Goal: Task Accomplishment & Management: Manage account settings

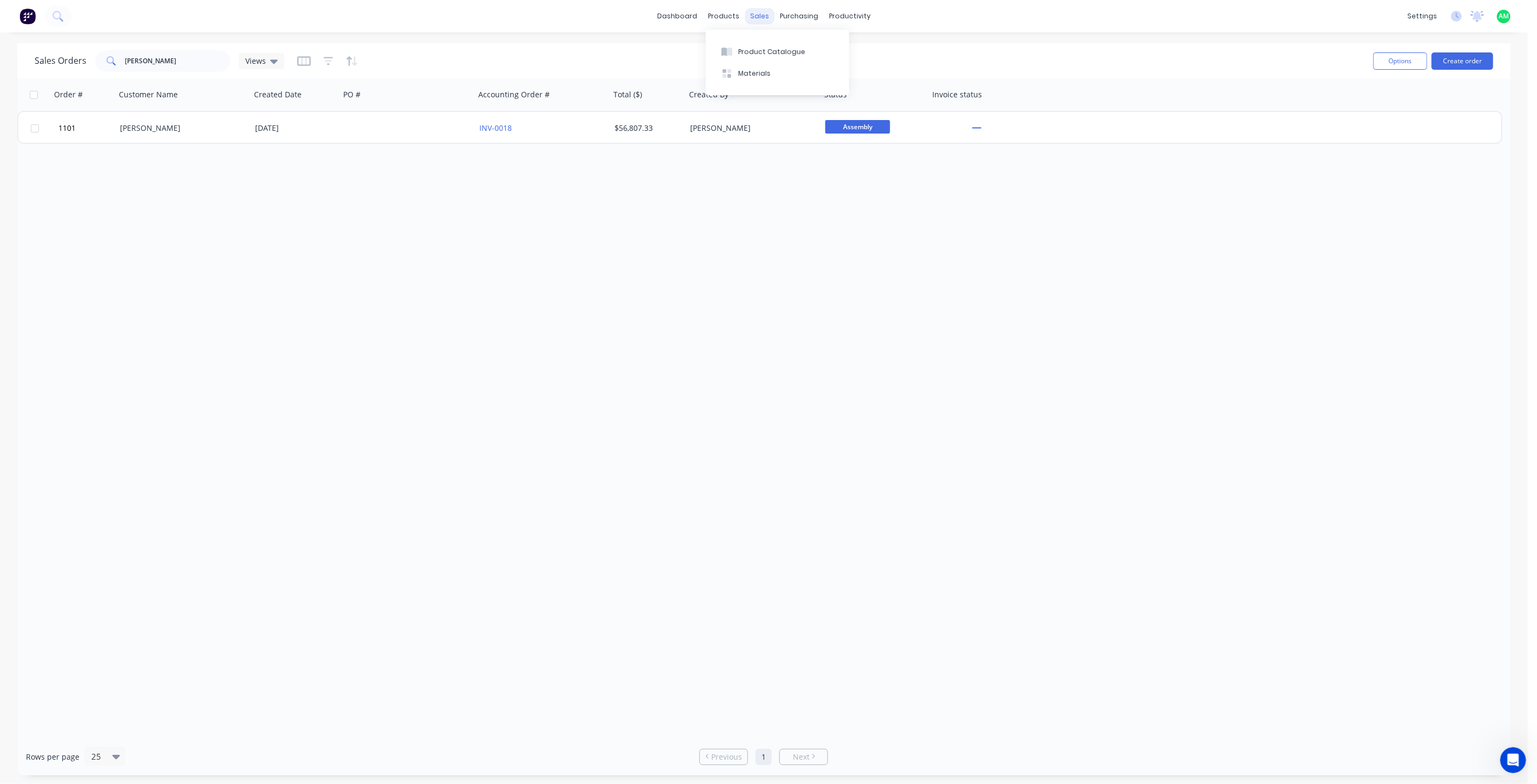
scroll to position [1, 0]
click at [728, 15] on div "products" at bounding box center [724, 16] width 42 height 16
click at [745, 45] on button "Product Catalogue" at bounding box center [778, 51] width 143 height 22
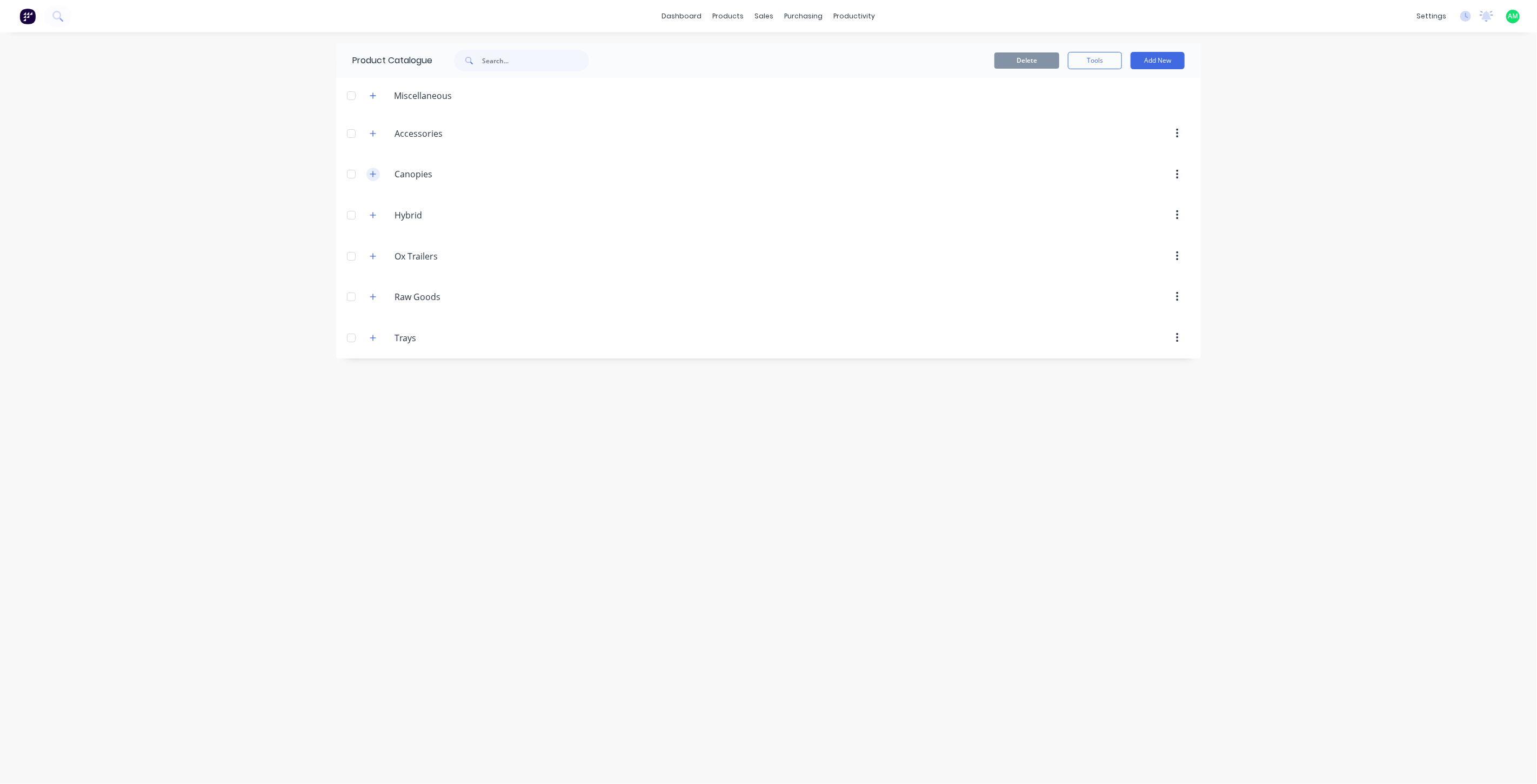
click at [375, 176] on icon "button" at bounding box center [372, 174] width 6 height 8
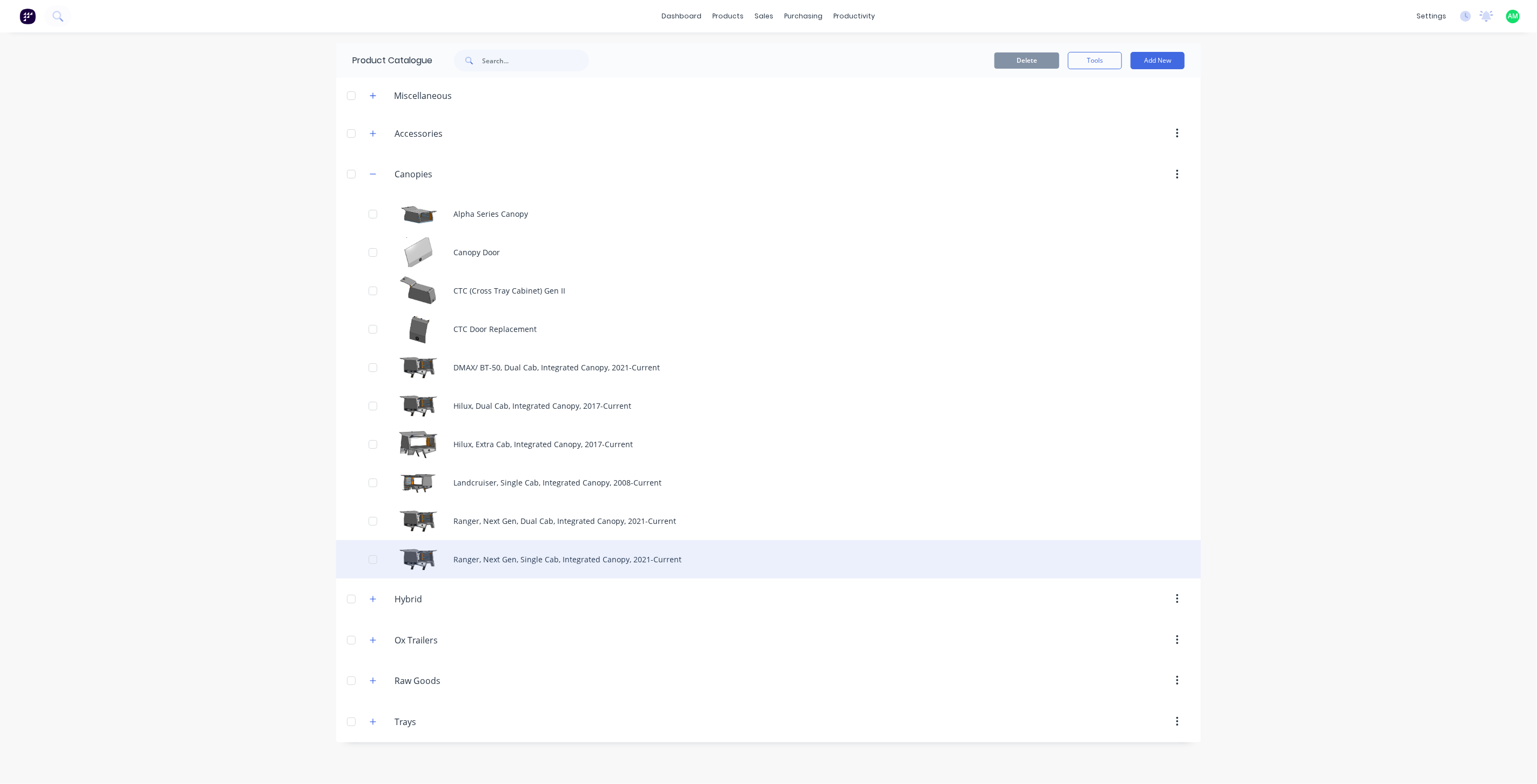
click at [553, 561] on div "Ranger, Next Gen, Single Cab, Integrated Canopy, 2021-Current" at bounding box center [768, 559] width 865 height 38
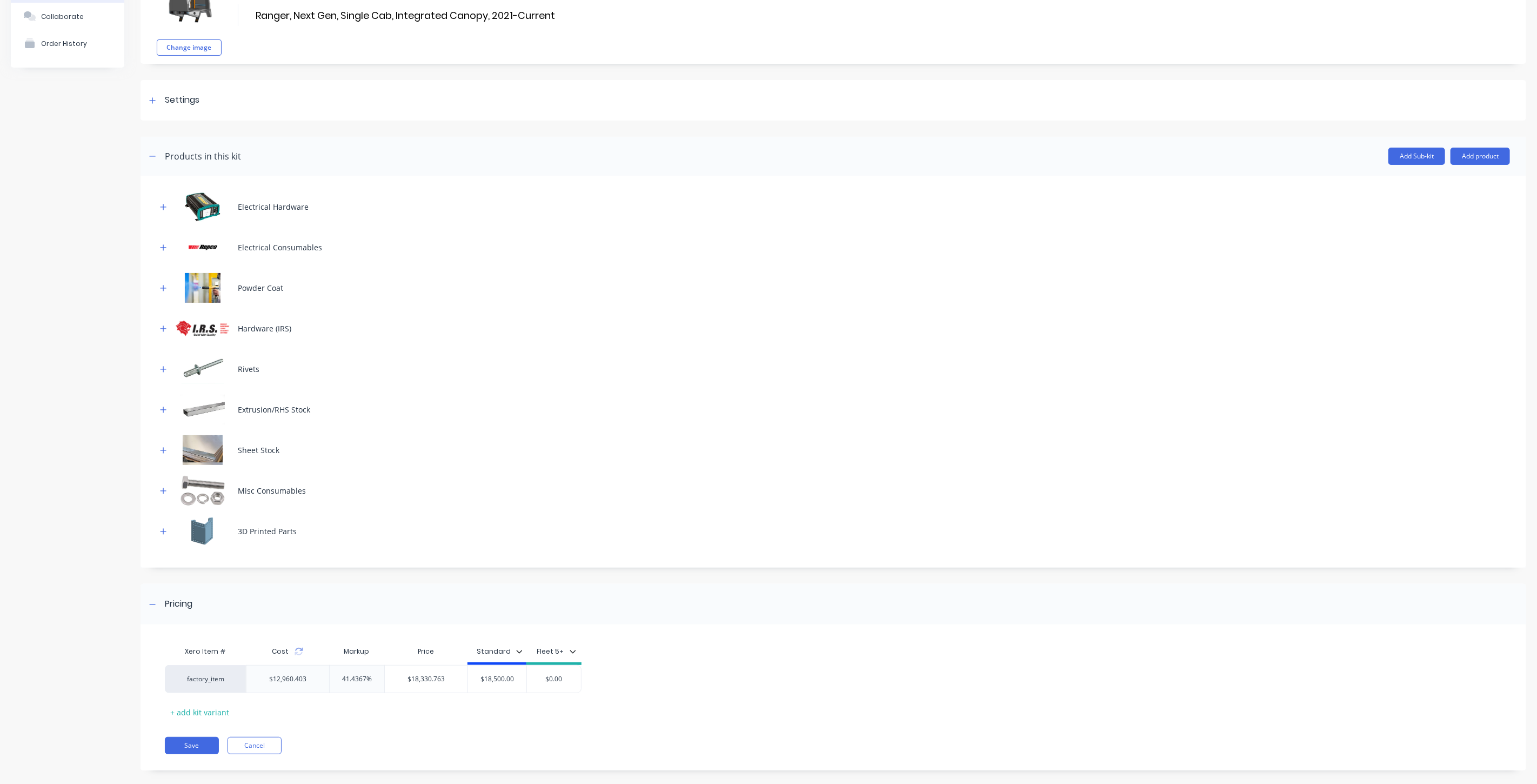
scroll to position [79, 0]
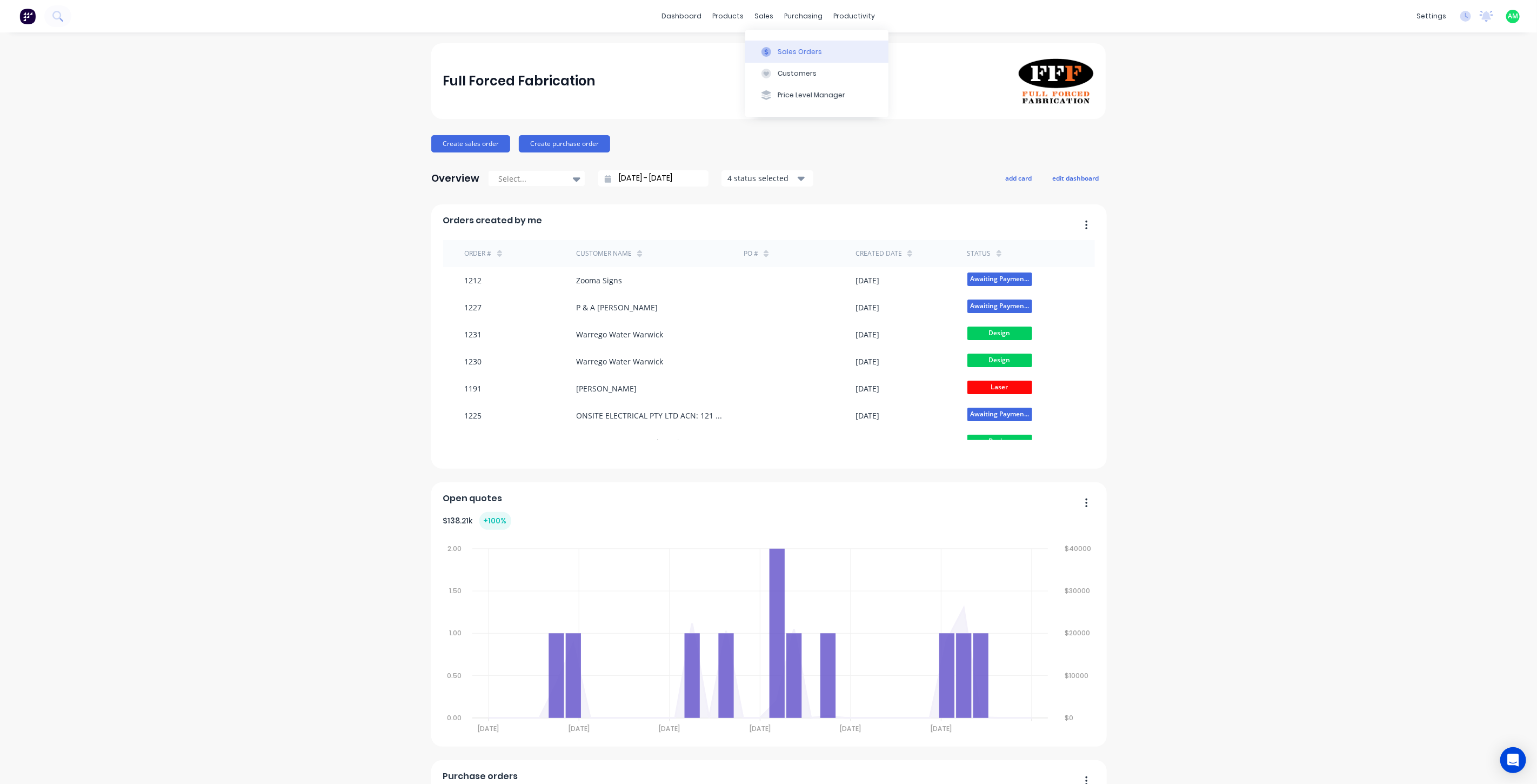
click at [778, 47] on div "Sales Orders" at bounding box center [800, 52] width 45 height 10
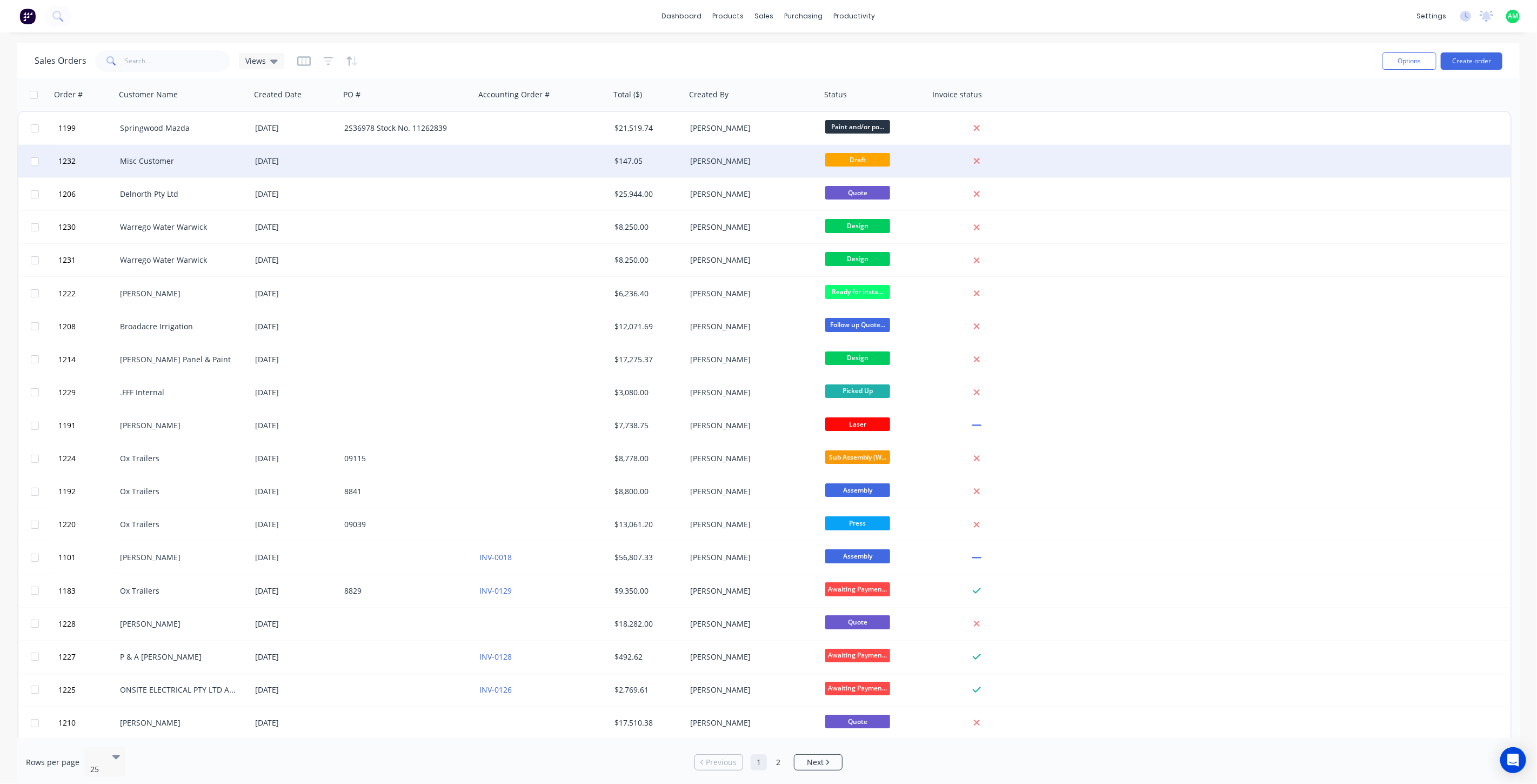
click at [154, 163] on div "Misc Customer" at bounding box center [180, 161] width 120 height 11
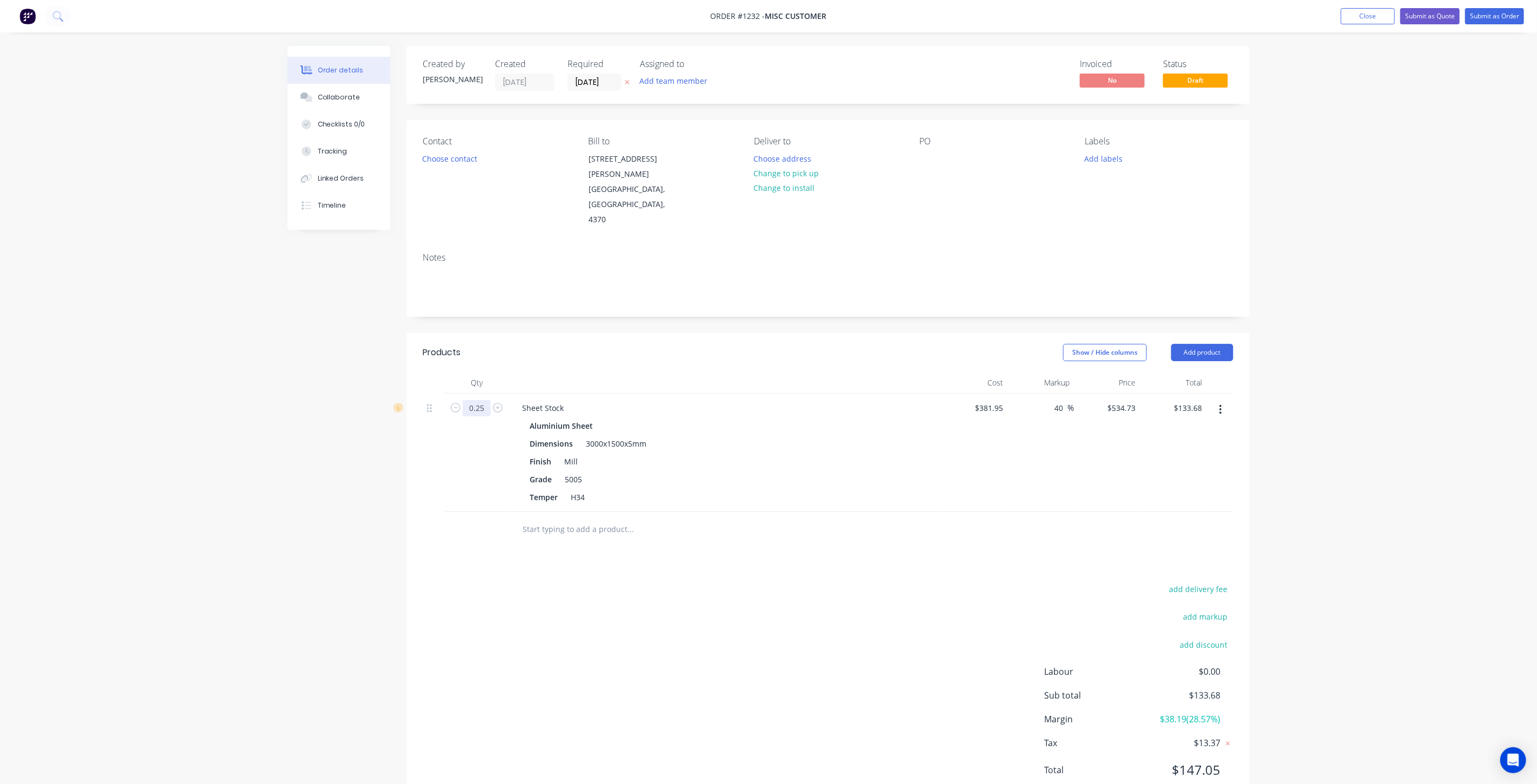
click at [483, 400] on input "0.25" at bounding box center [477, 408] width 28 height 16
type input "0.1"
type input "$53.47"
click at [677, 471] on div "Grade 5005" at bounding box center [723, 479] width 396 height 16
click at [484, 400] on input "0.1" at bounding box center [477, 408] width 28 height 16
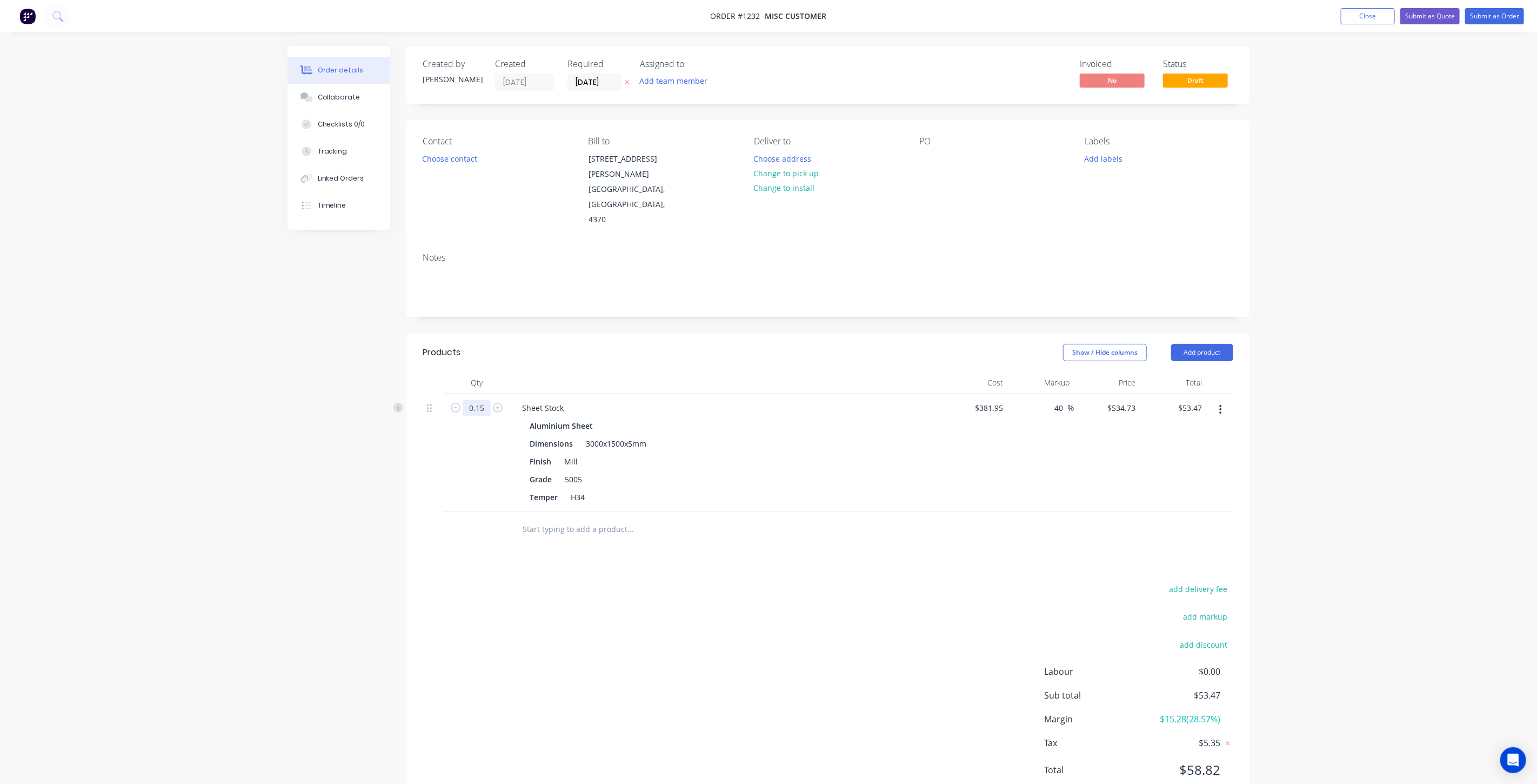
type input "0.15"
type input "$80.21"
click at [475, 404] on div "0.15" at bounding box center [477, 452] width 65 height 118
click at [487, 400] on input "0.15" at bounding box center [477, 408] width 28 height 16
type input "0.1"
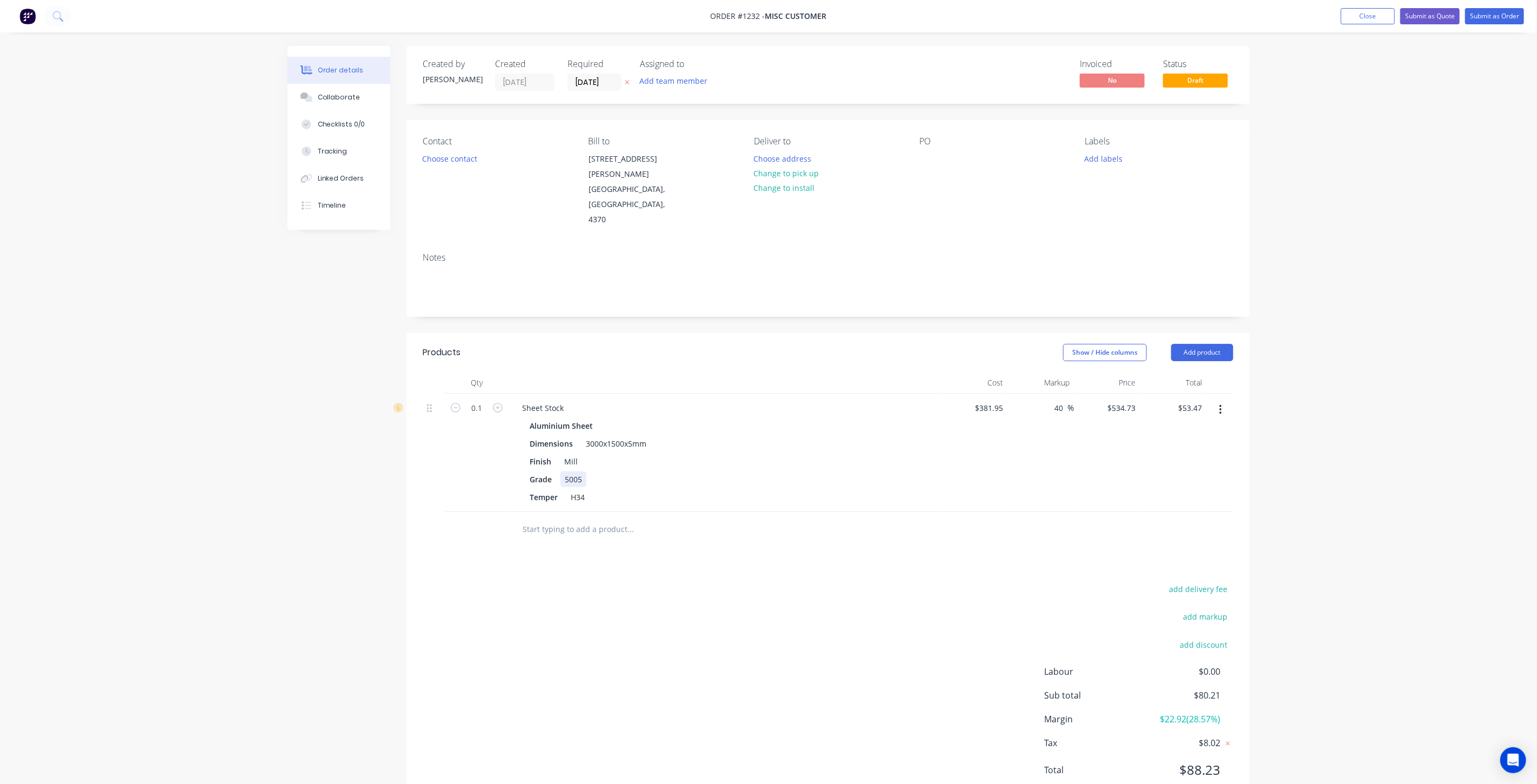
click at [820, 471] on div "Grade 5005" at bounding box center [723, 479] width 396 height 16
click at [1192, 400] on input "53.47" at bounding box center [1194, 408] width 25 height 16
type input "71.3"
type input "86.67"
type input "$713.00"
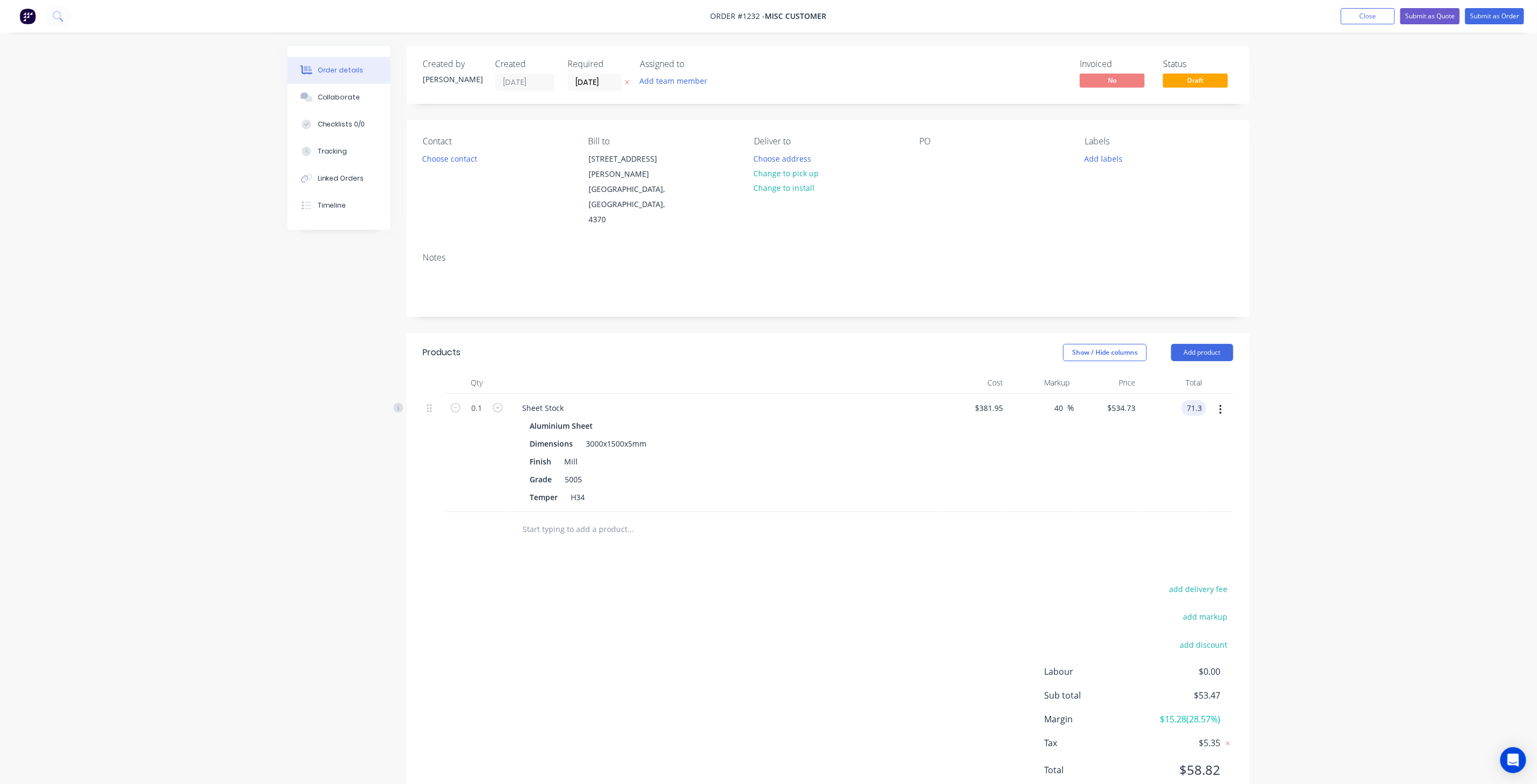
type input "$71.30"
click at [1165, 416] on div "$71.30 71.3" at bounding box center [1174, 452] width 67 height 118
click at [1047, 400] on input "86.67" at bounding box center [1054, 408] width 25 height 16
type input "76.67"
type input "$674.7911"
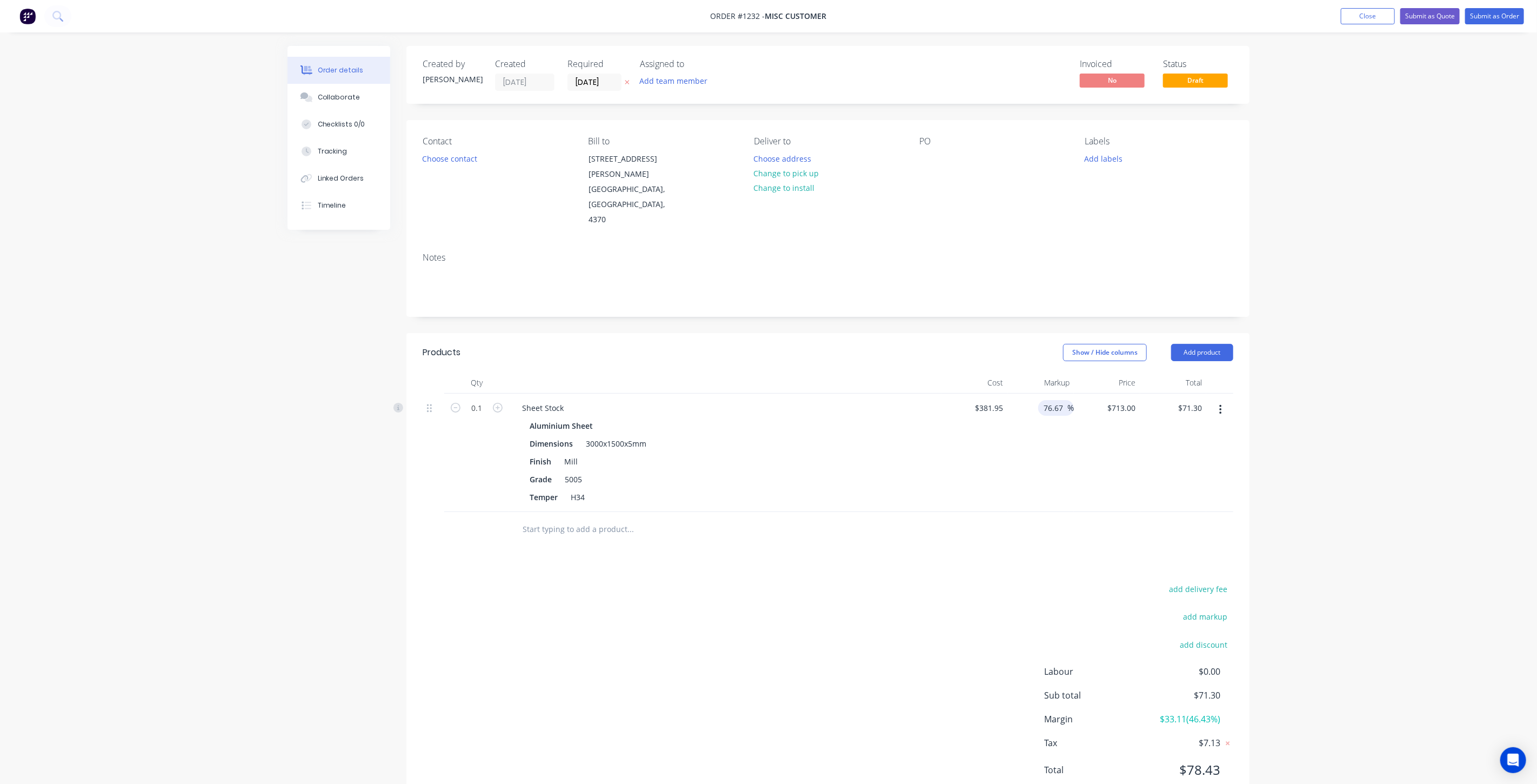
type input "$67.48"
click at [1107, 404] on div "$674.7911 $713.00" at bounding box center [1107, 452] width 67 height 118
click at [1052, 400] on input "76.67" at bounding box center [1054, 408] width 25 height 16
type input "75.67"
type input "$670.9716"
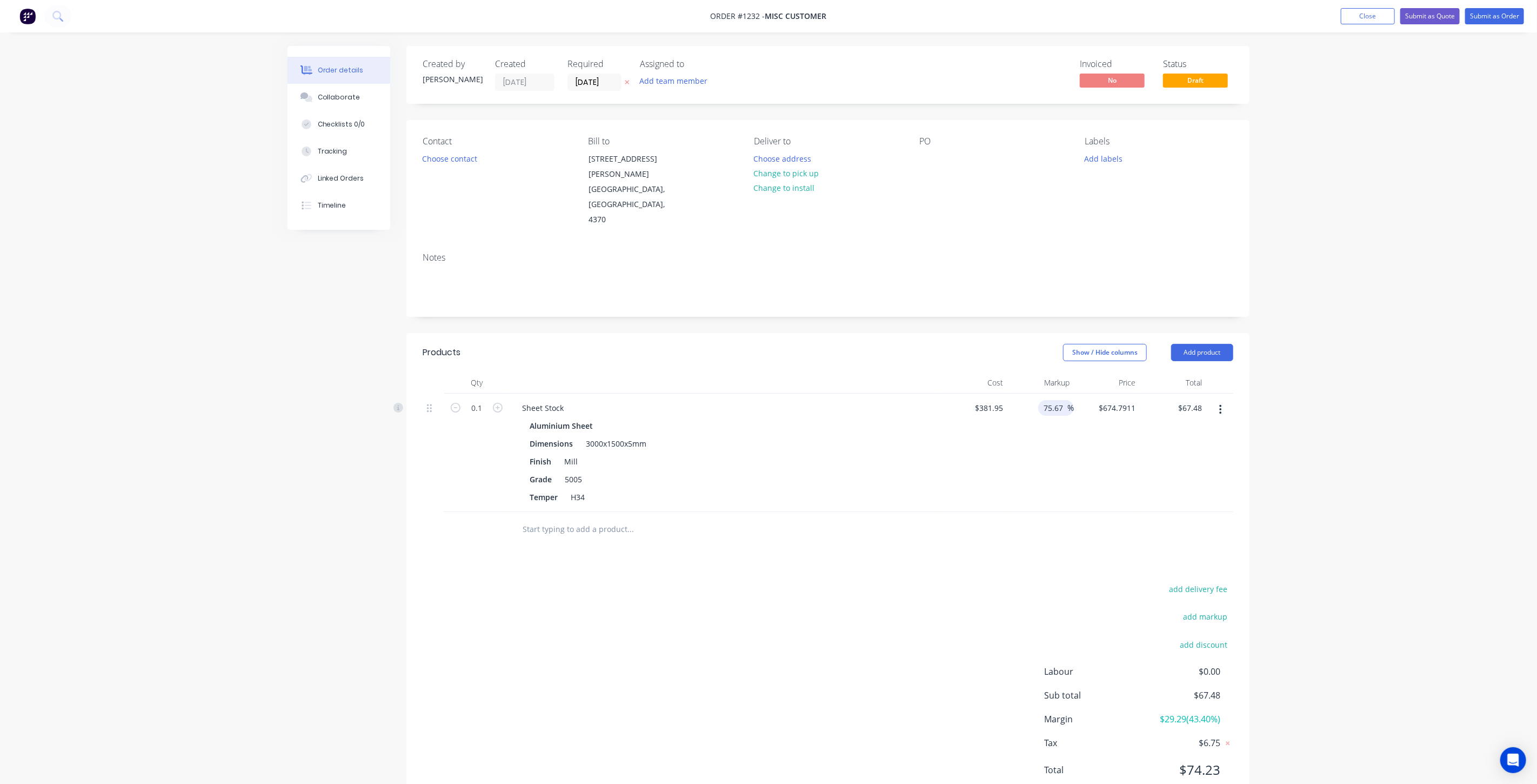
type input "$67.10"
click at [1103, 400] on div "$670.9716 $670.9716" at bounding box center [1107, 452] width 67 height 118
click at [1052, 400] on input "75.67" at bounding box center [1054, 408] width 25 height 16
type input "74.67"
type input "$667.1521"
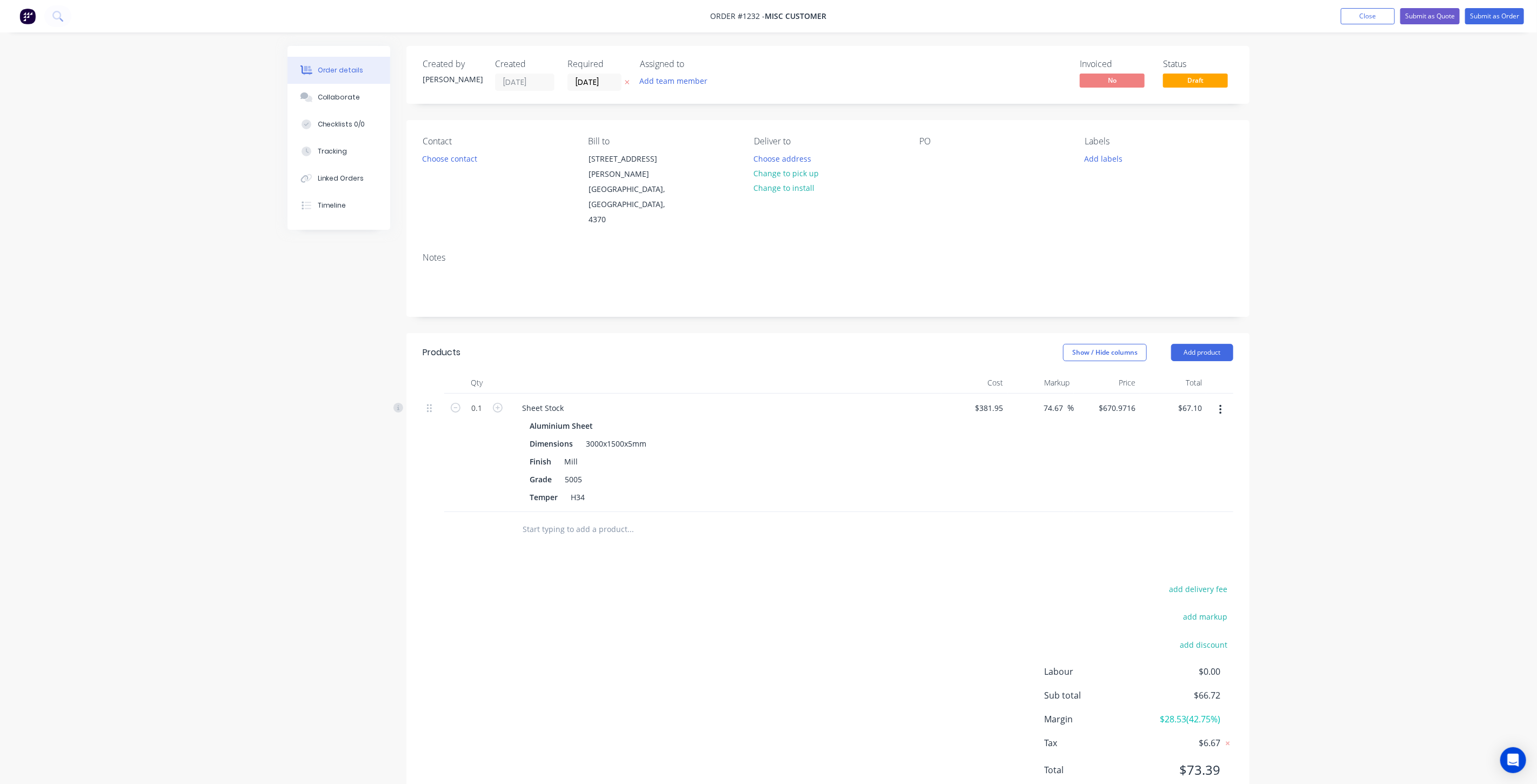
type input "$66.72"
click at [1098, 393] on div "$667.1521 $670.9716" at bounding box center [1107, 452] width 67 height 118
click at [1052, 400] on input "74.67" at bounding box center [1054, 408] width 25 height 16
type input "73.67"
type input "$663.3326"
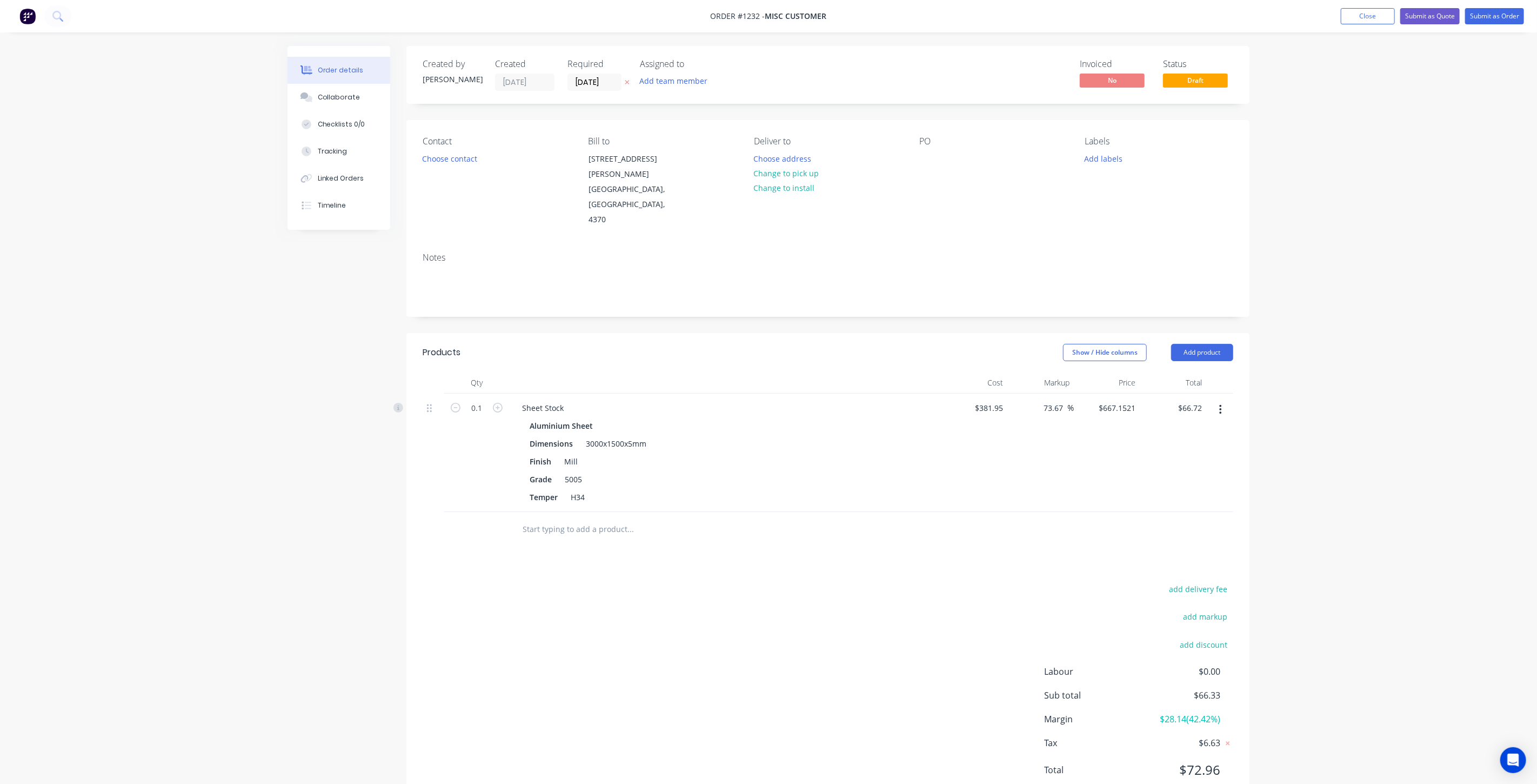
type input "$66.33"
click at [1121, 401] on div "$663.3326 $667.1521" at bounding box center [1107, 452] width 67 height 118
type input "$381.95"
type input "73.67"
type input "$663.3326"
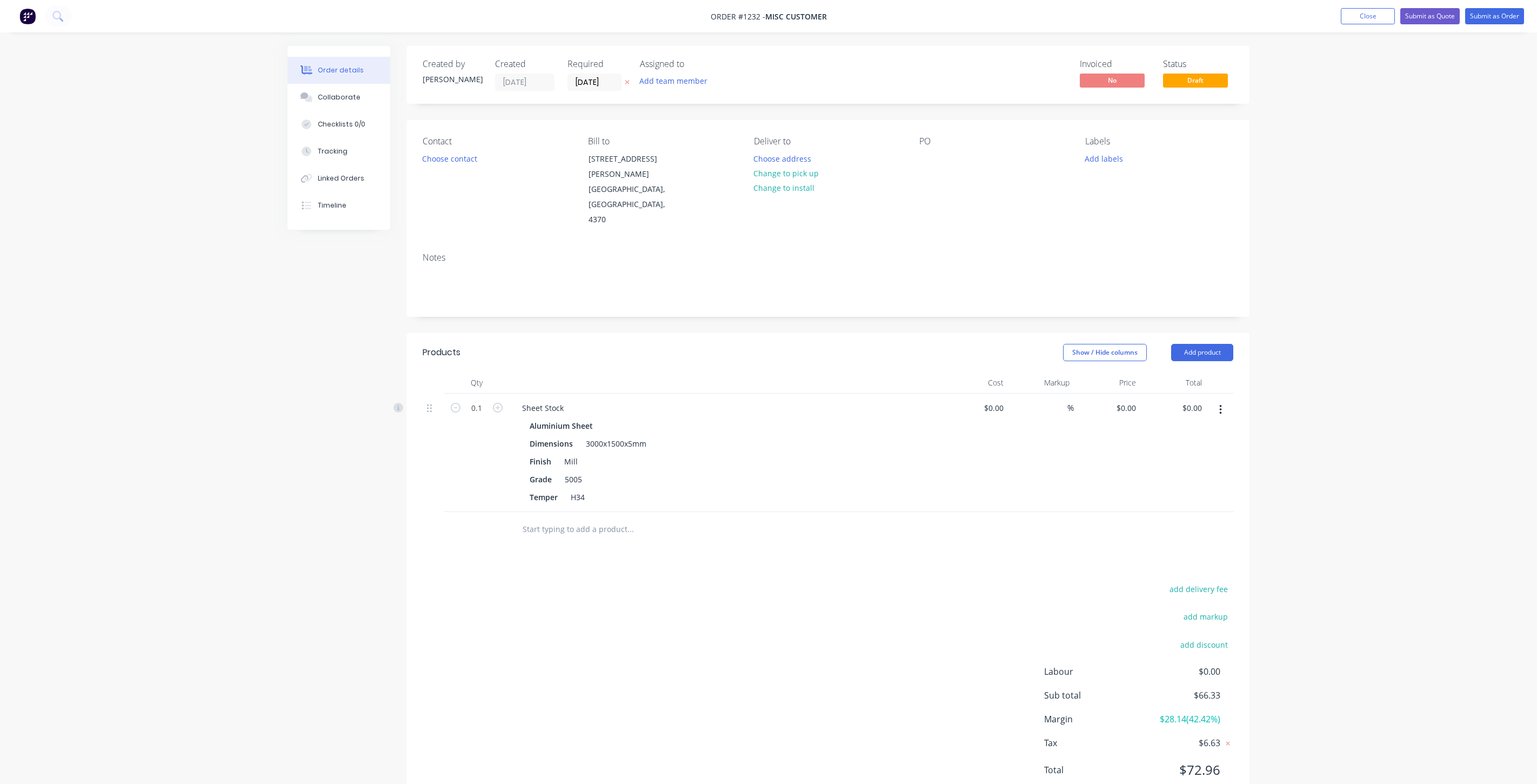
type input "$66.33"
click at [1052, 400] on input "73.67" at bounding box center [1054, 408] width 25 height 16
type input "72.67"
type input "$659.5131"
type input "$65.95"
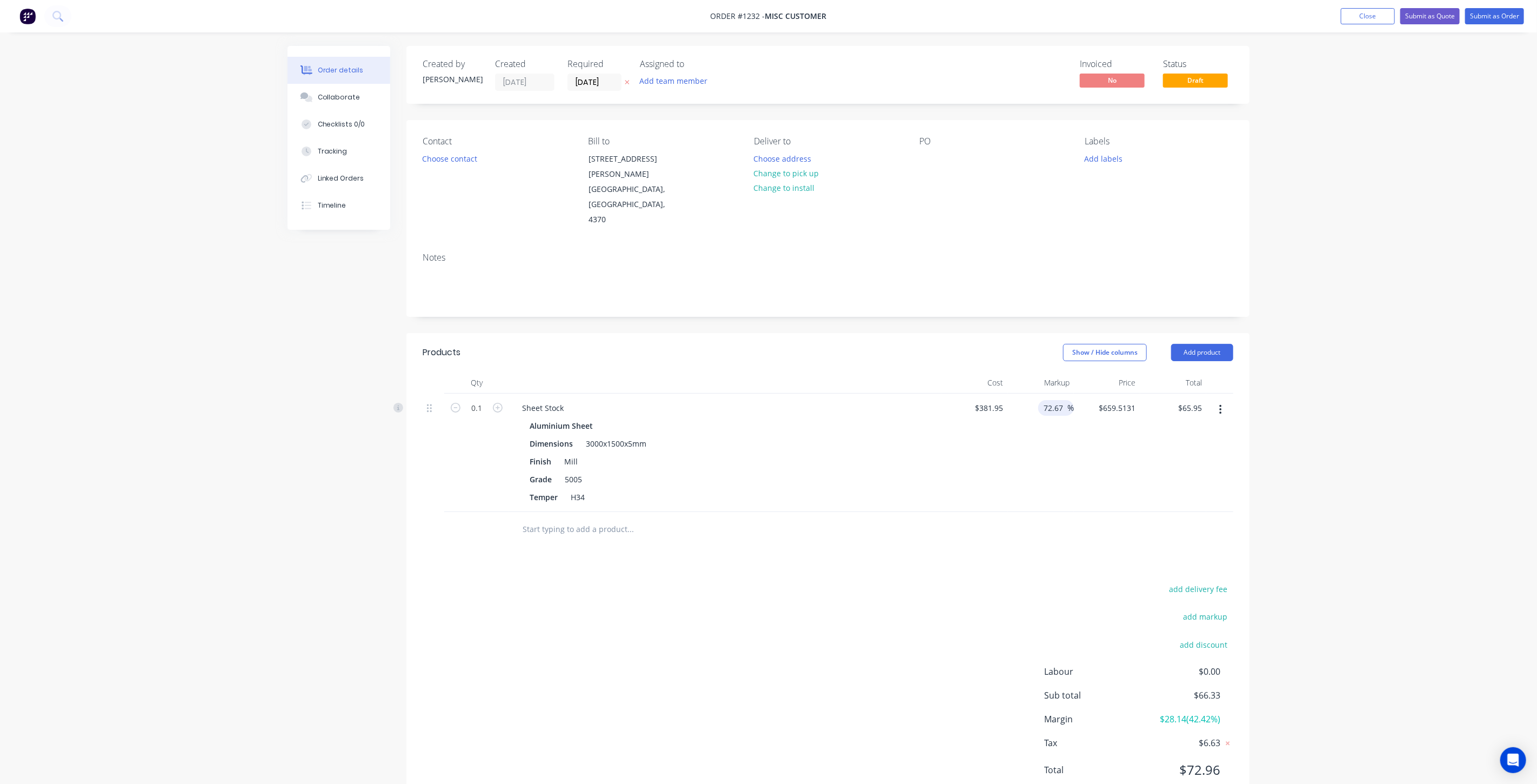
click at [1174, 410] on div "$65.95 $66.33" at bounding box center [1174, 452] width 67 height 118
click at [1050, 400] on input "72.67" at bounding box center [1054, 408] width 25 height 16
drag, startPoint x: 1037, startPoint y: 364, endPoint x: 1064, endPoint y: 367, distance: 27.2
click at [1064, 393] on div "72.67 72.67 %" at bounding box center [1041, 452] width 67 height 118
drag, startPoint x: 1063, startPoint y: 367, endPoint x: 1031, endPoint y: 364, distance: 32.1
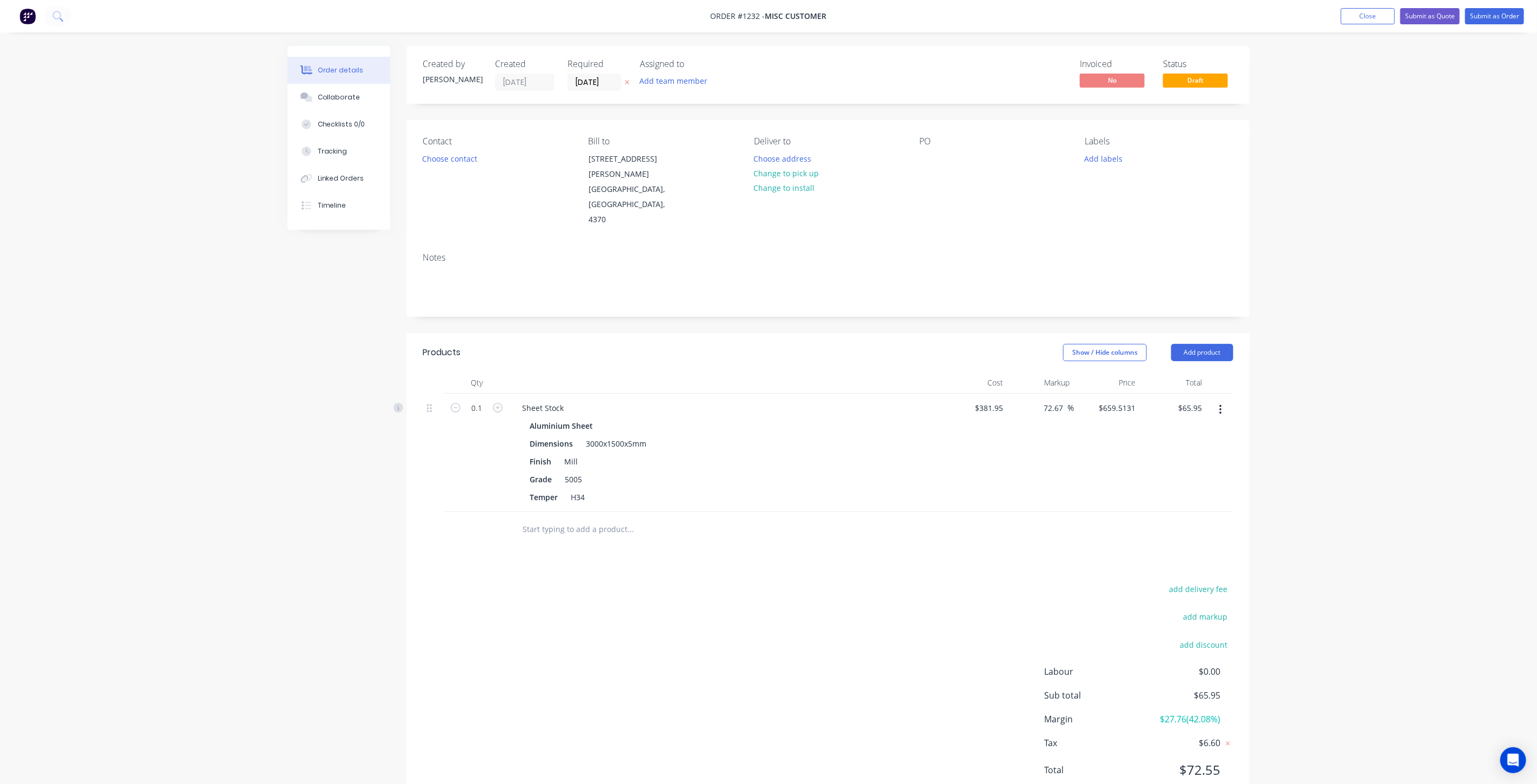
click at [1031, 393] on div "72.67 72.67 %" at bounding box center [1041, 452] width 67 height 118
type input "70"
type input "$649.315"
type input "$64.93"
click at [1047, 400] on div "70 70 %" at bounding box center [1041, 452] width 67 height 118
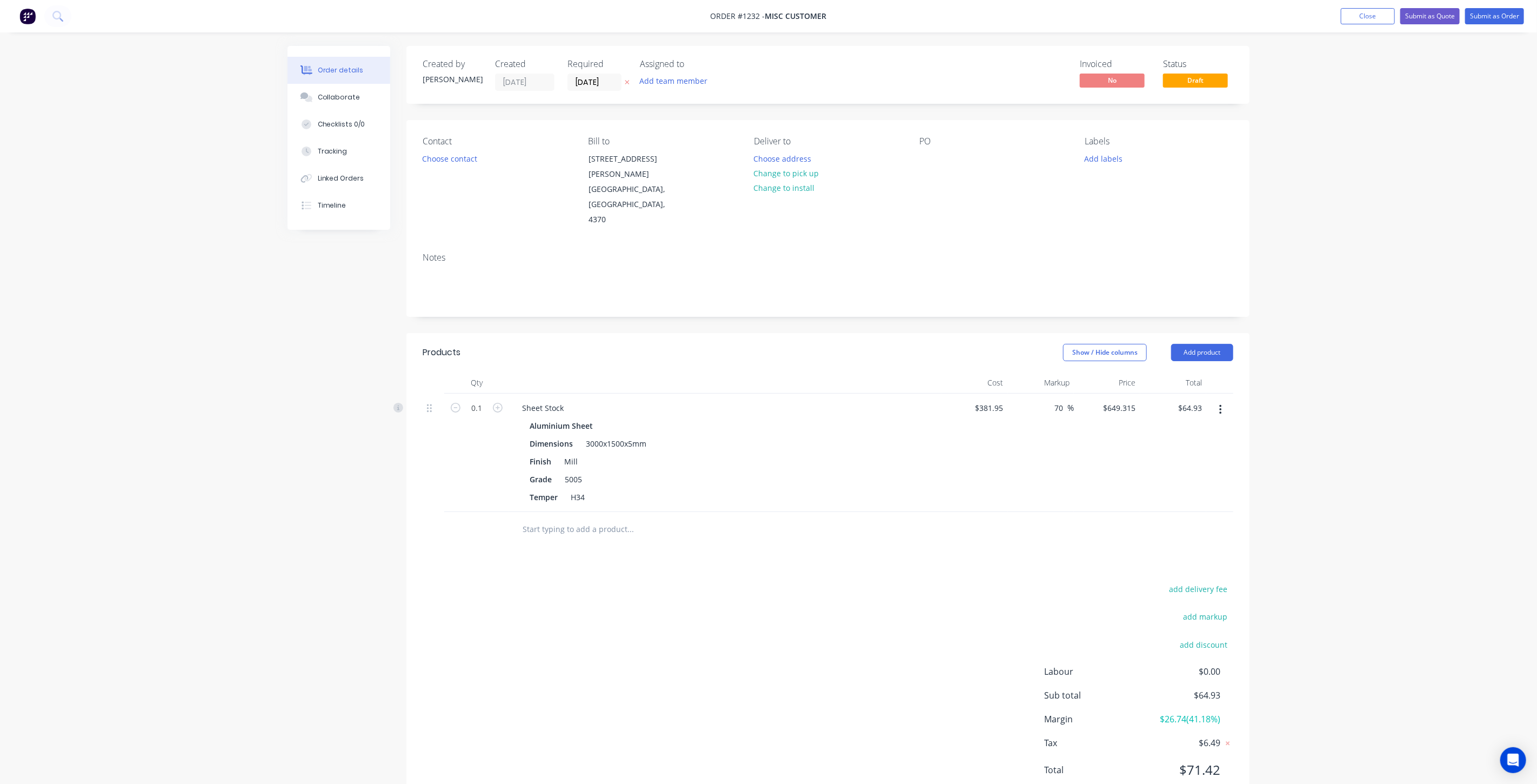
click at [1108, 410] on div "$649.315 $649.315" at bounding box center [1107, 452] width 67 height 118
click at [809, 171] on button "Change to pick up" at bounding box center [786, 173] width 76 height 15
click at [472, 160] on button "Choose contact" at bounding box center [450, 158] width 67 height 15
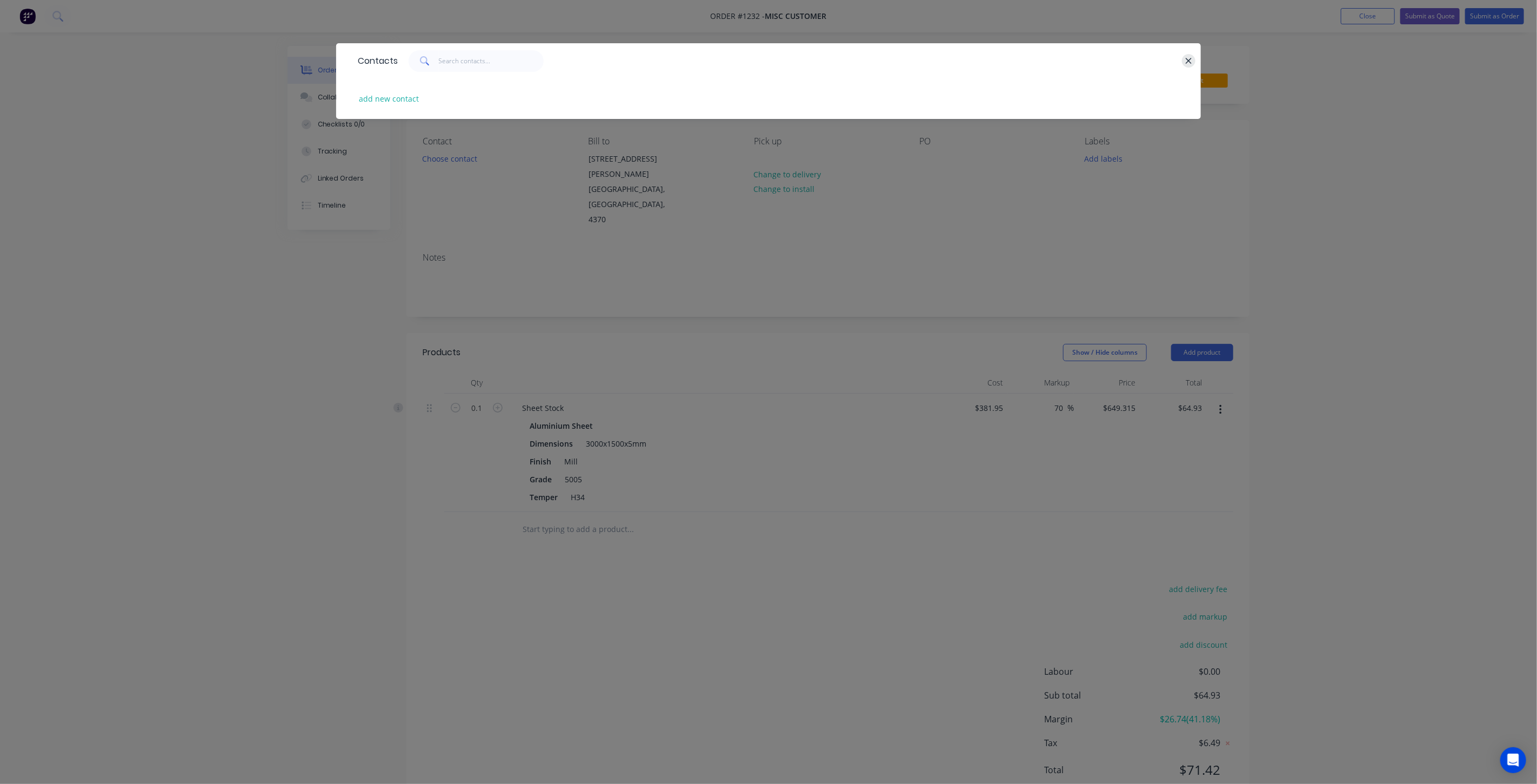
click at [1187, 59] on icon "button" at bounding box center [1189, 61] width 7 height 10
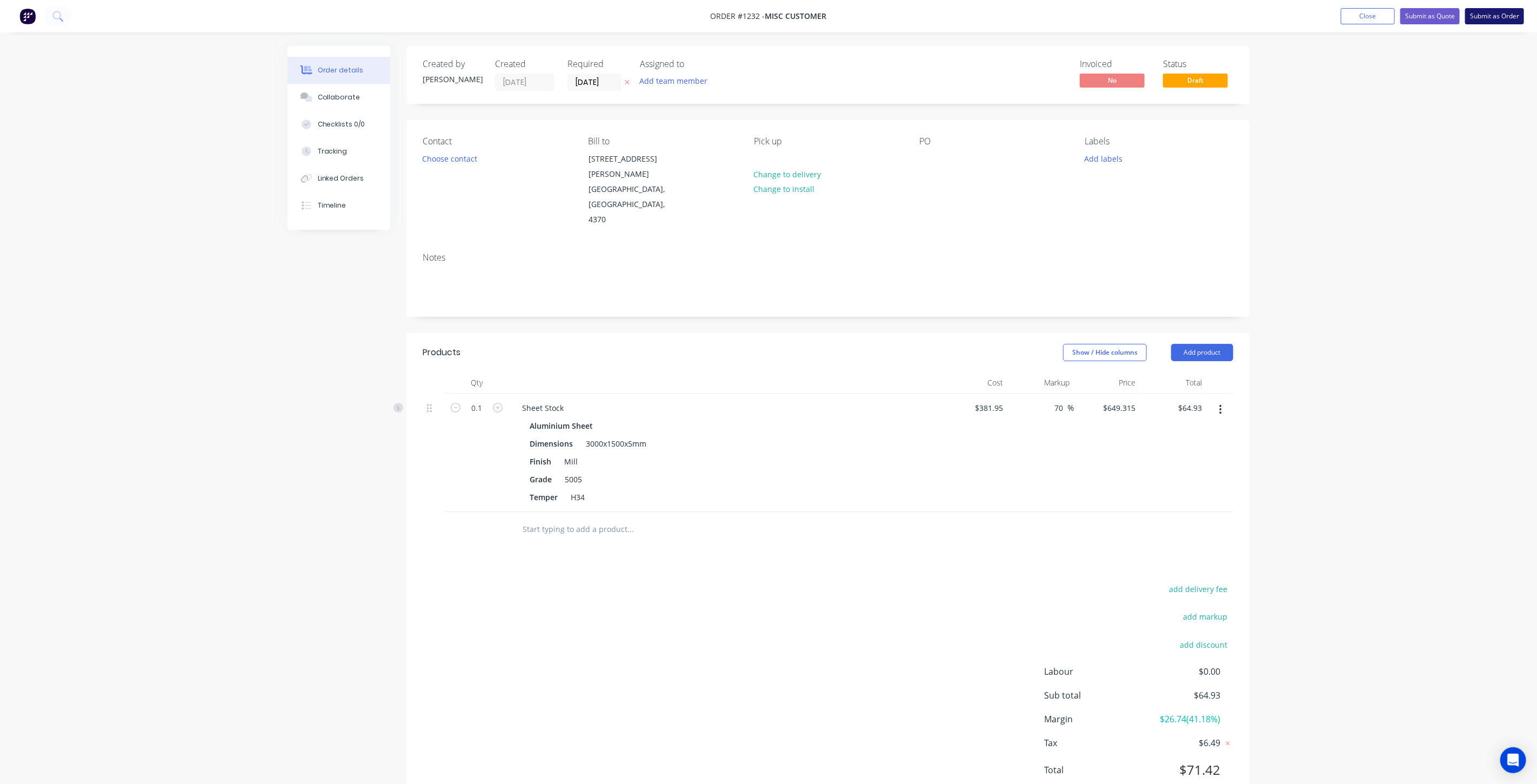
click at [1495, 16] on button "Submit as Order" at bounding box center [1495, 16] width 59 height 16
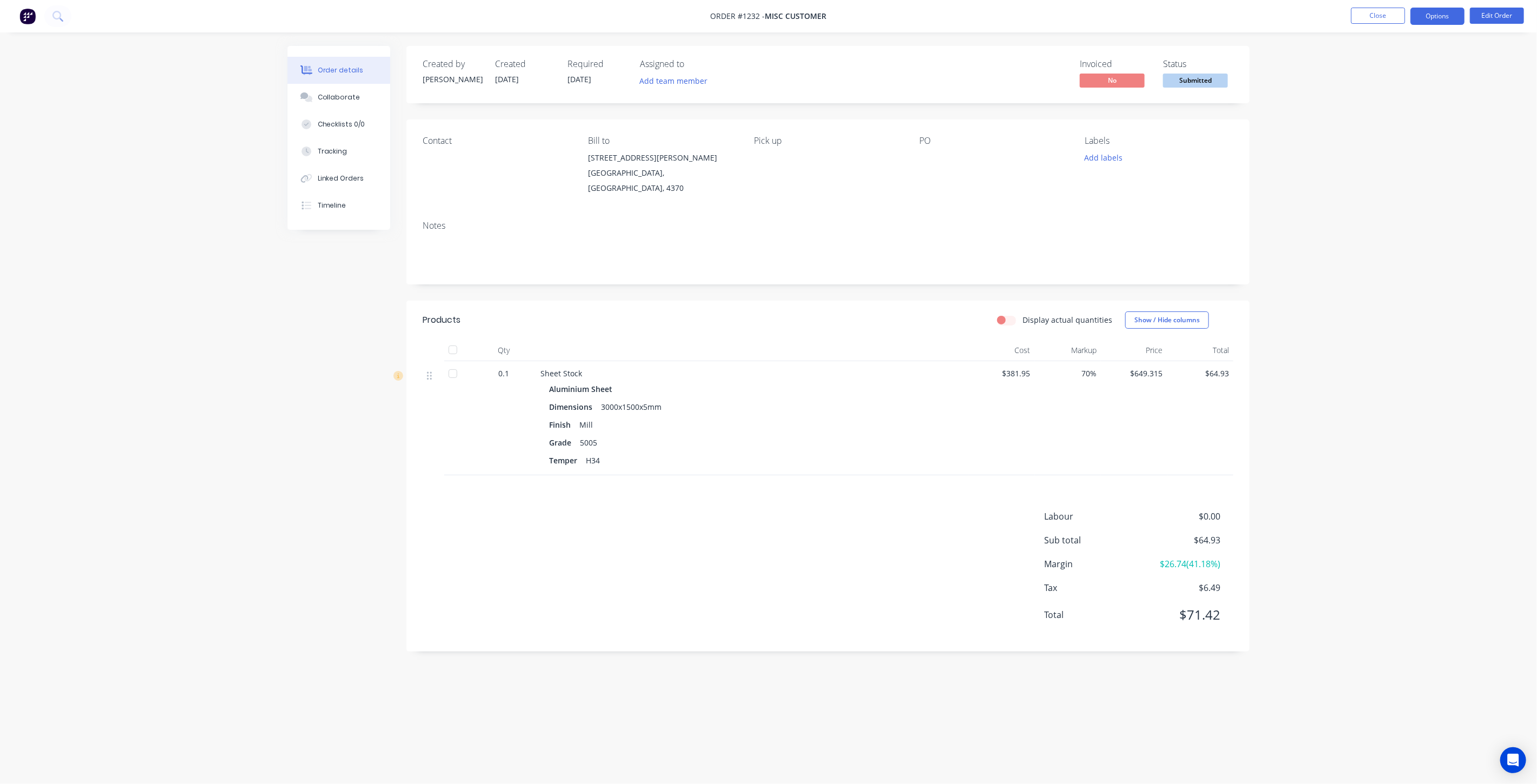
click at [1432, 18] on button "Options" at bounding box center [1438, 16] width 54 height 17
click at [1386, 69] on div "Invoice" at bounding box center [1405, 66] width 100 height 16
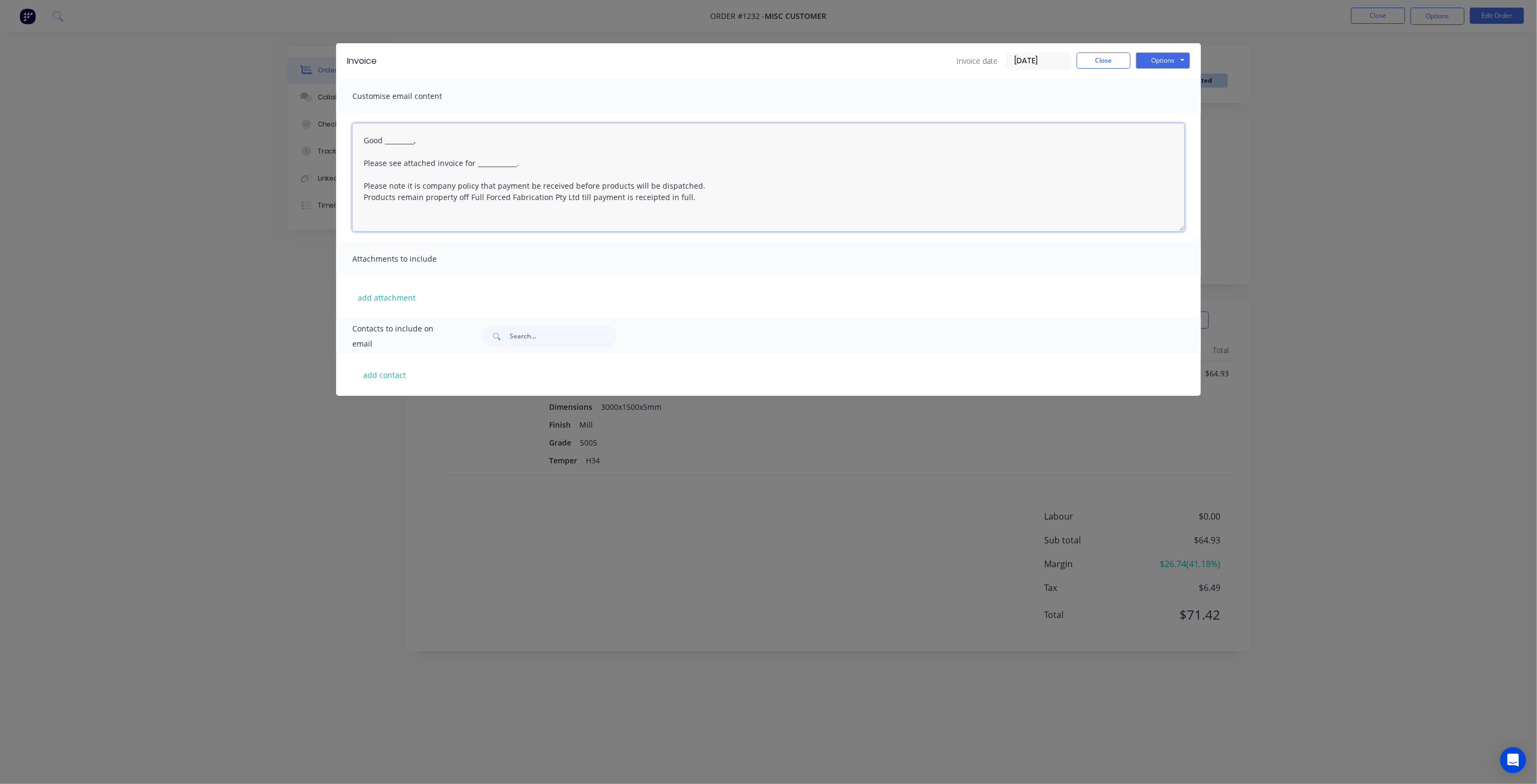
drag, startPoint x: 410, startPoint y: 141, endPoint x: 387, endPoint y: 142, distance: 23.0
click at [387, 142] on textarea "Good _________, Please see attached invoice for ____________. Please note it is…" at bounding box center [768, 177] width 832 height 108
drag, startPoint x: 521, startPoint y: 157, endPoint x: 489, endPoint y: 160, distance: 32.1
click at [489, 160] on textarea "Good Afternoon [PERSON_NAME], Please see attached invoice for ____________. Ple…" at bounding box center [768, 177] width 832 height 108
click at [489, 159] on textarea "Good Afternoon [PERSON_NAME], Please see attached invoice for ____________. Ple…" at bounding box center [768, 177] width 832 height 108
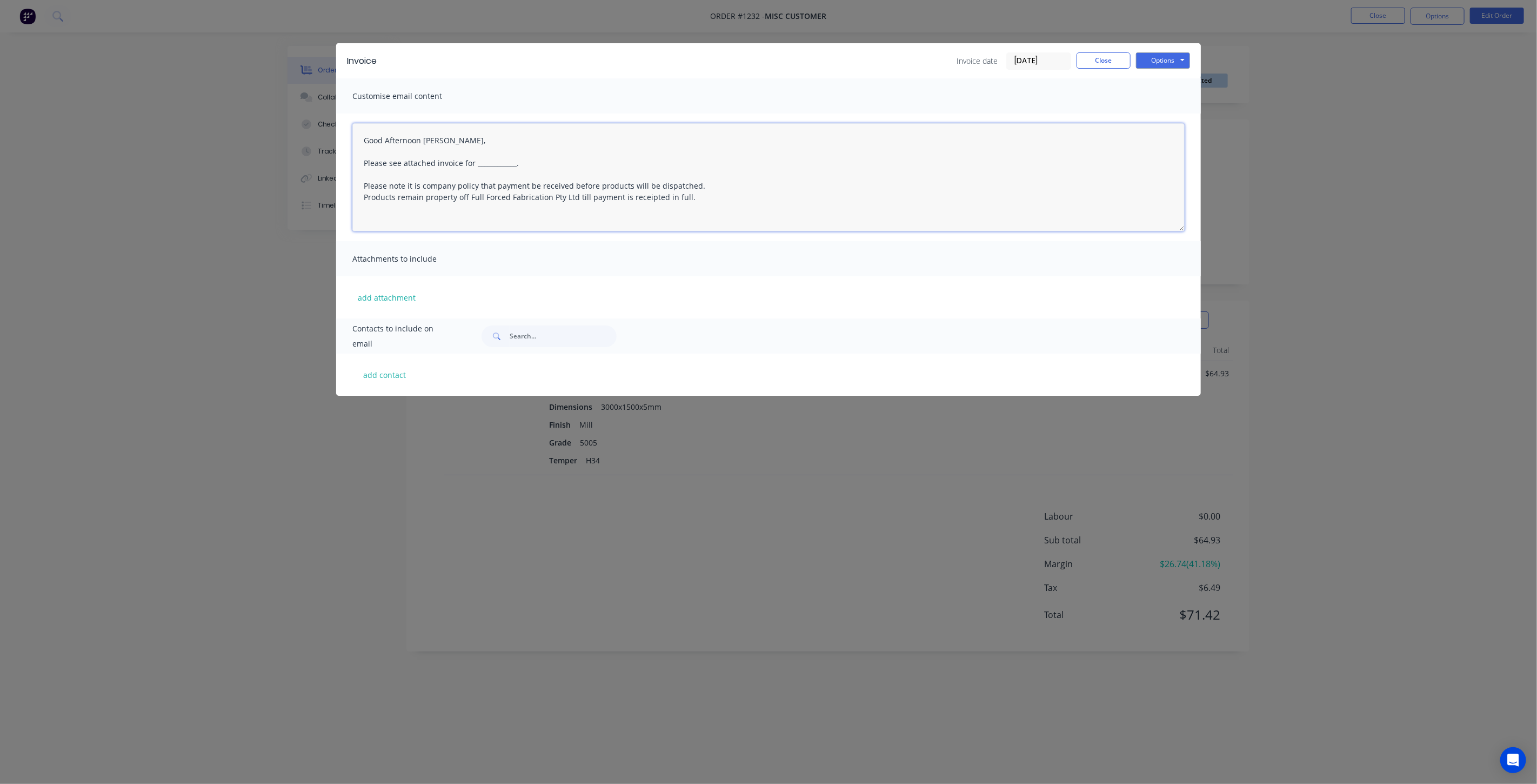
drag, startPoint x: 530, startPoint y: 162, endPoint x: 475, endPoint y: 166, distance: 55.1
click at [475, 166] on textarea "Good Afternoon [PERSON_NAME], Please see attached invoice for ____________. Ple…" at bounding box center [768, 177] width 832 height 108
type textarea "Good Afternoon [PERSON_NAME], Please see attached invoice for 5mm aluminium as …"
click at [397, 370] on button "add contact" at bounding box center [385, 374] width 65 height 16
select select "AU"
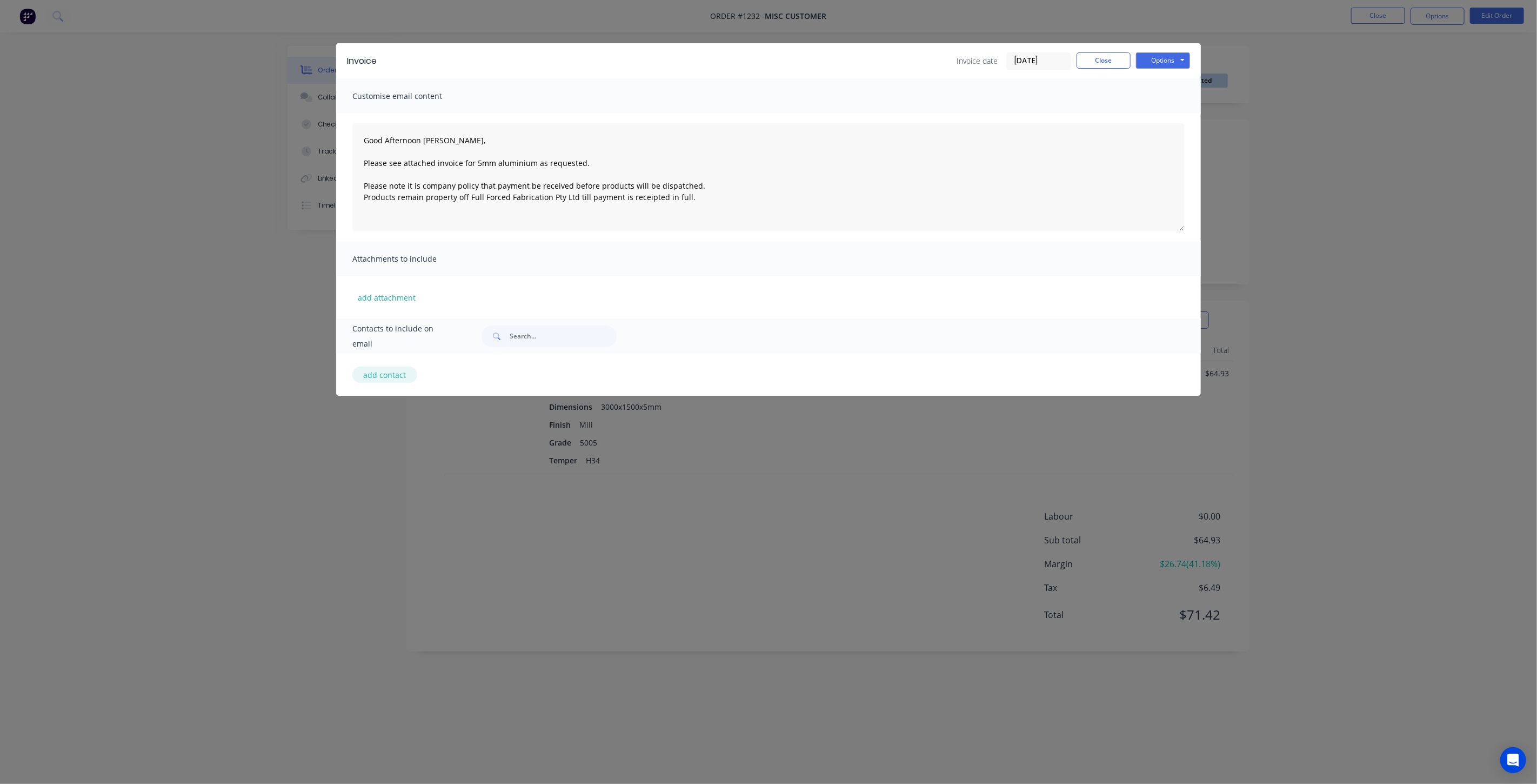
select select "AU"
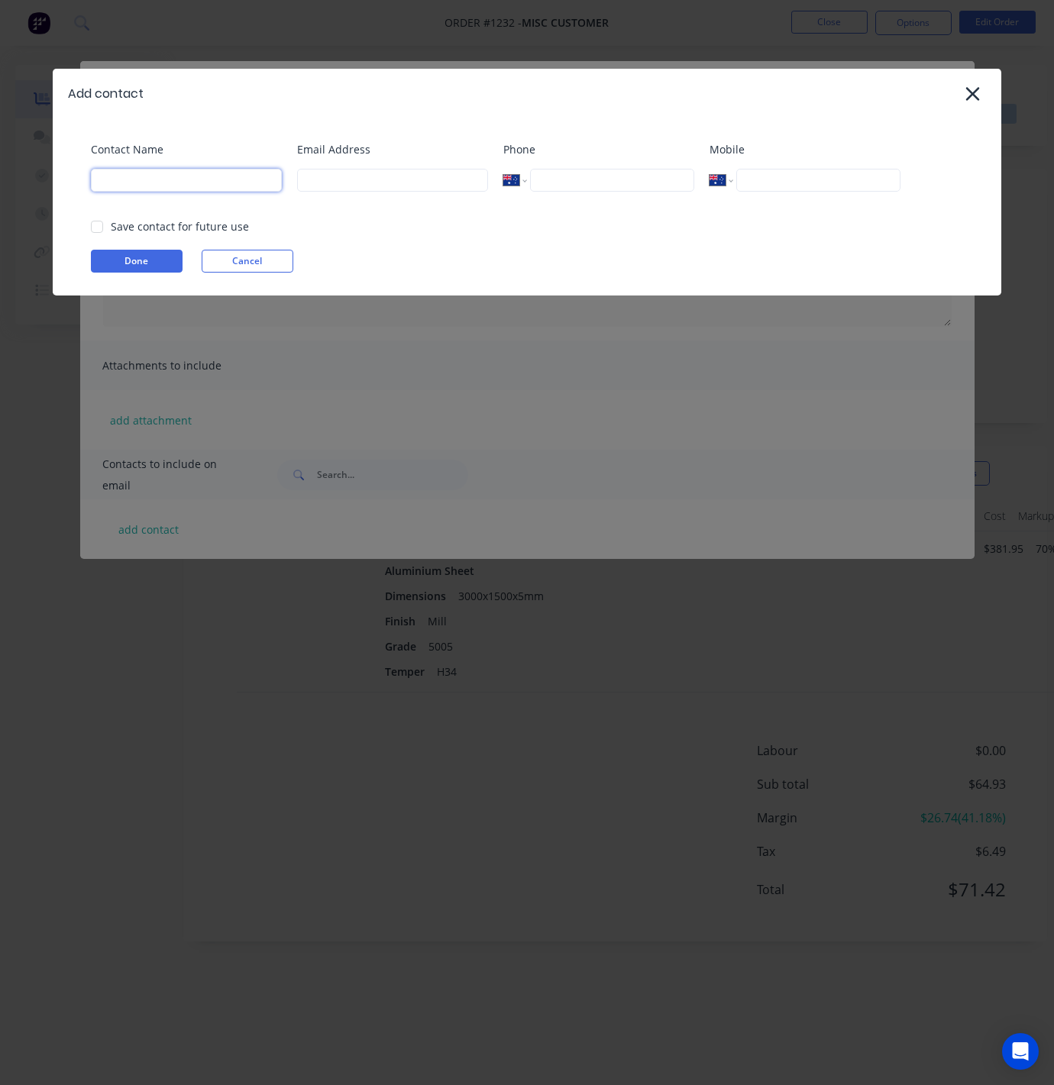
click at [187, 183] on input at bounding box center [186, 180] width 191 height 23
type input "[PERSON_NAME]"
click at [351, 178] on input at bounding box center [392, 180] width 191 height 23
click at [603, 182] on input "tel" at bounding box center [612, 180] width 164 height 23
type input "0432 328 287"
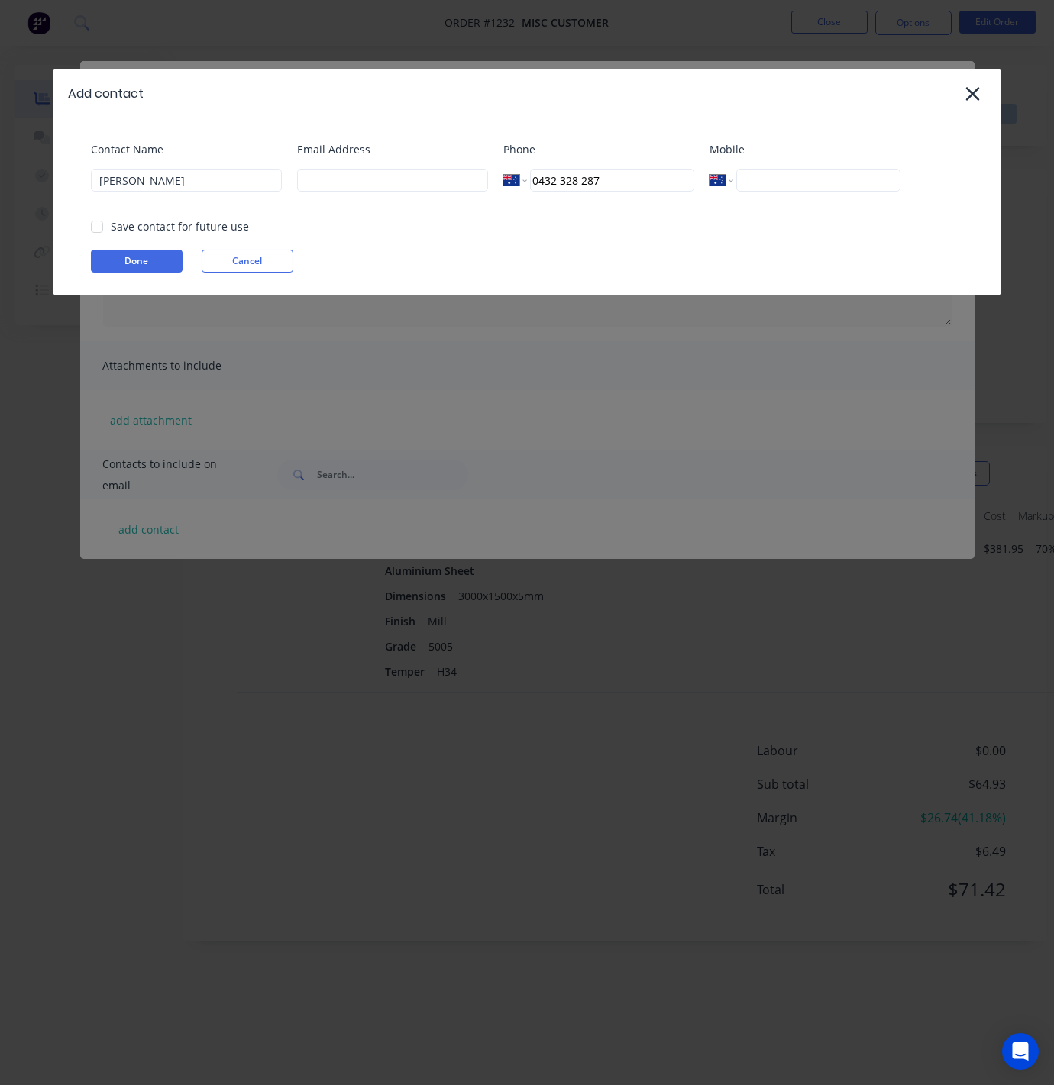
drag, startPoint x: 545, startPoint y: 178, endPoint x: 509, endPoint y: 183, distance: 35.4
click at [509, 183] on div "International [GEOGRAPHIC_DATA] [GEOGRAPHIC_DATA] [GEOGRAPHIC_DATA] [GEOGRAPHIC…" at bounding box center [598, 180] width 191 height 23
click at [762, 189] on input "tel" at bounding box center [818, 180] width 164 height 23
paste input "0432 328 287"
type input "0432 328 287"
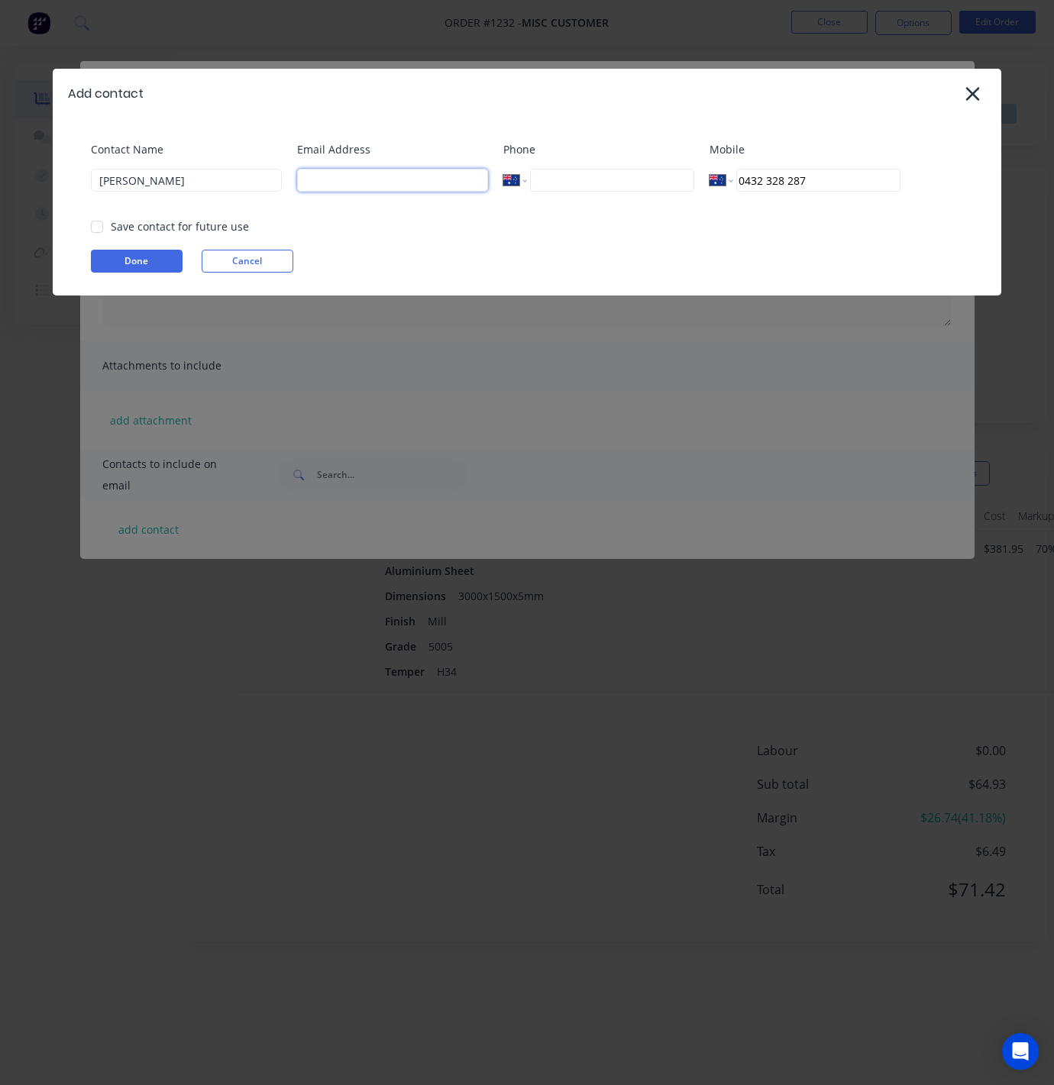
click at [327, 172] on input at bounding box center [392, 180] width 191 height 23
type input "[EMAIL_ADDRESS][DOMAIN_NAME]"
click at [156, 260] on button "Done" at bounding box center [137, 261] width 92 height 23
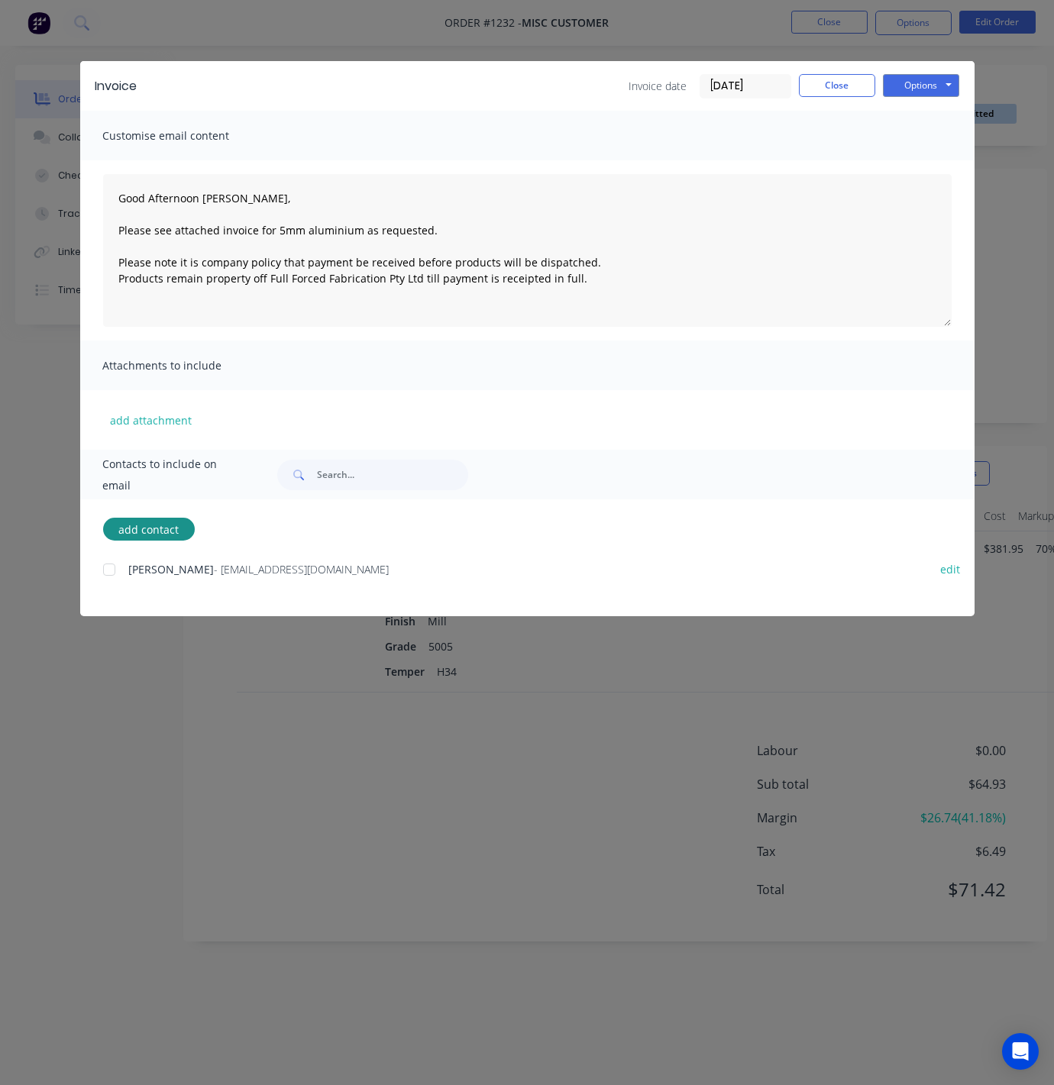
click at [107, 574] on div at bounding box center [109, 570] width 31 height 31
click at [913, 88] on button "Options" at bounding box center [921, 85] width 76 height 23
click at [923, 122] on button "Preview" at bounding box center [932, 112] width 98 height 25
click at [835, 89] on button "Close" at bounding box center [837, 85] width 76 height 23
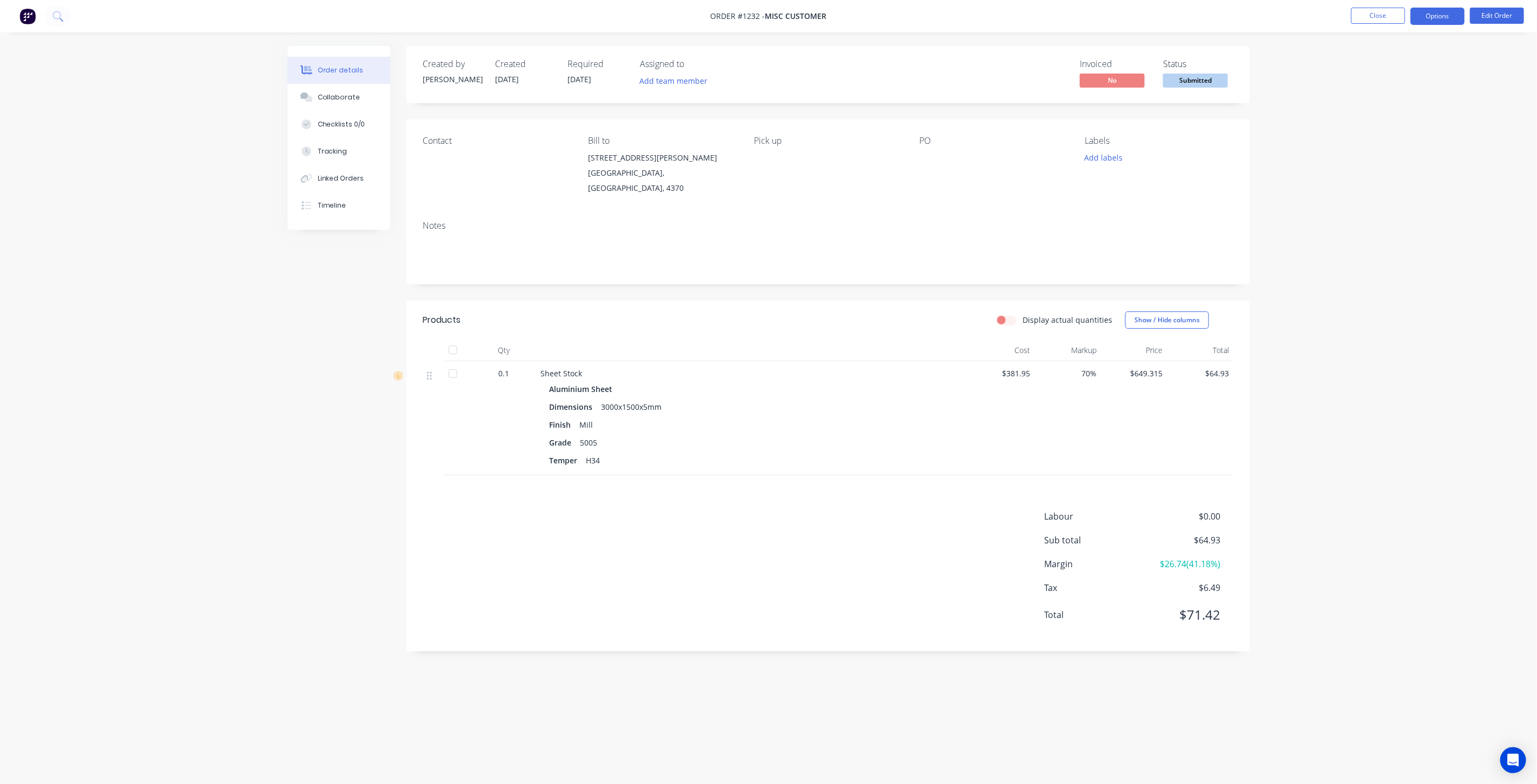
click at [1452, 16] on button "Options" at bounding box center [1438, 16] width 54 height 17
click at [1154, 18] on nav "Order #1232 - Misc Customer Close Options EMAIL / PRINT Invoice Partial Invoice…" at bounding box center [768, 16] width 1537 height 33
click at [1357, 15] on button "Close" at bounding box center [1378, 16] width 54 height 16
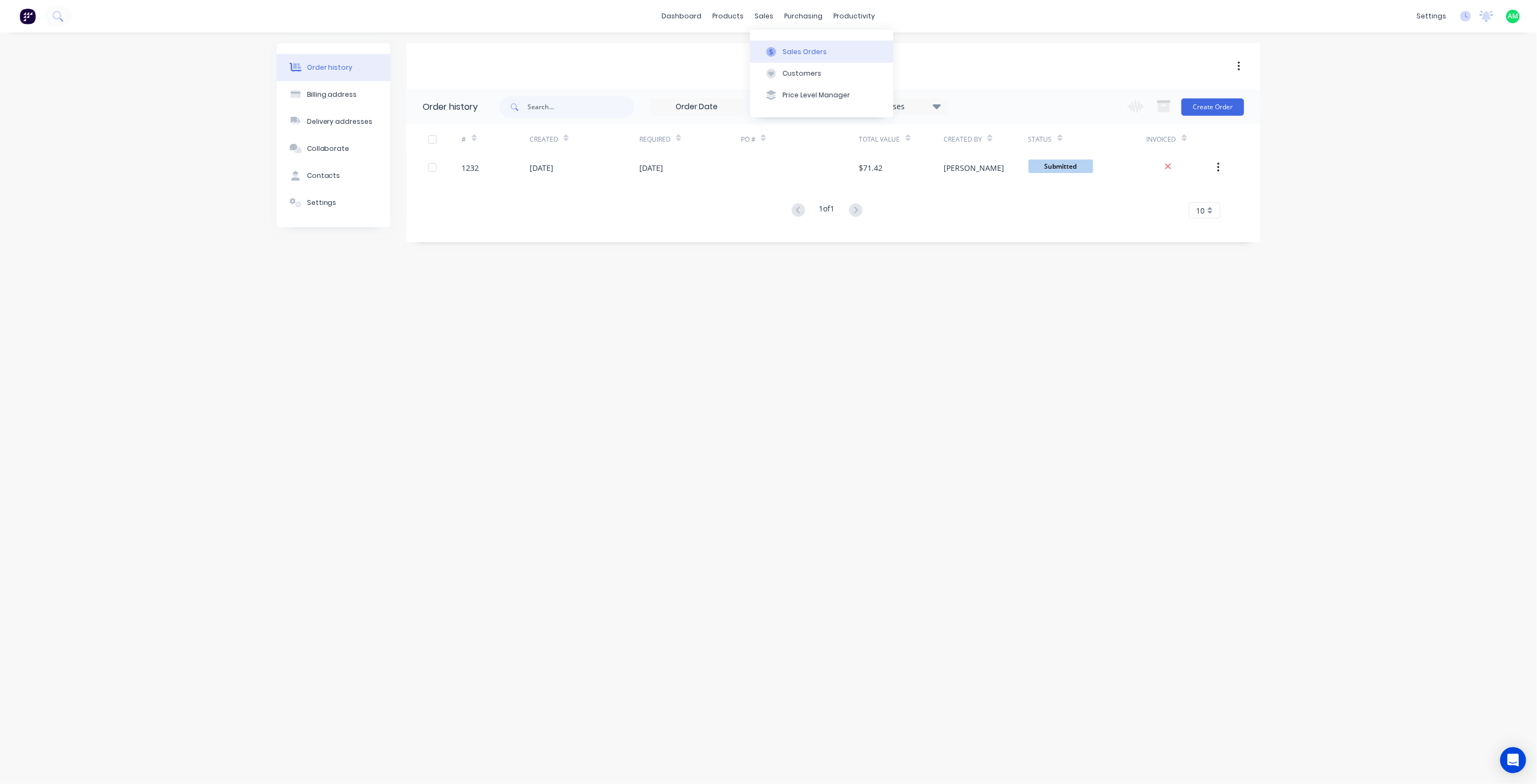
click at [790, 47] on div "Sales Orders" at bounding box center [805, 52] width 45 height 10
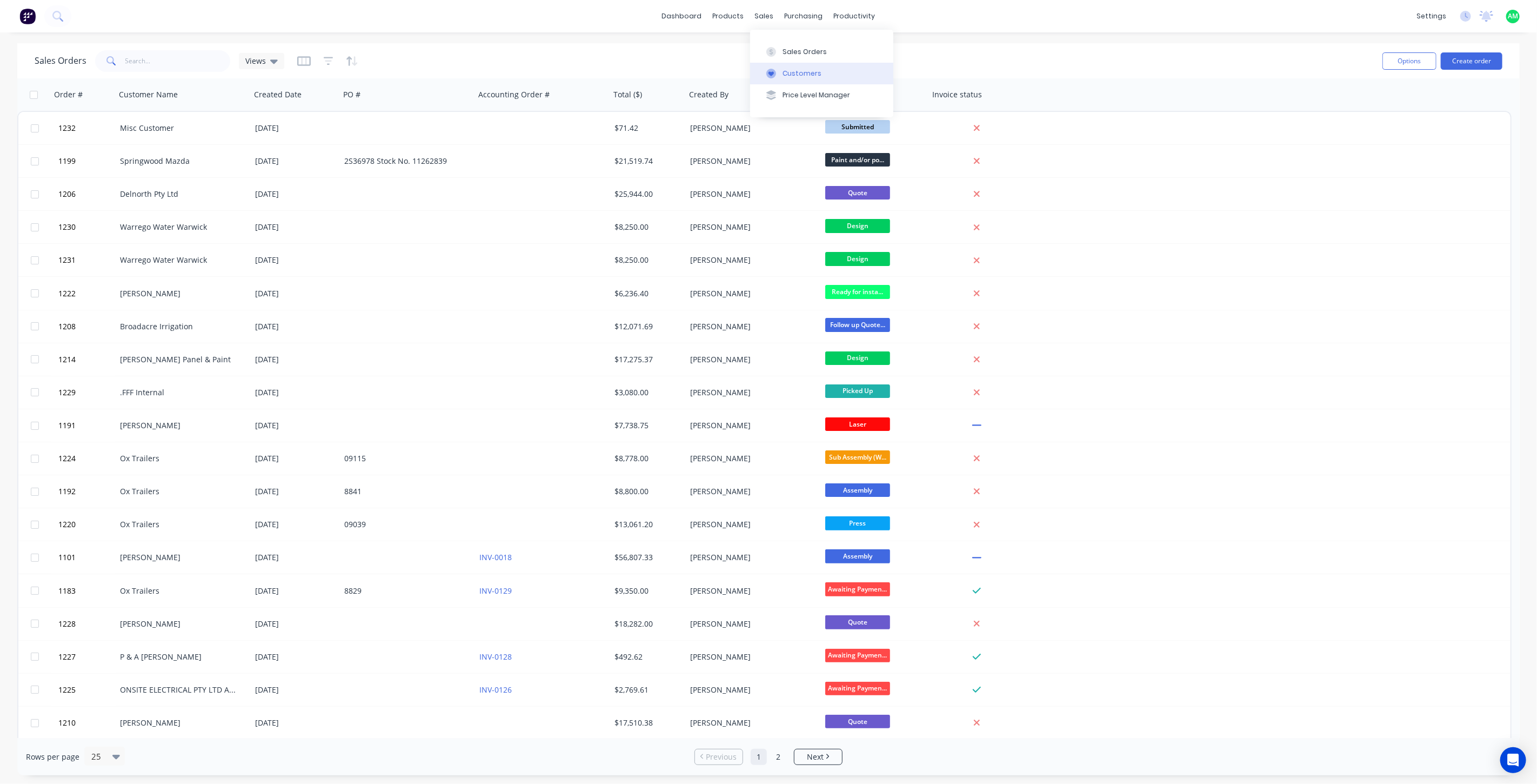
click at [781, 72] on button "Customers" at bounding box center [822, 74] width 143 height 22
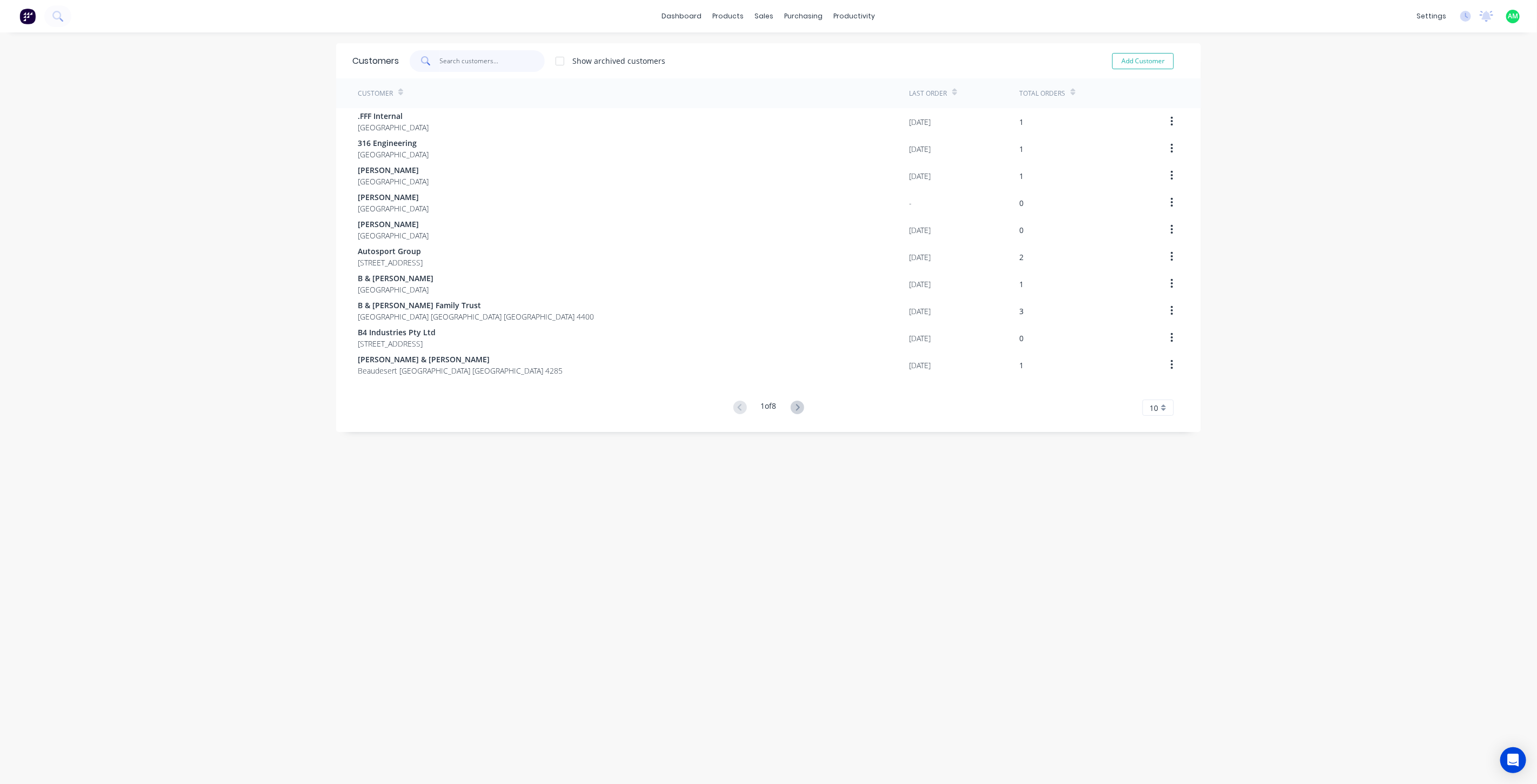
click at [488, 57] on input "text" at bounding box center [493, 61] width 105 height 22
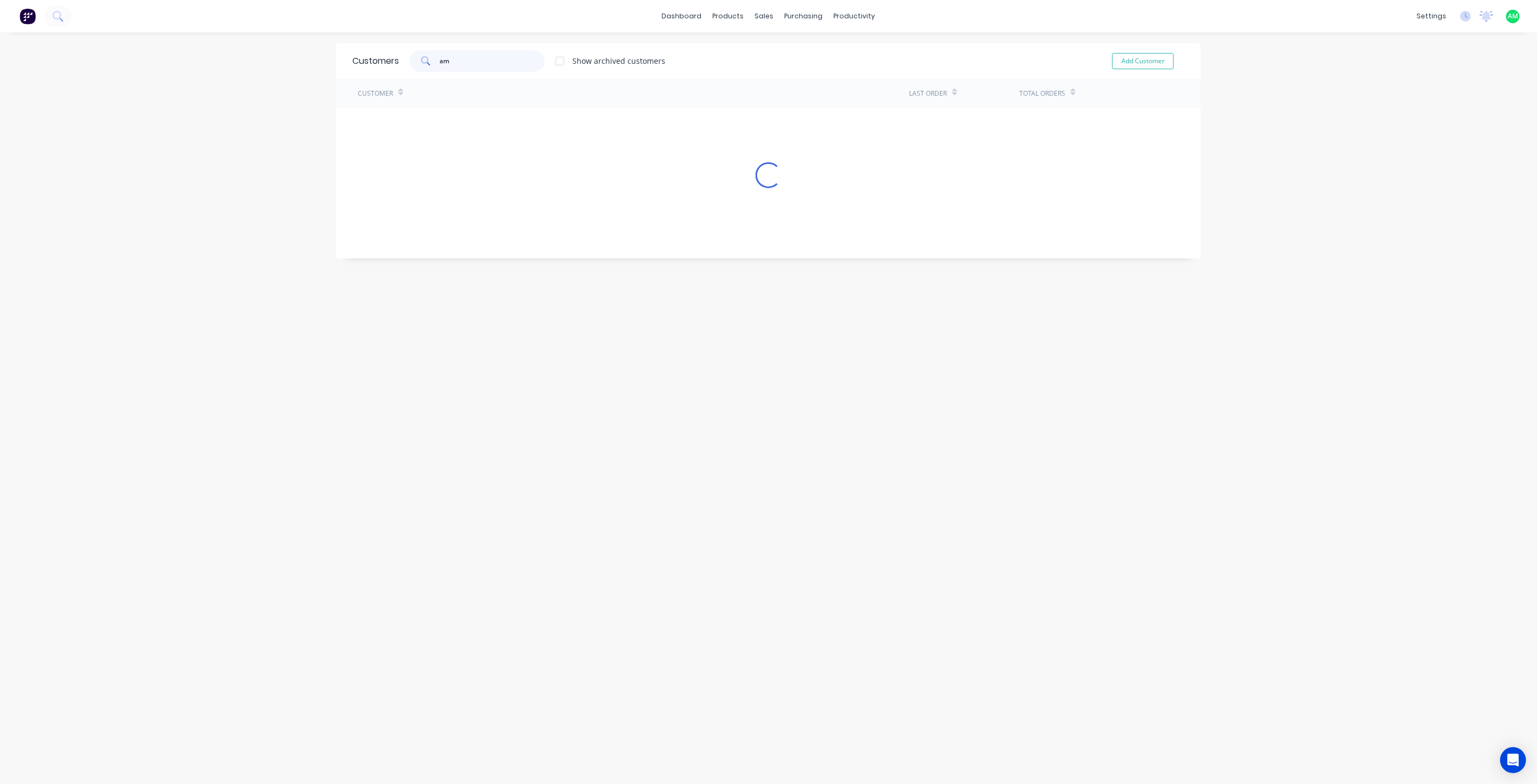
type input "a"
drag, startPoint x: 493, startPoint y: 62, endPoint x: 415, endPoint y: 58, distance: 78.1
click at [418, 57] on div "[PERSON_NAME]" at bounding box center [477, 61] width 135 height 22
type input "[PERSON_NAME]"
click at [1143, 57] on button "Add Customer" at bounding box center [1143, 61] width 62 height 16
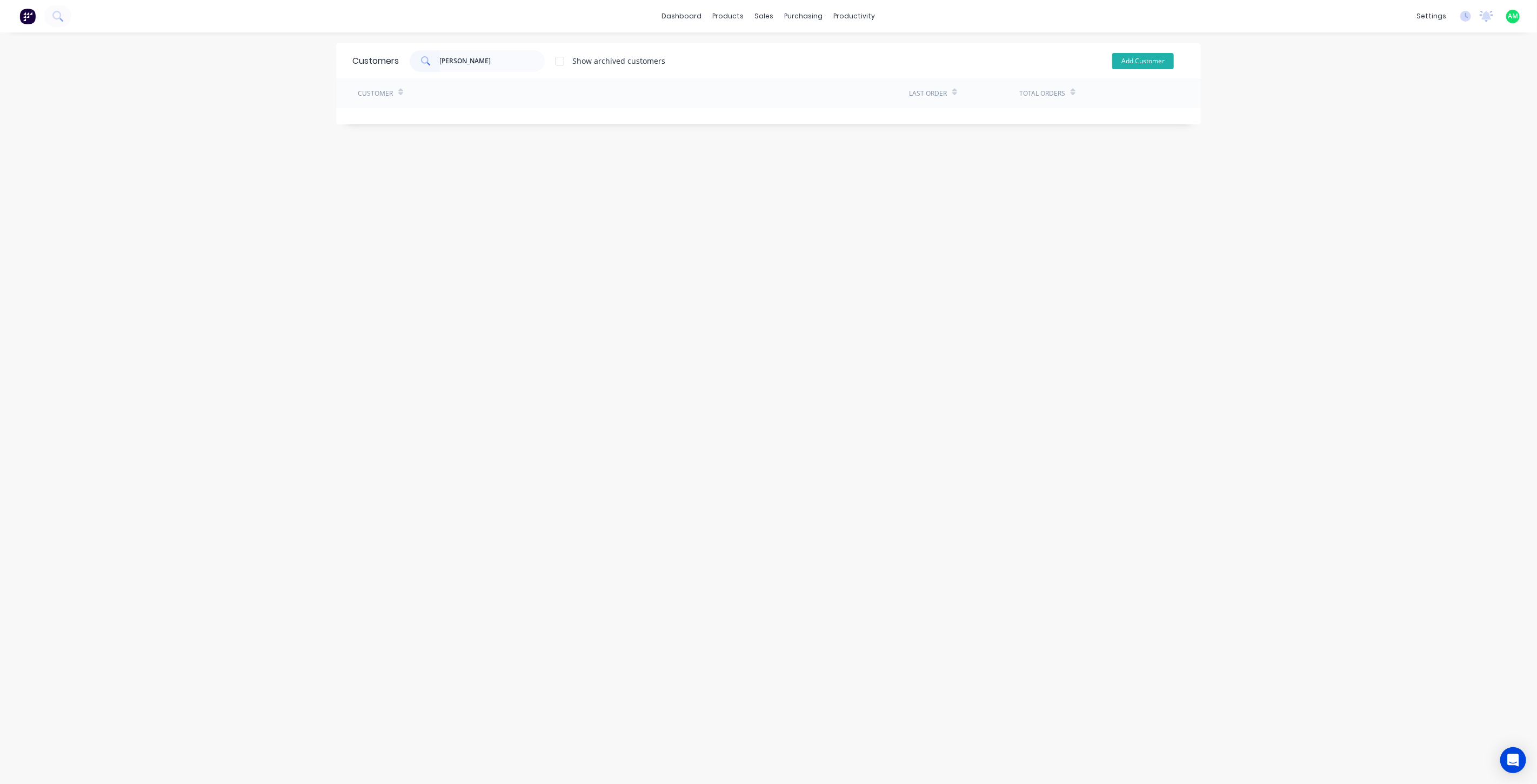
select select "AU"
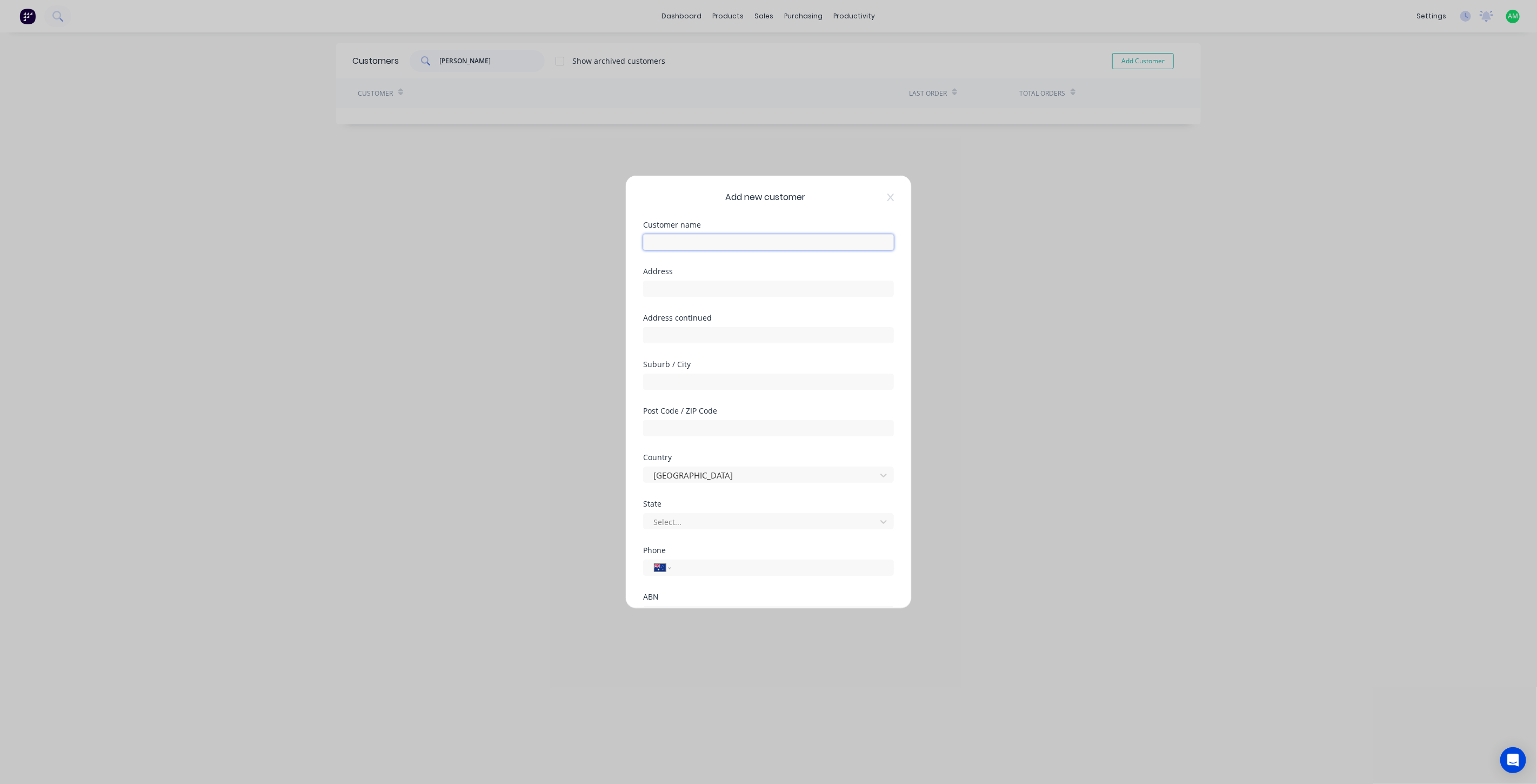
click at [695, 236] on input "text" at bounding box center [768, 242] width 251 height 16
type input "[PERSON_NAME]"
click at [682, 384] on input "text" at bounding box center [768, 381] width 251 height 16
type input "Warwick"
type input "[STREET_ADDRESS]"
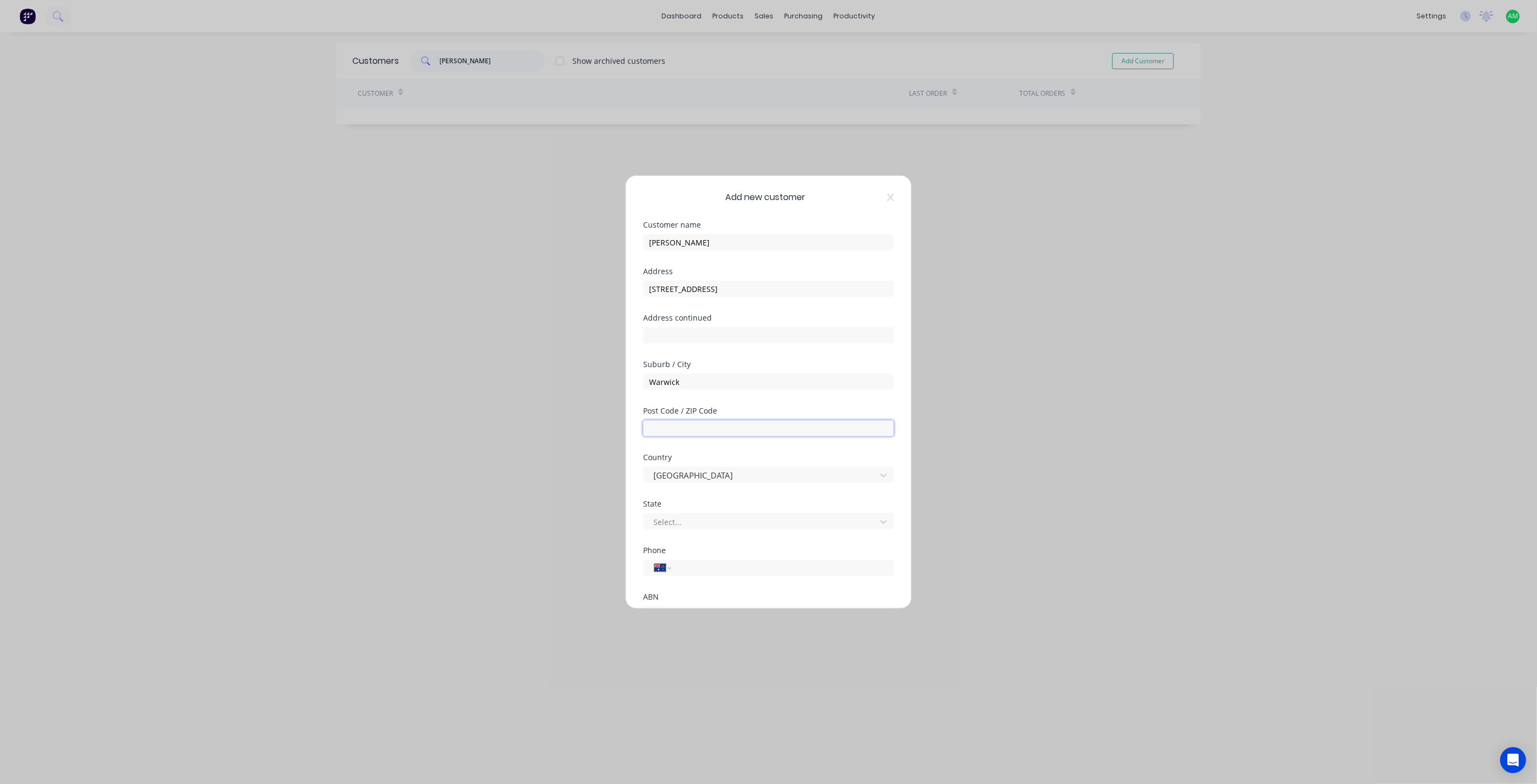
type input "4370"
type input "0412 357 012"
drag, startPoint x: 698, startPoint y: 287, endPoint x: 608, endPoint y: 294, distance: 90.3
click at [608, 294] on div "Add new customer Customer name [PERSON_NAME] Address [STREET_ADDRESS] Address c…" at bounding box center [768, 392] width 1537 height 784
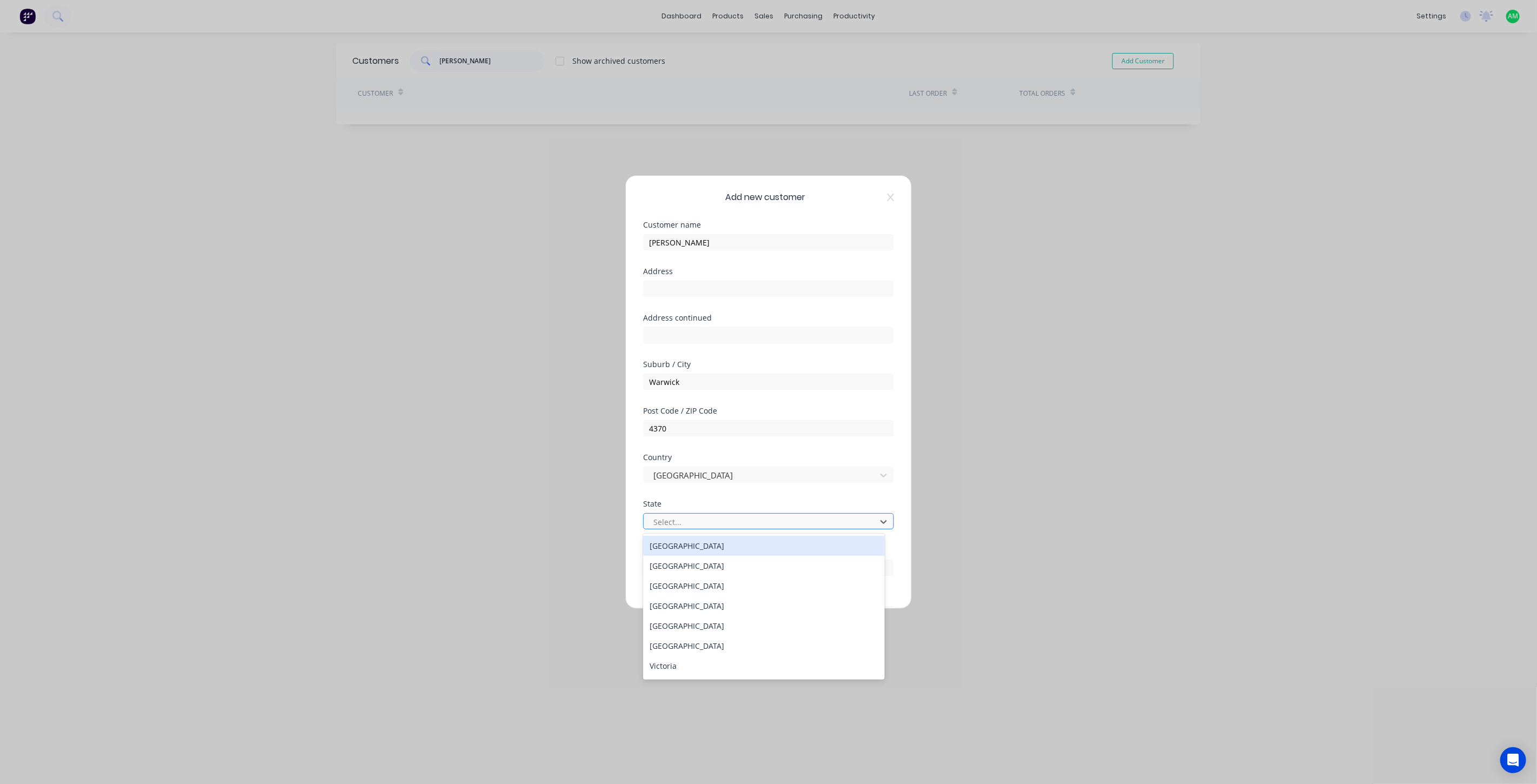
click at [683, 514] on div "Select..." at bounding box center [768, 521] width 251 height 16
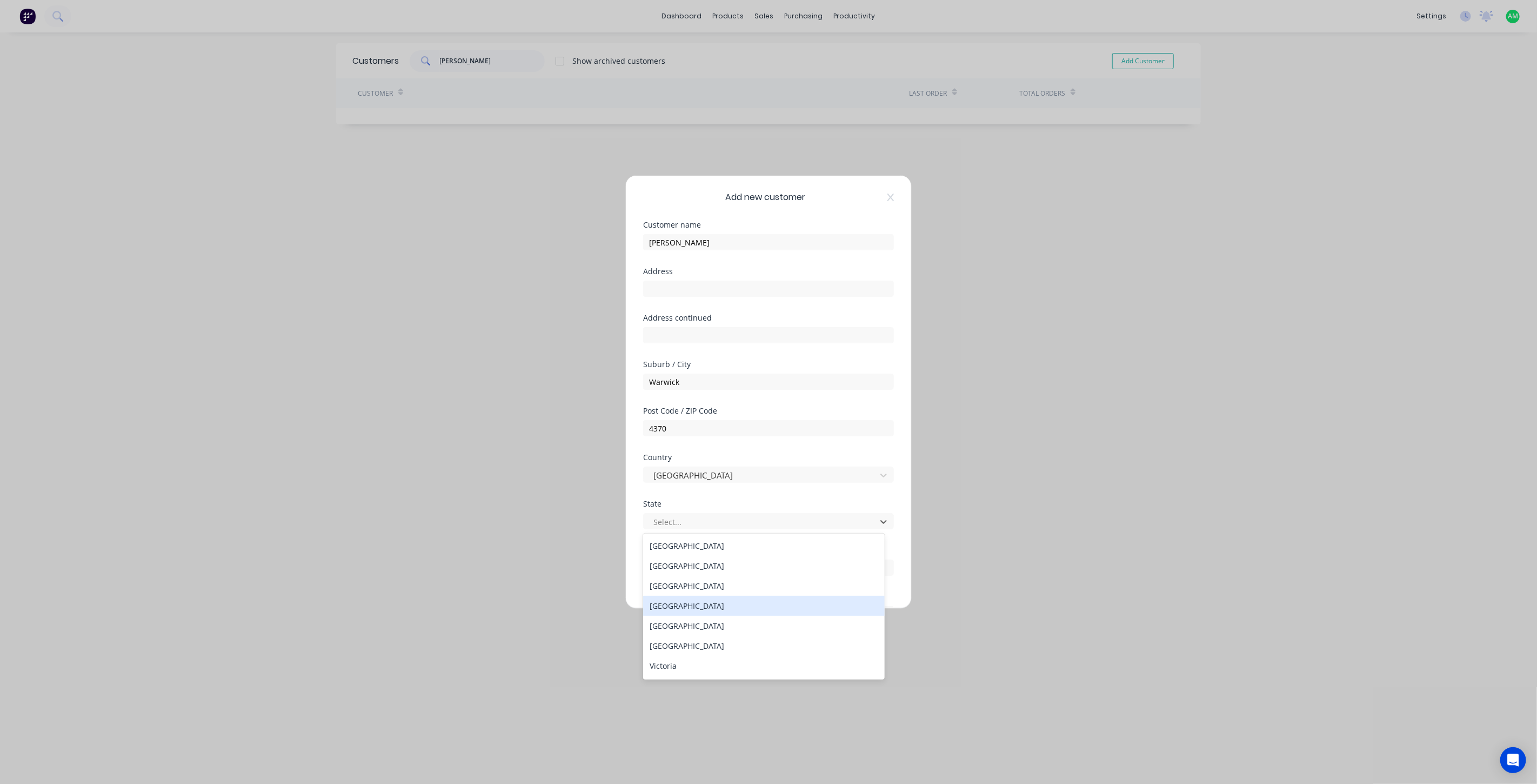
click at [679, 602] on div "[GEOGRAPHIC_DATA]" at bounding box center [764, 606] width 241 height 20
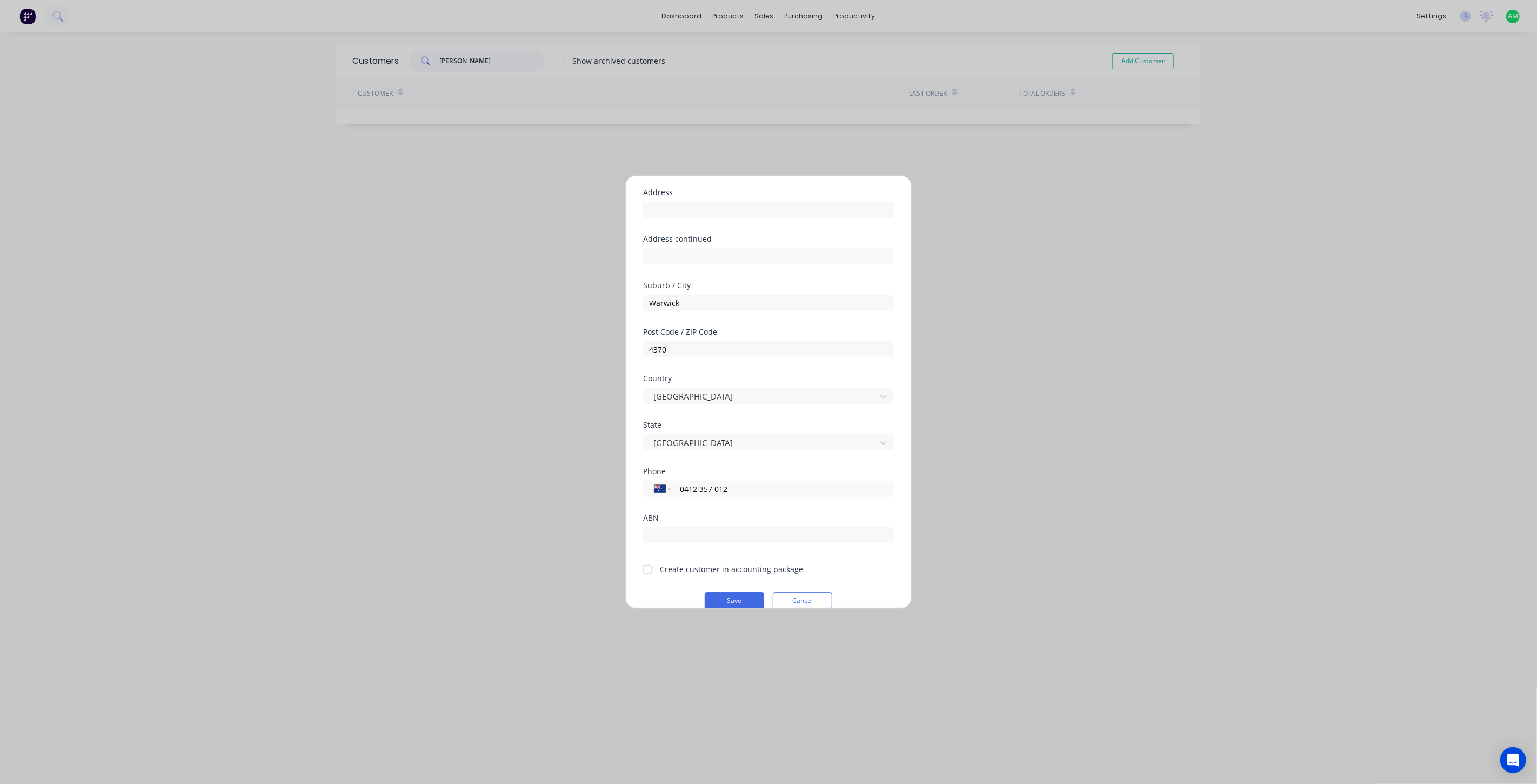
scroll to position [79, 0]
drag, startPoint x: 731, startPoint y: 490, endPoint x: 672, endPoint y: 490, distance: 59.0
click at [672, 490] on div "International [GEOGRAPHIC_DATA] [GEOGRAPHIC_DATA] [GEOGRAPHIC_DATA] [GEOGRAPHIC…" at bounding box center [768, 488] width 251 height 16
type input "0432 328 287"
click at [651, 567] on div at bounding box center [647, 568] width 22 height 22
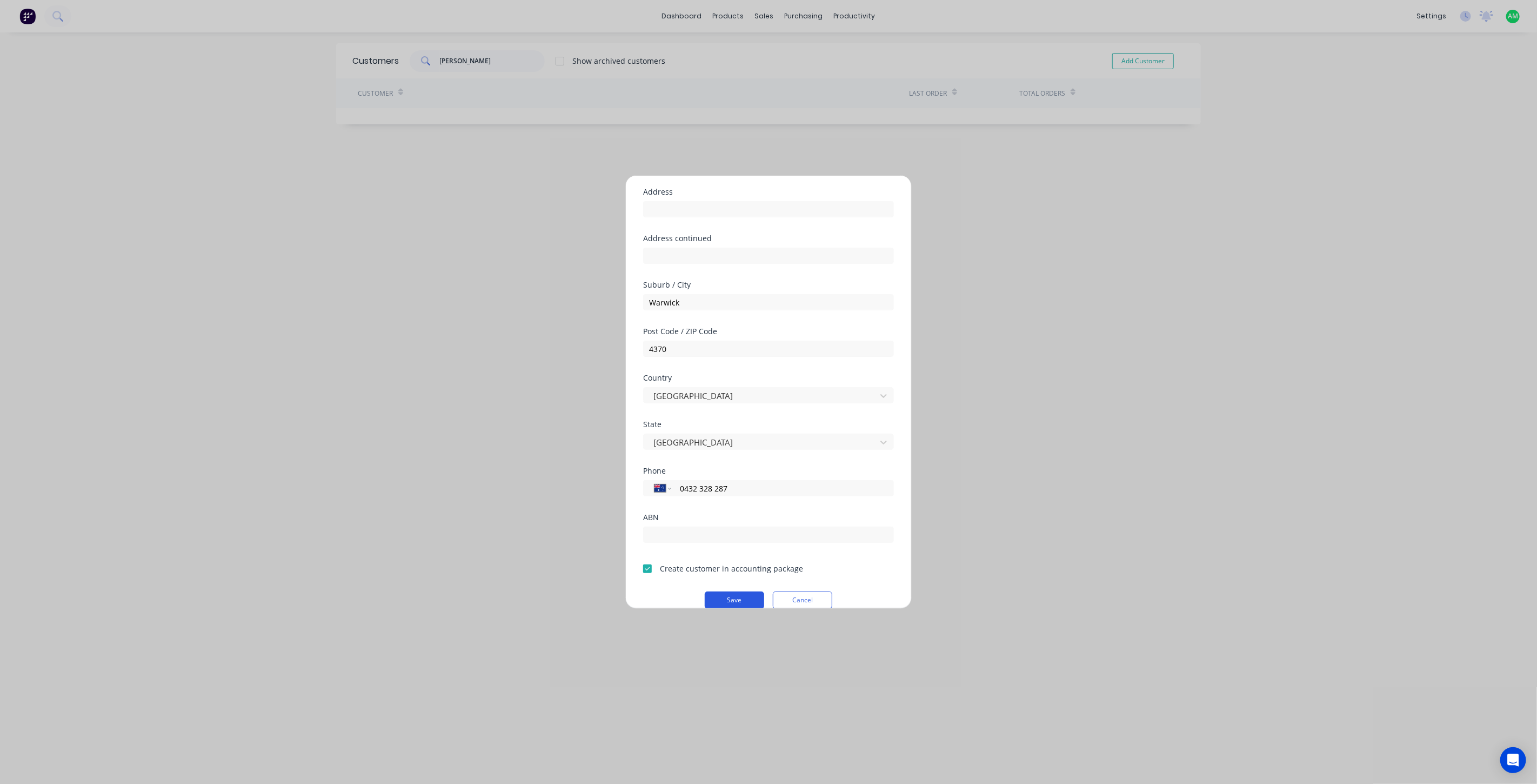
click at [712, 599] on button "Save" at bounding box center [735, 600] width 59 height 17
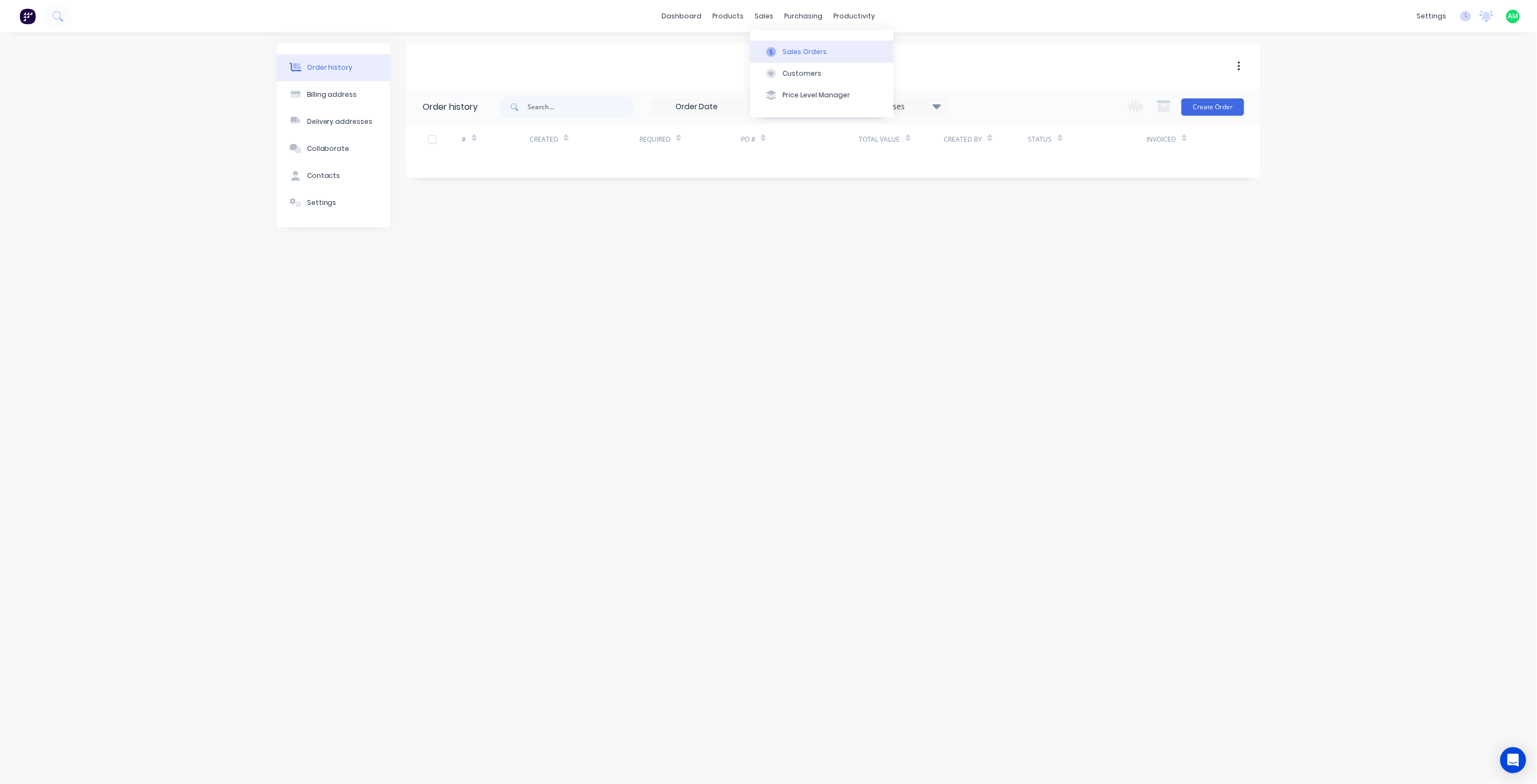
click at [798, 47] on div "Sales Orders" at bounding box center [805, 52] width 45 height 10
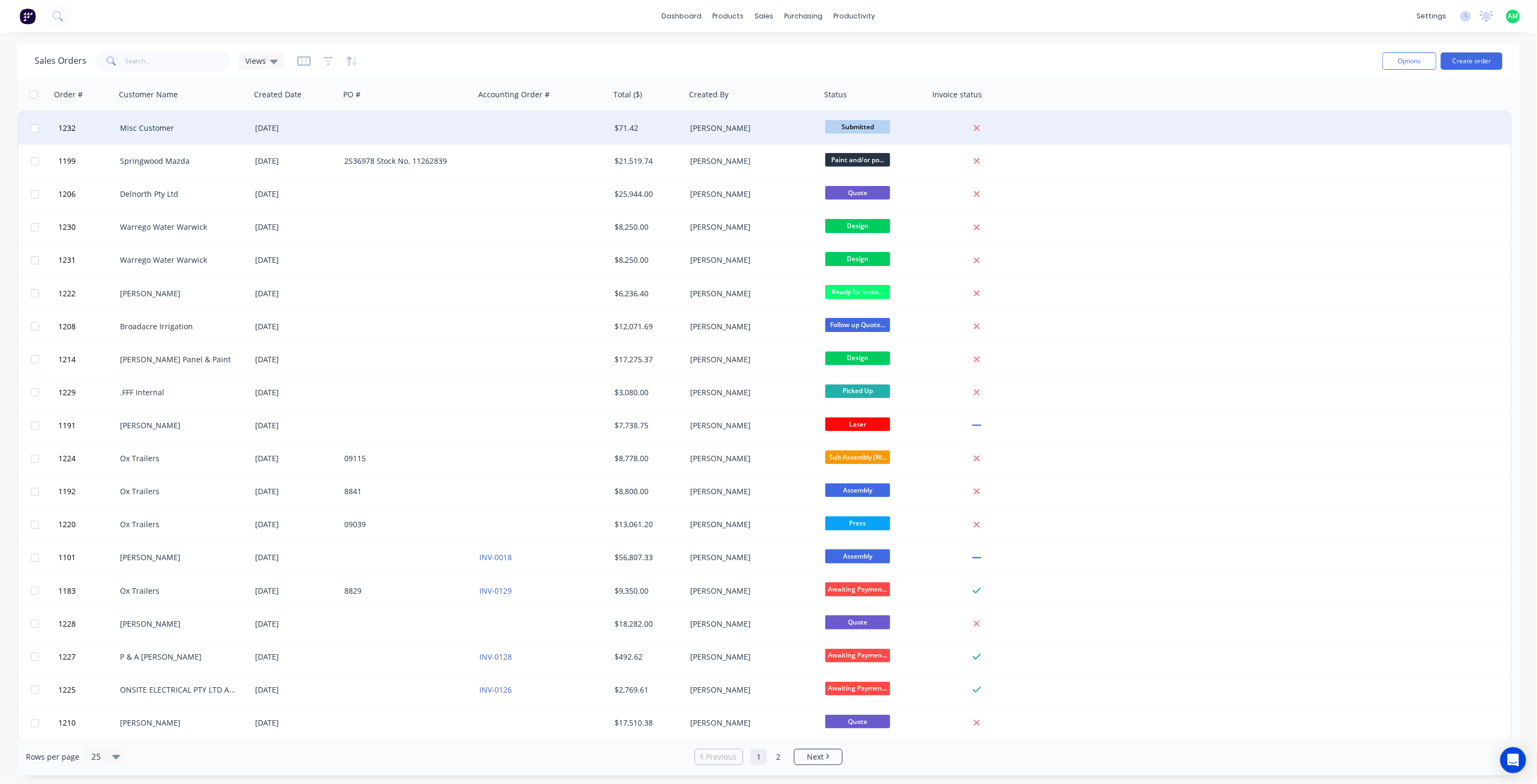
click at [193, 127] on div "Misc Customer" at bounding box center [180, 127] width 120 height 11
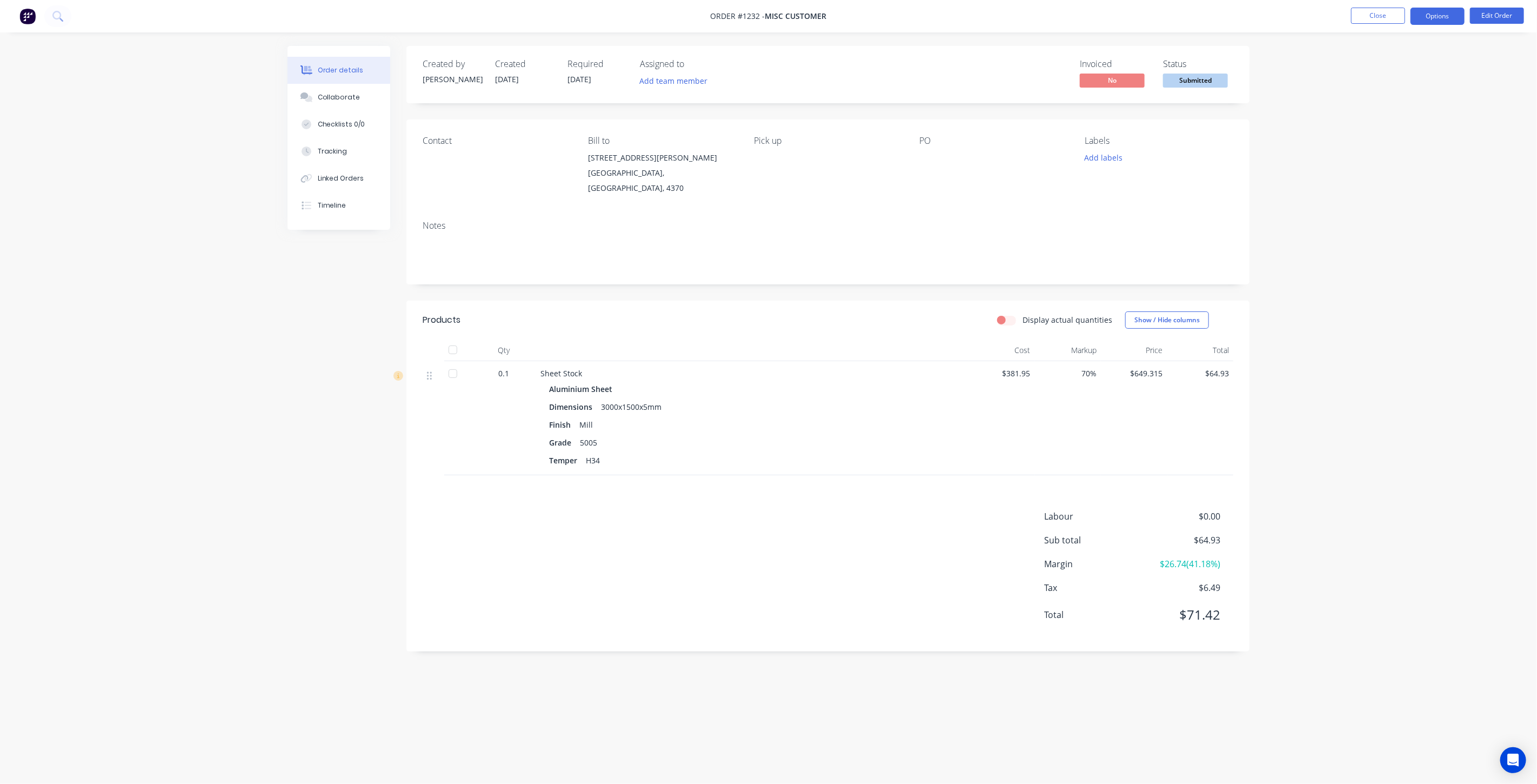
click at [1427, 16] on button "Options" at bounding box center [1438, 16] width 54 height 17
click at [1404, 238] on div "Change customer" at bounding box center [1405, 238] width 100 height 16
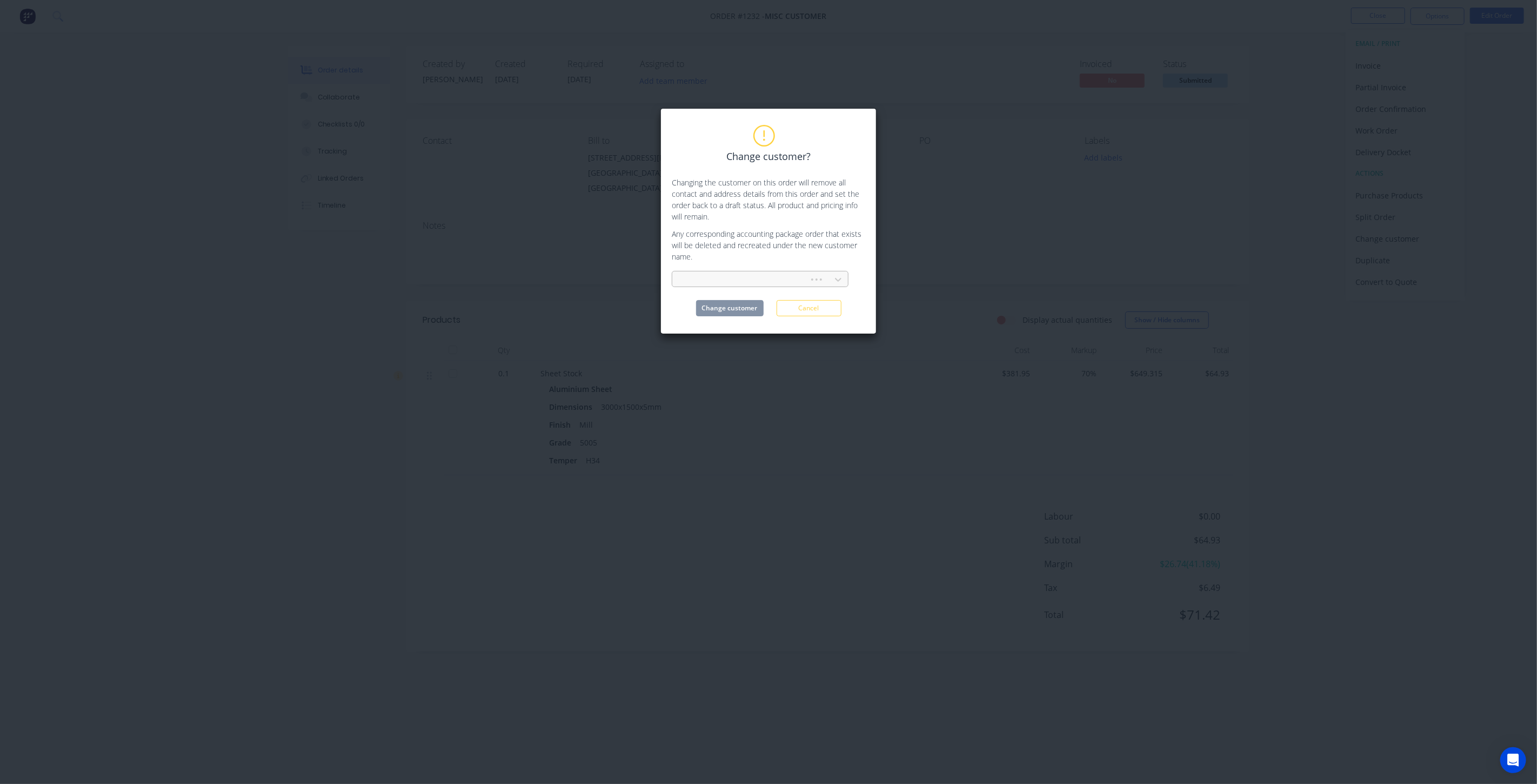
click at [720, 280] on div at bounding box center [742, 279] width 122 height 13
type input "math"
click at [725, 306] on div "[PERSON_NAME]" at bounding box center [760, 304] width 177 height 20
click at [730, 309] on button "Change customer" at bounding box center [730, 308] width 67 height 16
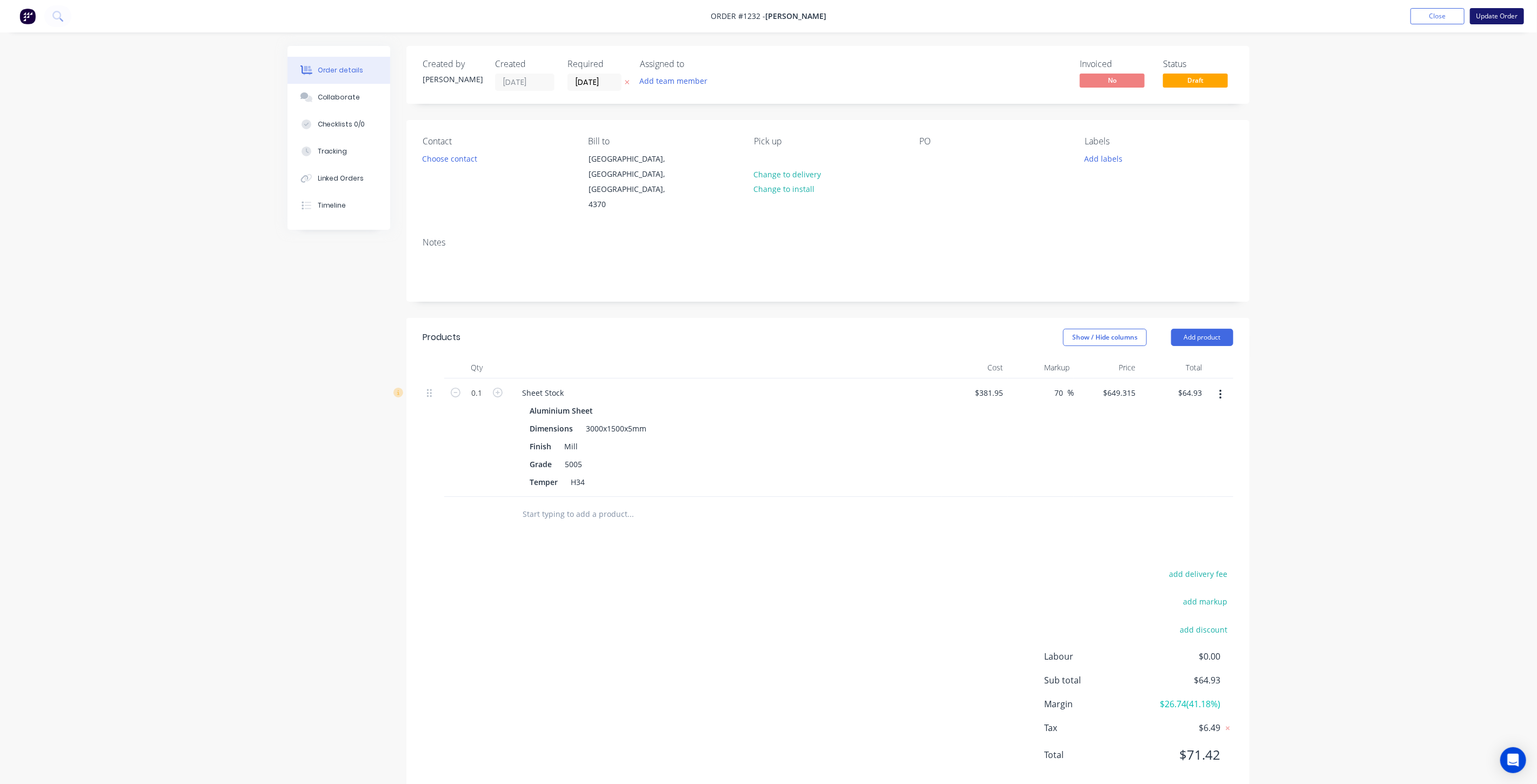
click at [1484, 20] on button "Update Order" at bounding box center [1497, 16] width 54 height 16
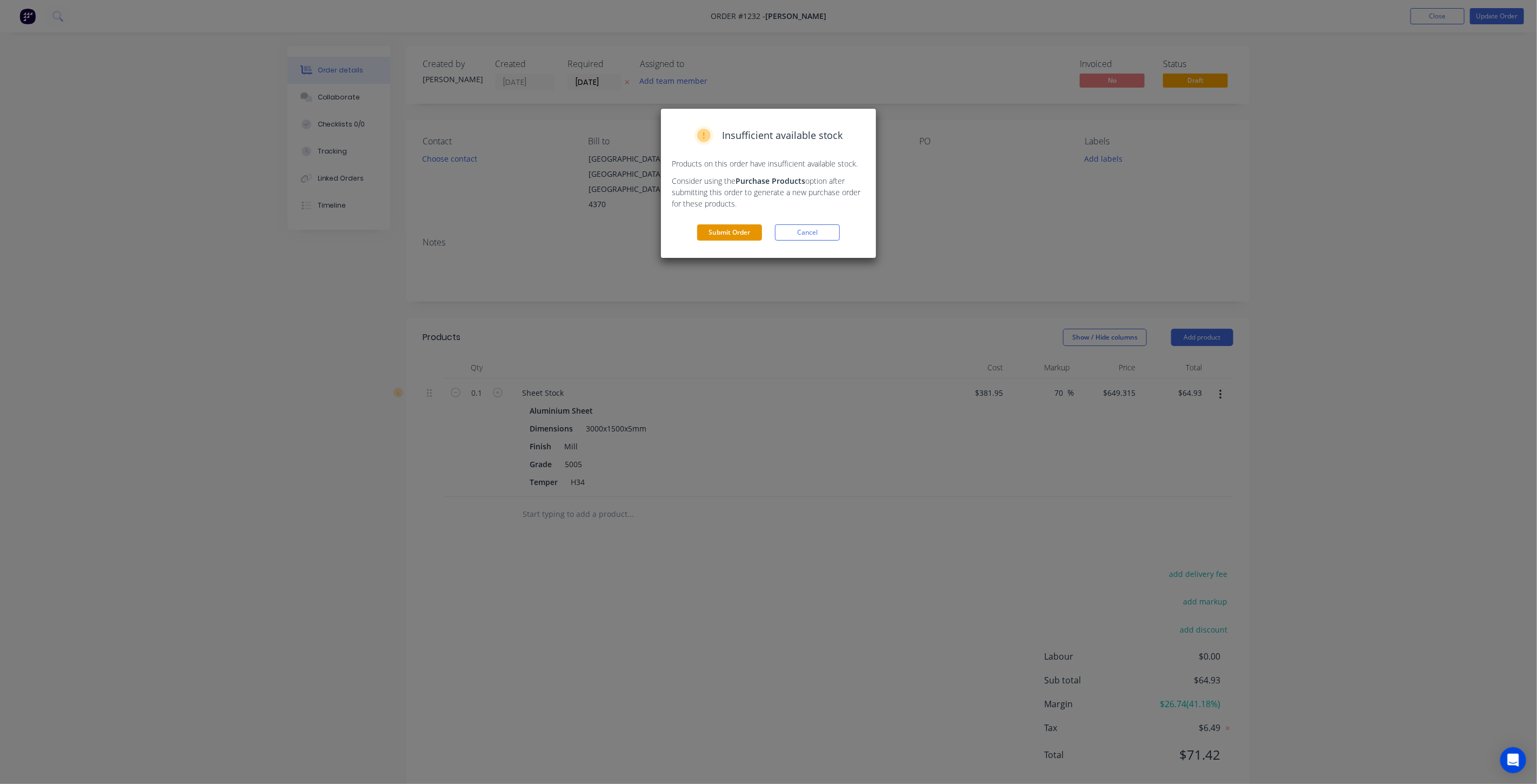
click at [731, 239] on button "Submit Order" at bounding box center [730, 232] width 65 height 16
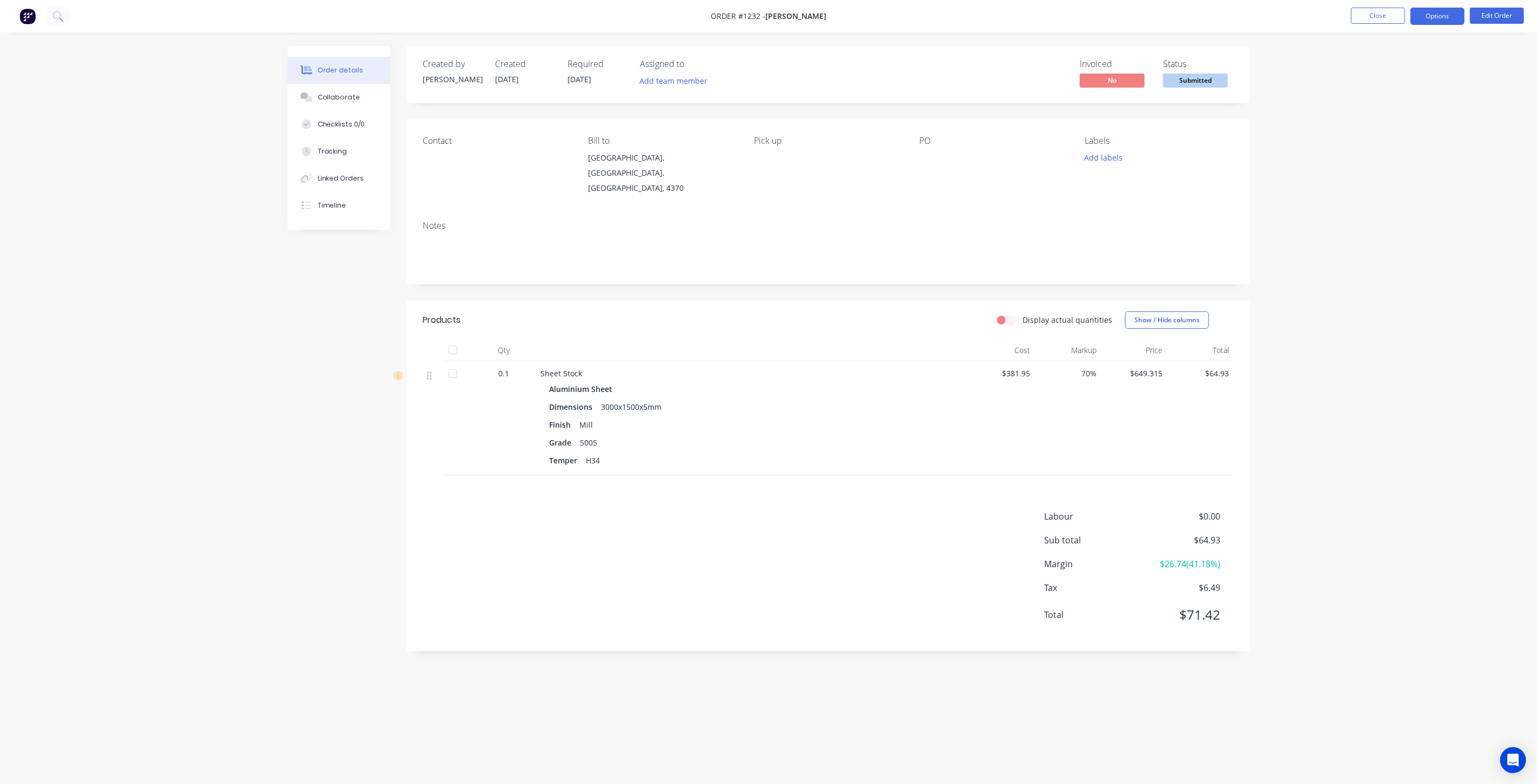
click at [1416, 14] on button "Options" at bounding box center [1438, 16] width 54 height 17
click at [1395, 69] on div "Invoice" at bounding box center [1405, 66] width 100 height 16
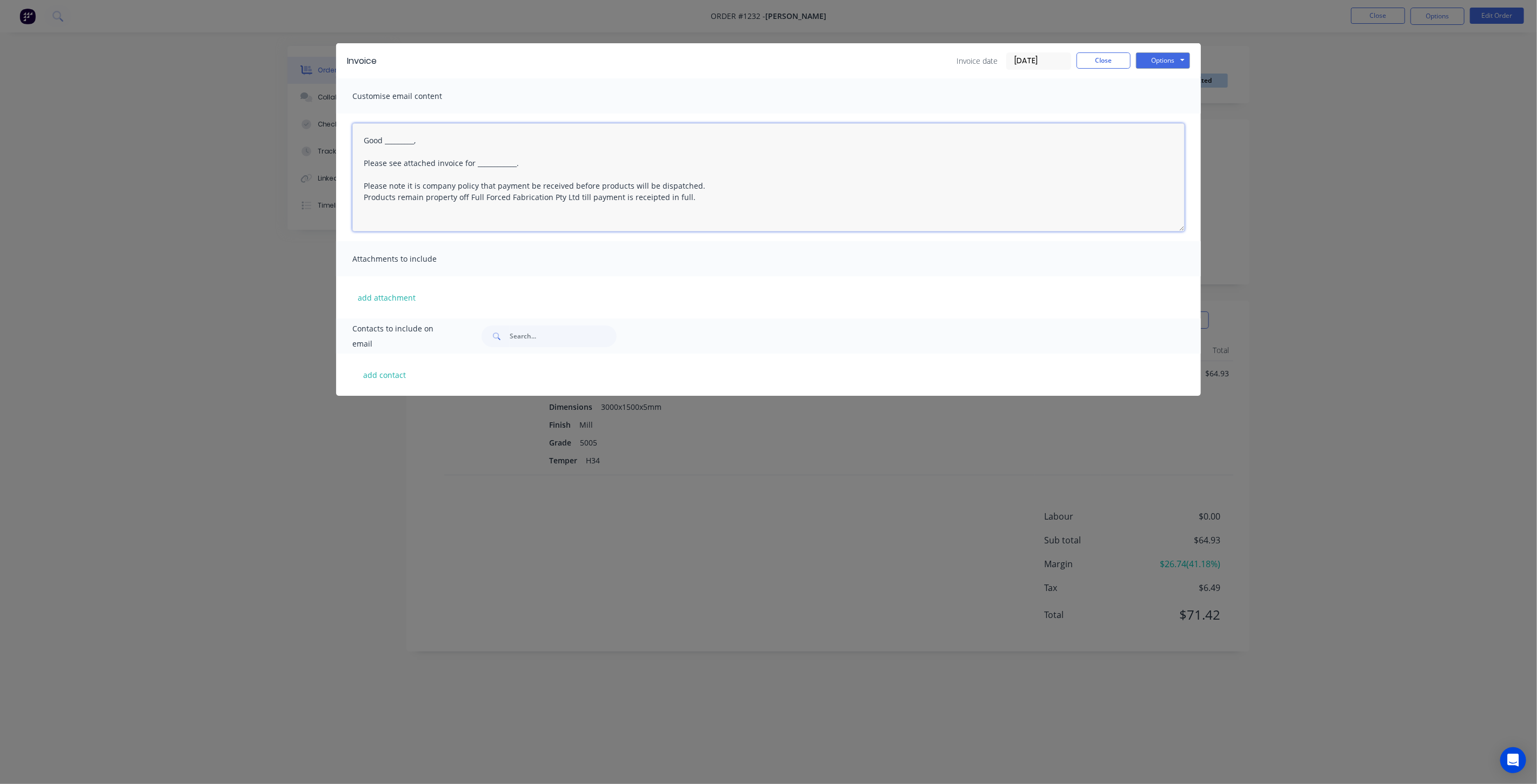
drag, startPoint x: 409, startPoint y: 141, endPoint x: 385, endPoint y: 139, distance: 24.1
click at [385, 139] on textarea "Good _________, Please see attached invoice for ____________. Please note it is…" at bounding box center [768, 177] width 832 height 108
drag, startPoint x: 514, startPoint y: 163, endPoint x: 474, endPoint y: 163, distance: 40.0
click at [474, 163] on textarea "Good Afternoon [PERSON_NAME], Please see attached invoice for ____________. Ple…" at bounding box center [768, 177] width 832 height 108
type textarea "Good Afternoon [PERSON_NAME], Please see attached invoice for 5mm Alloy as requ…"
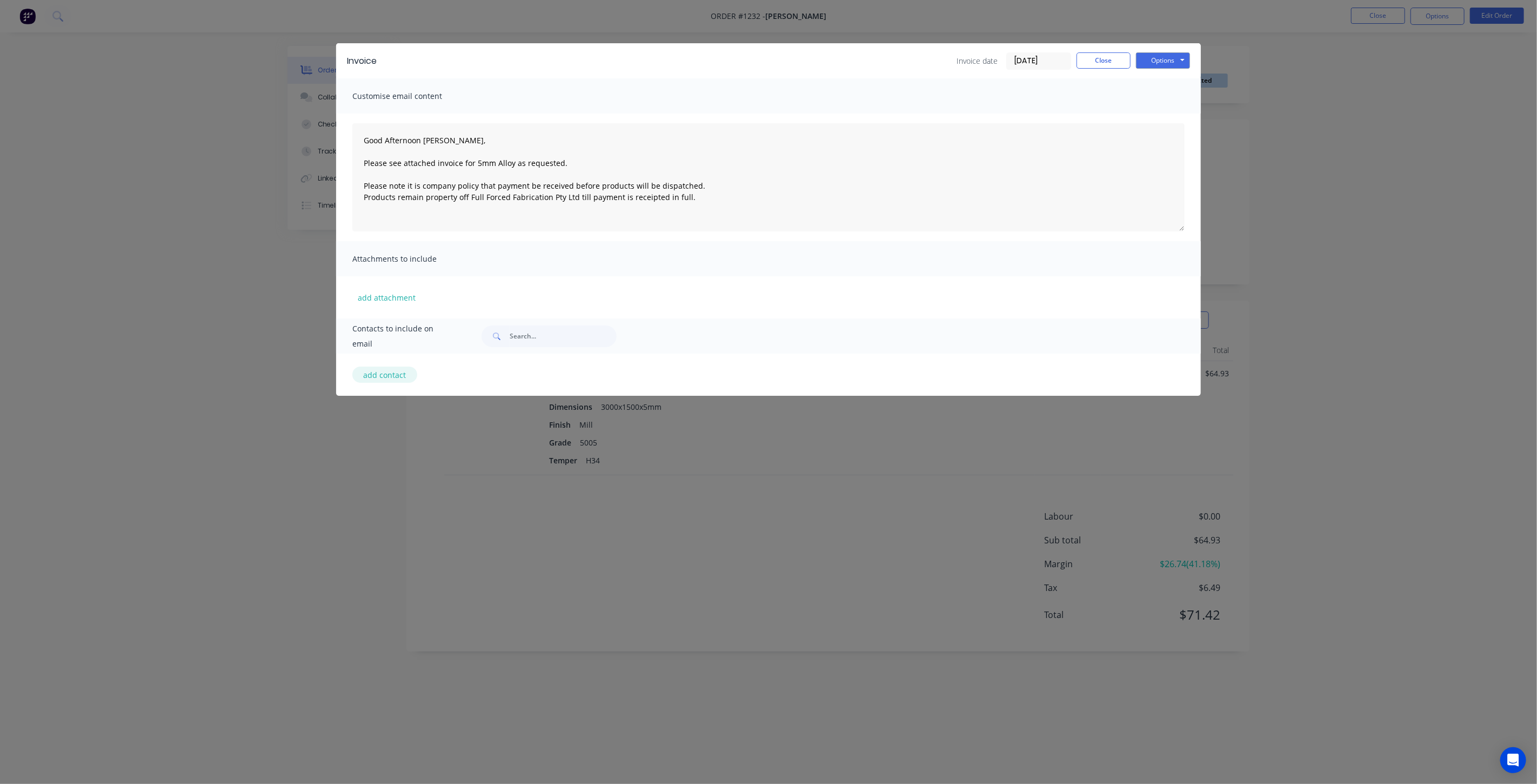
click at [395, 374] on button "add contact" at bounding box center [385, 374] width 65 height 16
select select "AU"
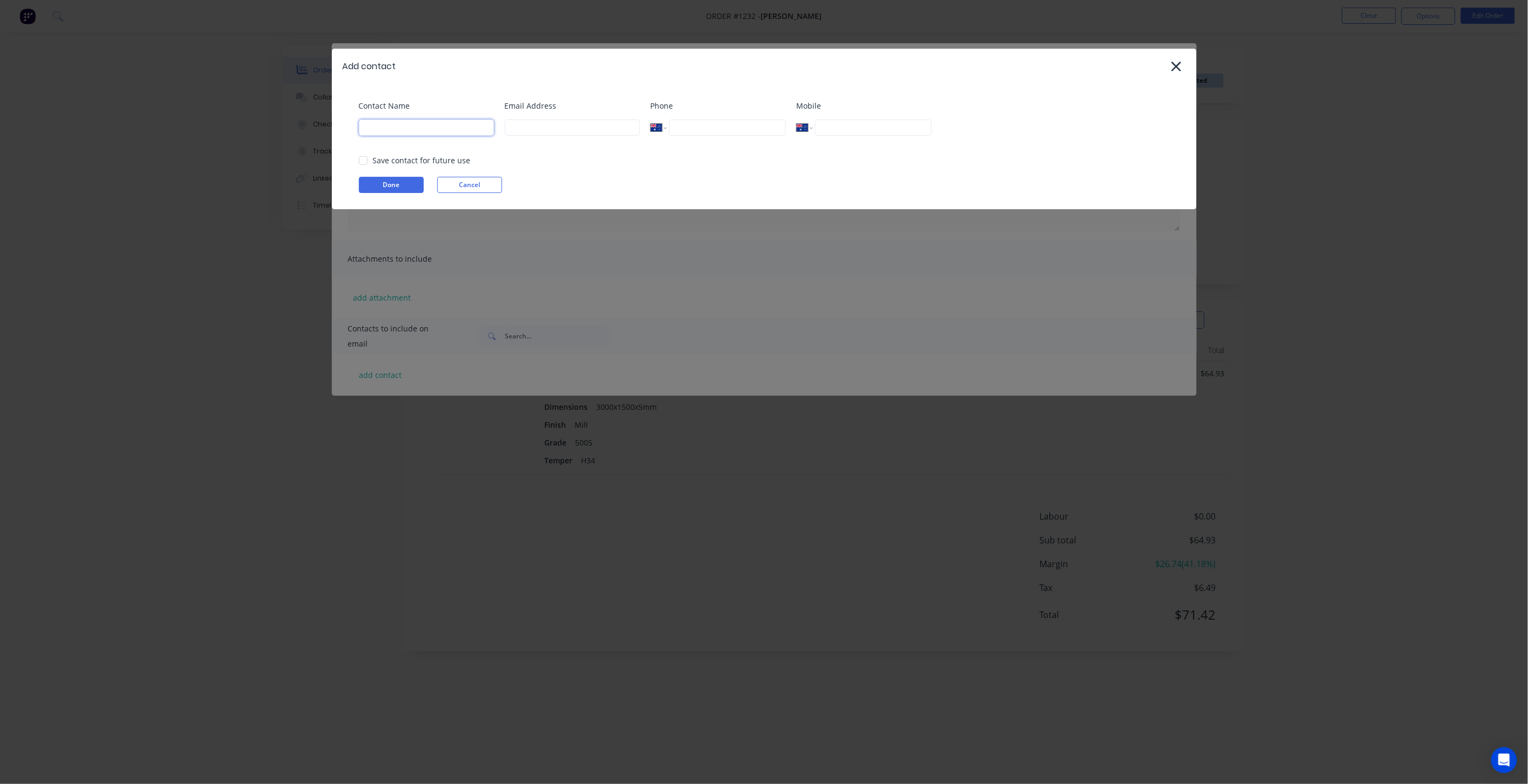
click at [413, 133] on input at bounding box center [426, 127] width 135 height 16
type input "[PERSON_NAME]"
click at [527, 125] on input at bounding box center [572, 127] width 135 height 16
type input "[EMAIL_ADDRESS][DOMAIN_NAME]"
click at [379, 180] on button "Done" at bounding box center [391, 185] width 65 height 16
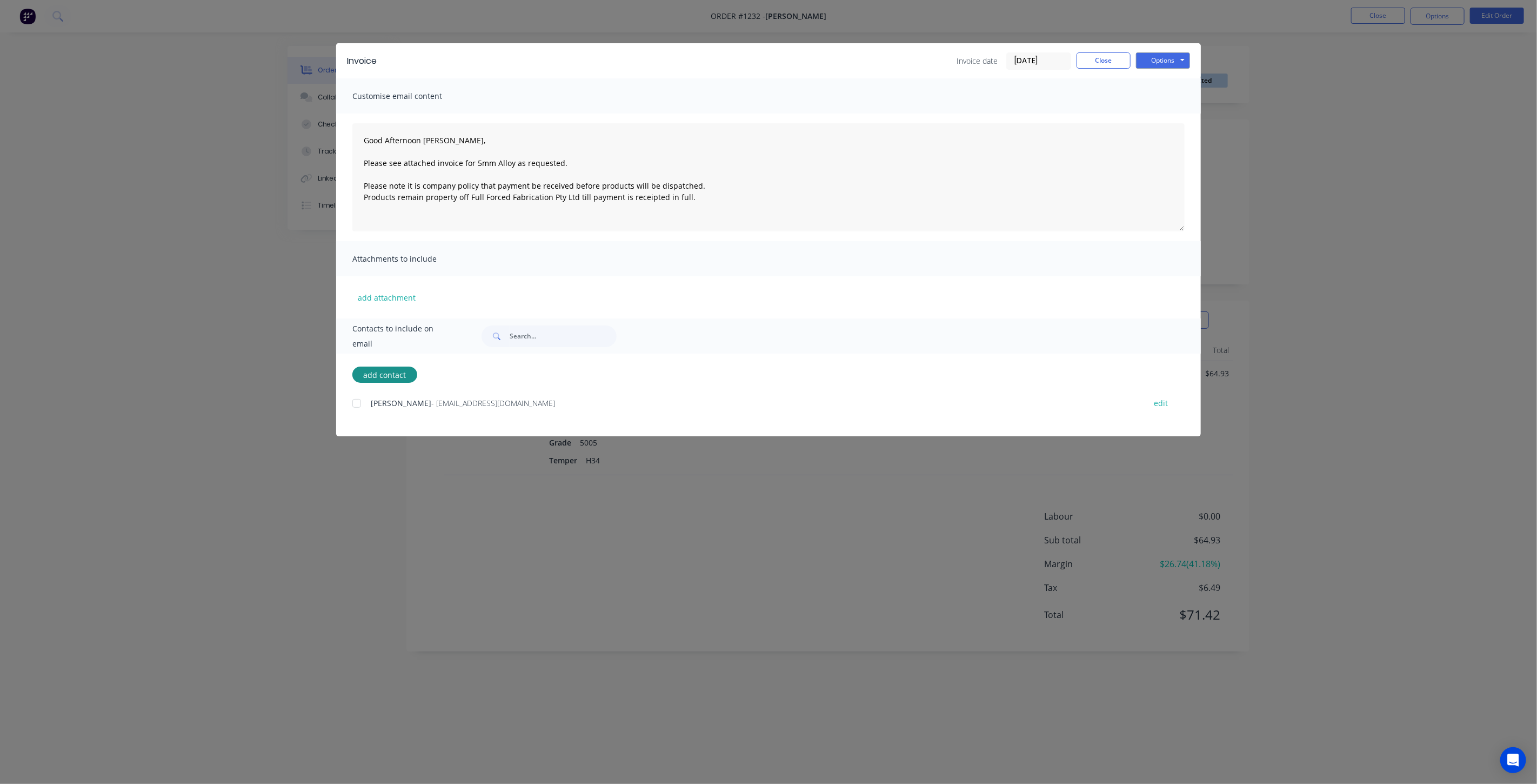
click at [359, 403] on div at bounding box center [357, 403] width 22 height 22
click at [1156, 60] on button "Options" at bounding box center [1163, 60] width 54 height 16
click at [1171, 111] on button "Email" at bounding box center [1170, 115] width 69 height 18
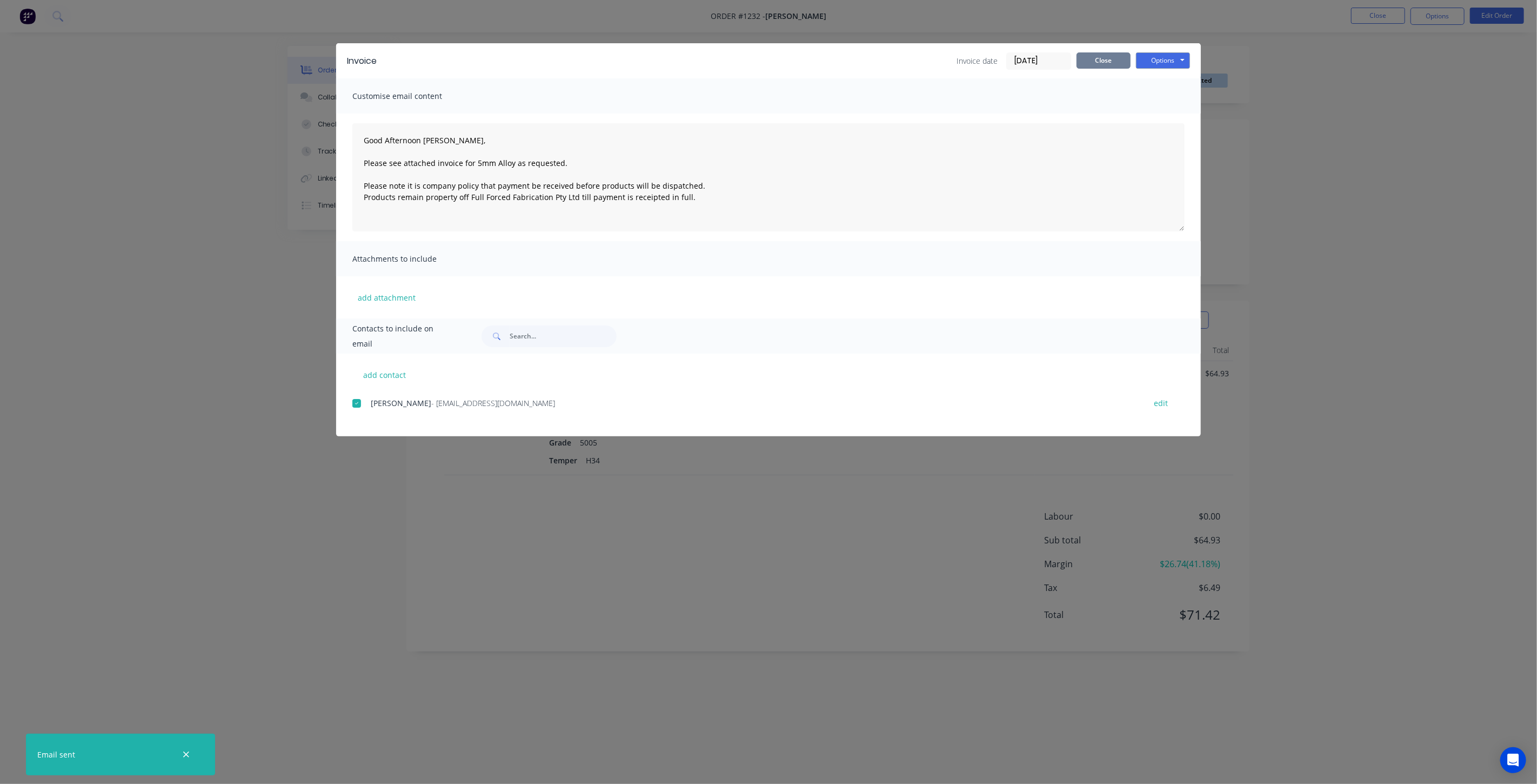
click at [1096, 61] on button "Close" at bounding box center [1103, 60] width 54 height 16
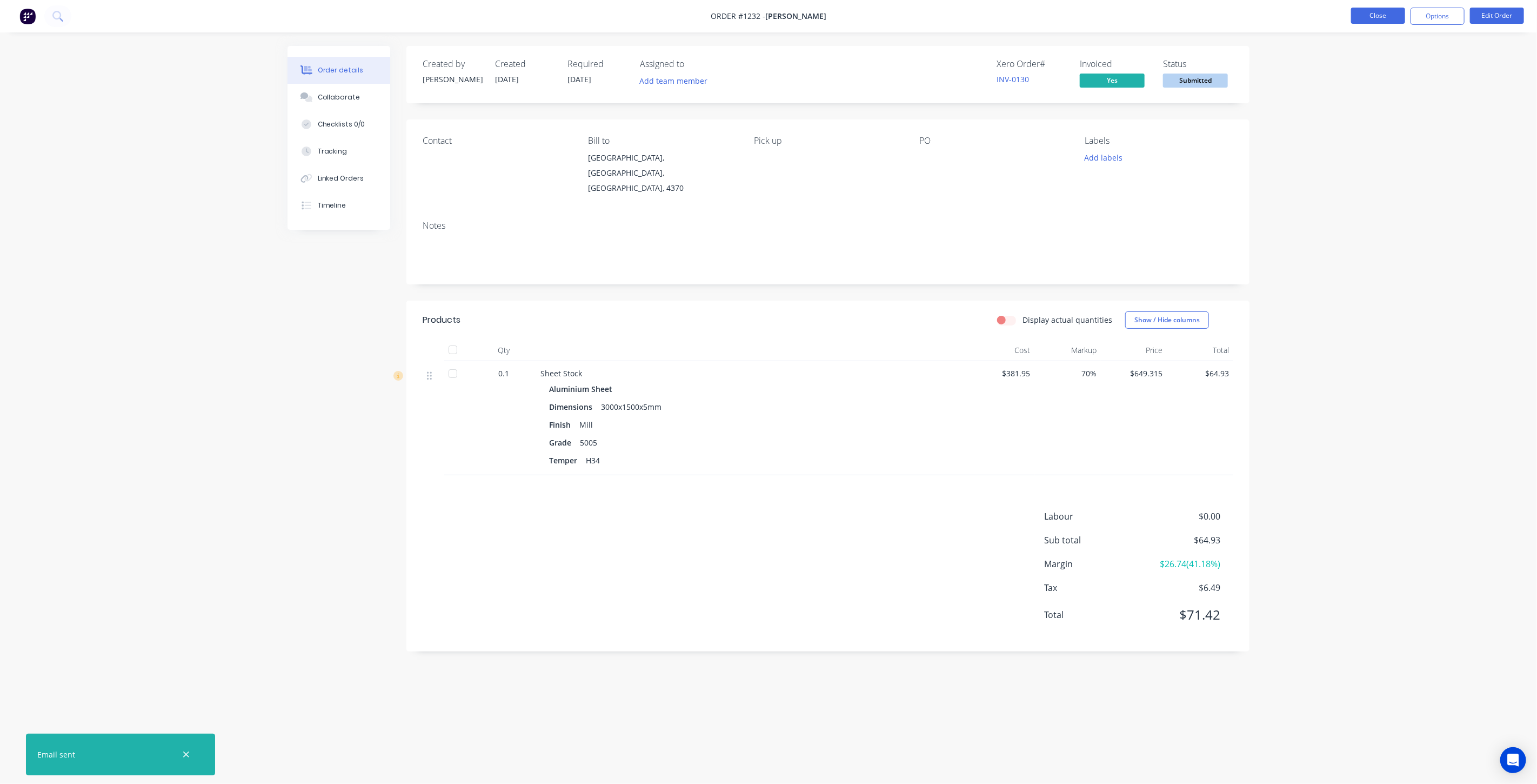
click at [1389, 19] on button "Close" at bounding box center [1378, 16] width 54 height 16
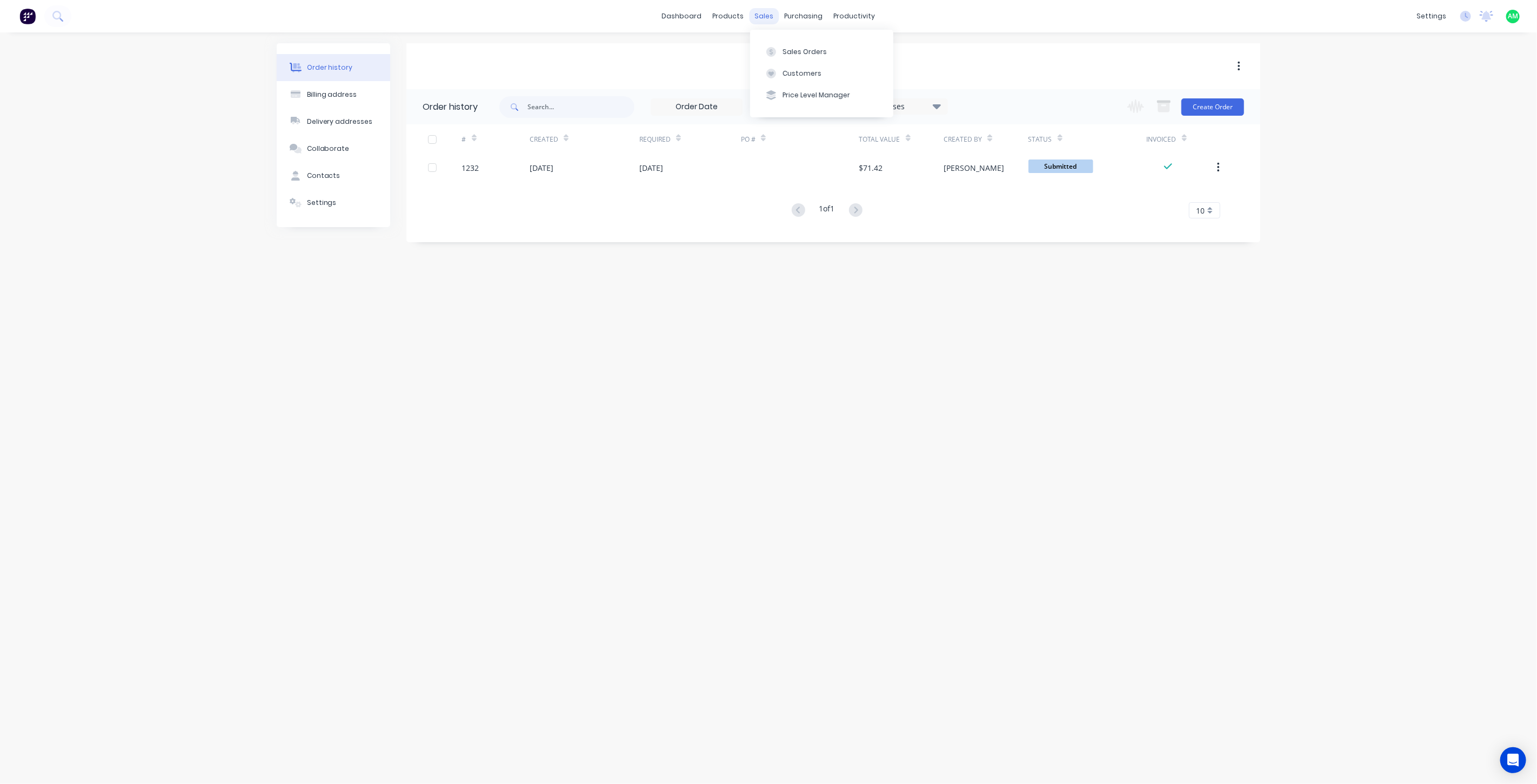
click at [766, 17] on div "sales" at bounding box center [764, 16] width 30 height 16
click at [778, 47] on div at bounding box center [771, 52] width 16 height 10
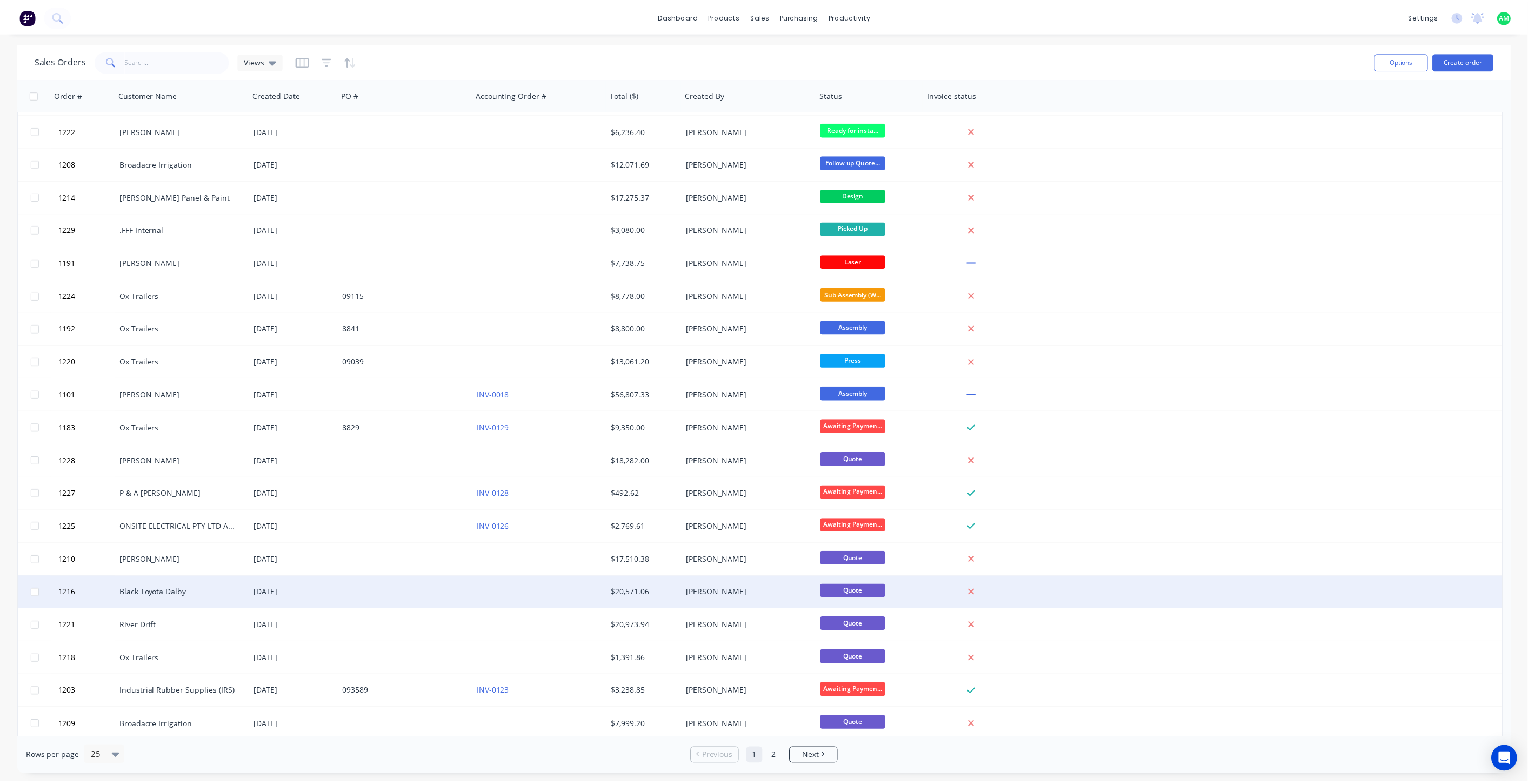
scroll to position [198, 0]
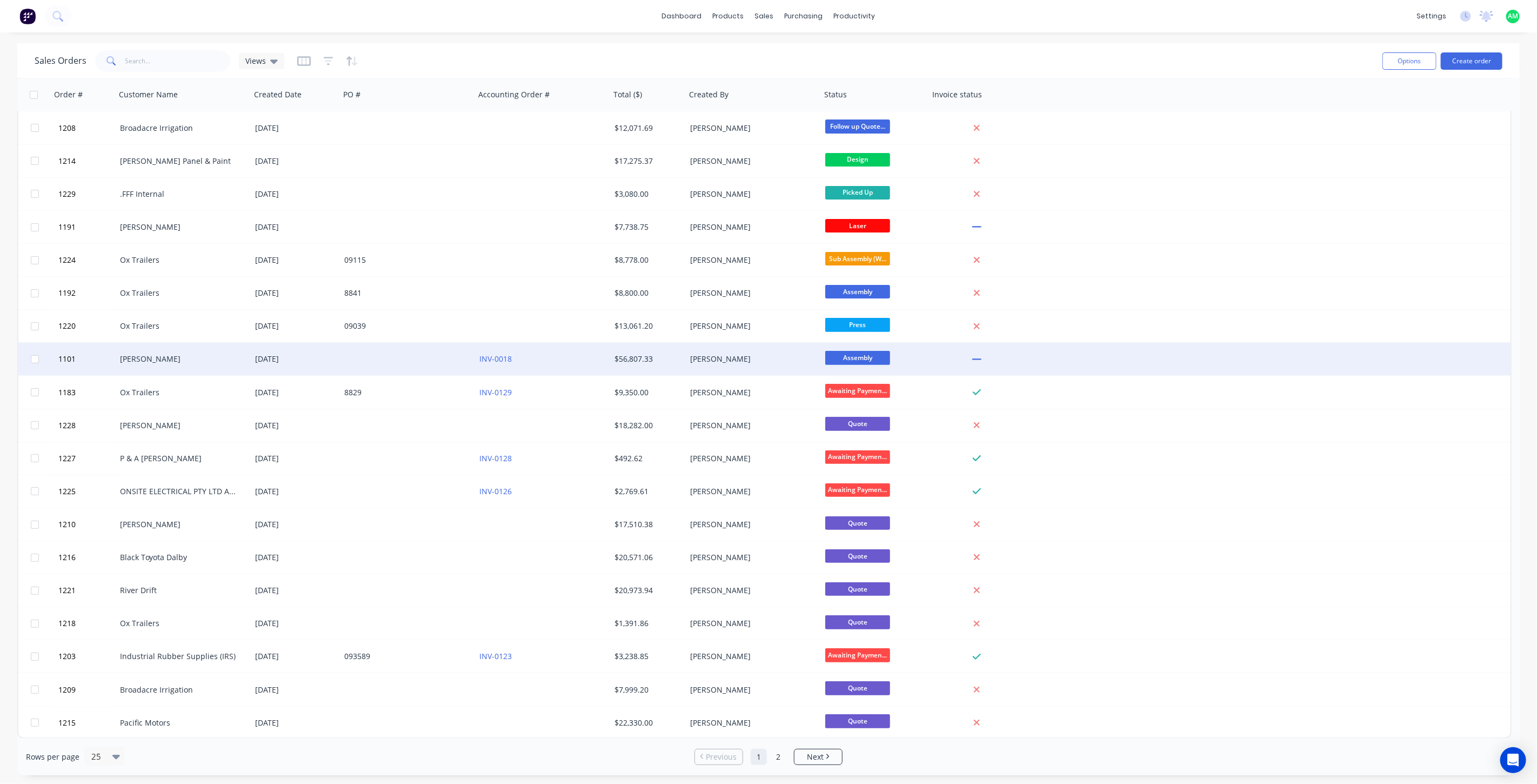
click at [166, 358] on div "[PERSON_NAME]" at bounding box center [180, 359] width 120 height 11
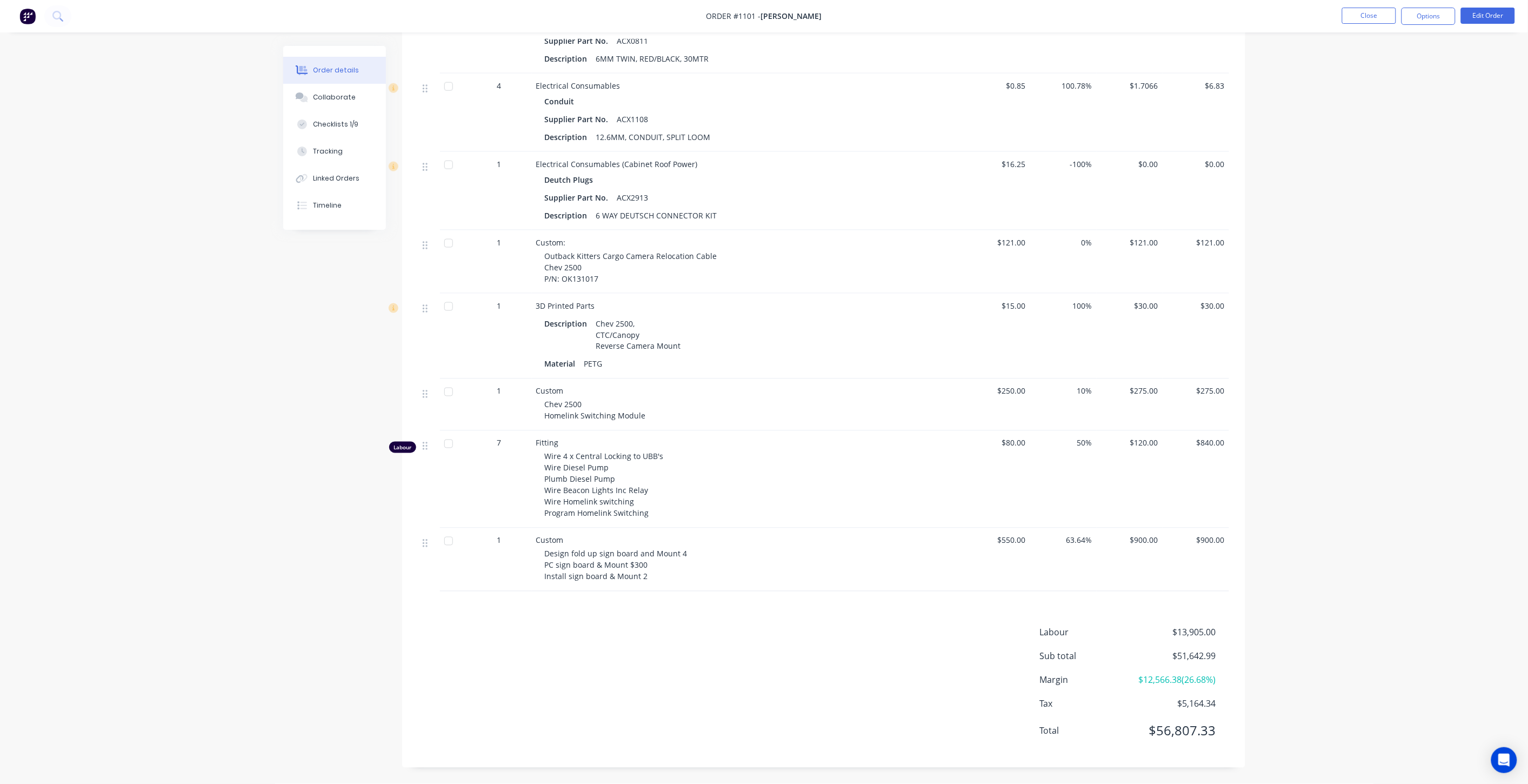
scroll to position [4587, 0]
click at [1480, 17] on button "Edit Order" at bounding box center [1488, 16] width 54 height 16
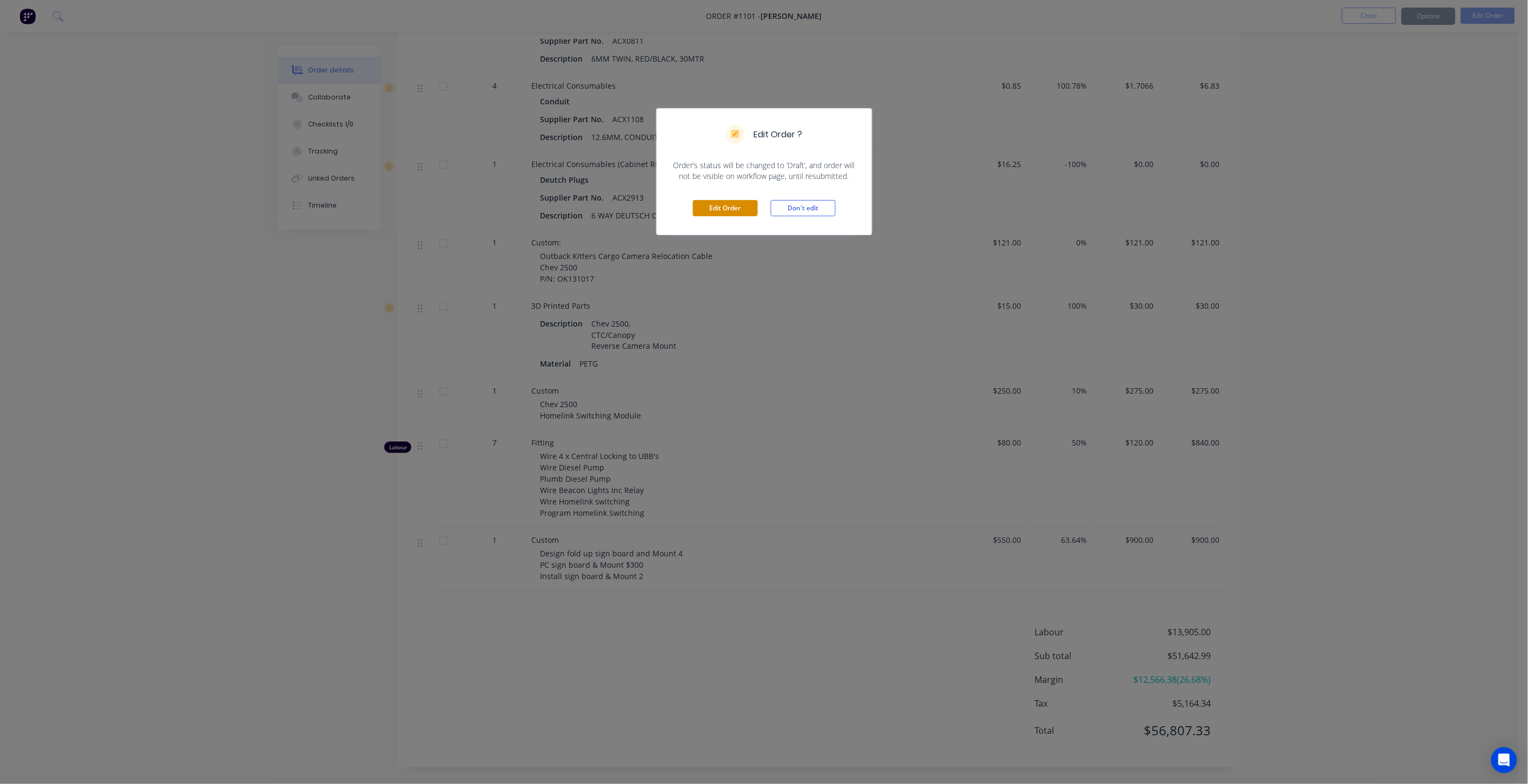
click at [729, 207] on button "Edit Order" at bounding box center [725, 208] width 65 height 16
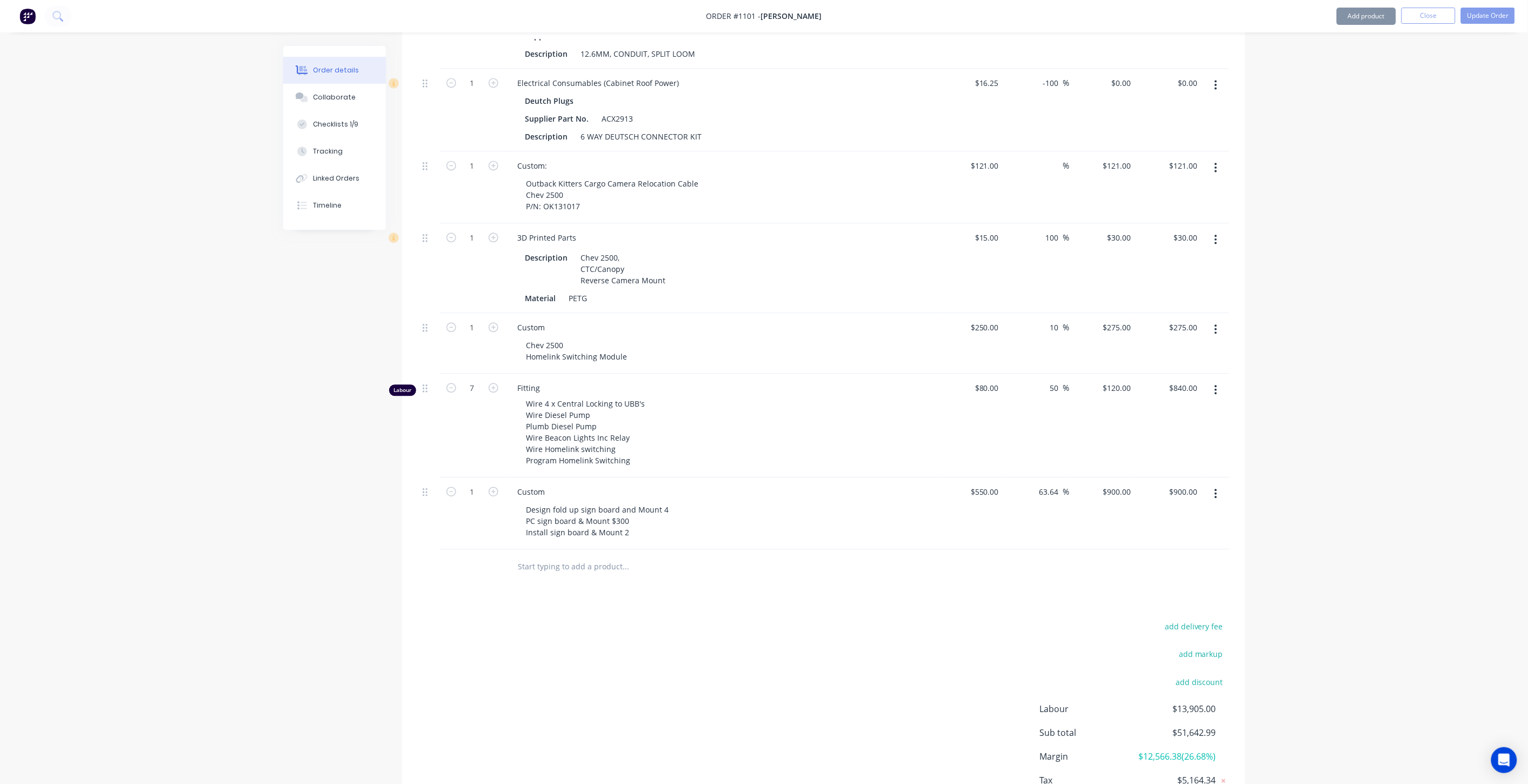
scroll to position [5034, 0]
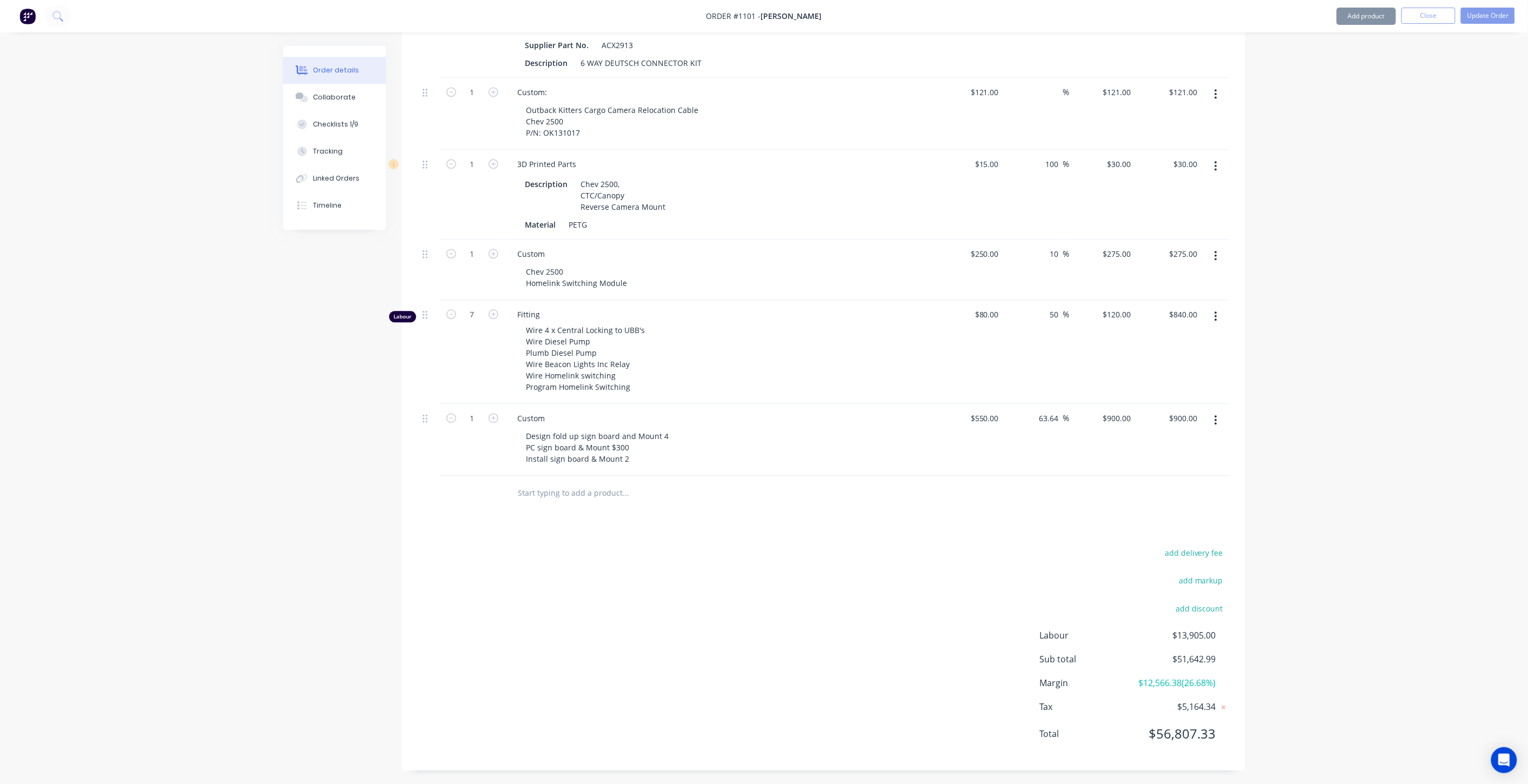
click at [1214, 414] on icon "button" at bounding box center [1216, 420] width 3 height 12
click at [1165, 505] on div "Delete" at bounding box center [1178, 513] width 84 height 16
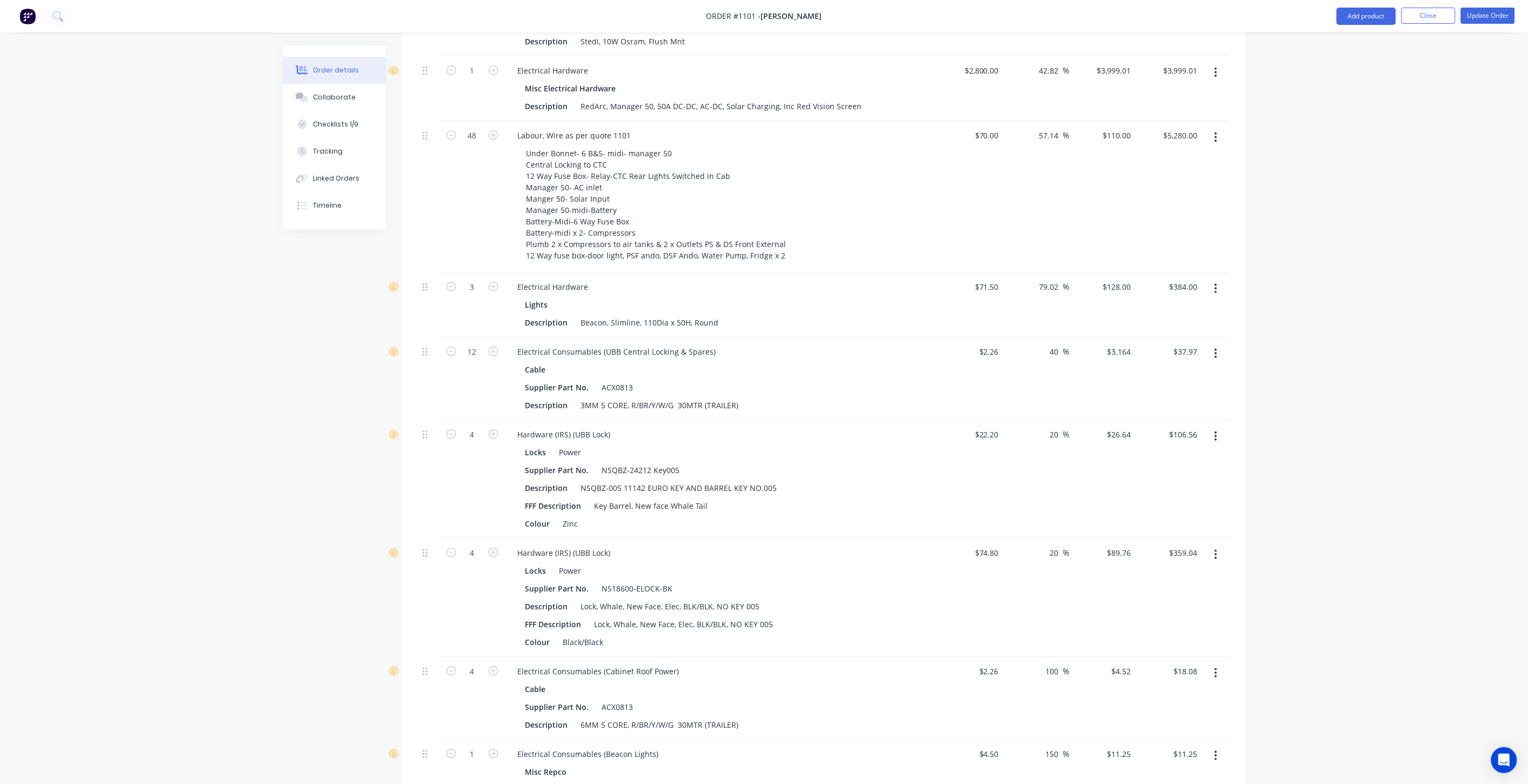
scroll to position [4041, 0]
click at [1219, 279] on button "button" at bounding box center [1216, 289] width 25 height 19
click at [1164, 374] on div "Delete" at bounding box center [1178, 382] width 84 height 16
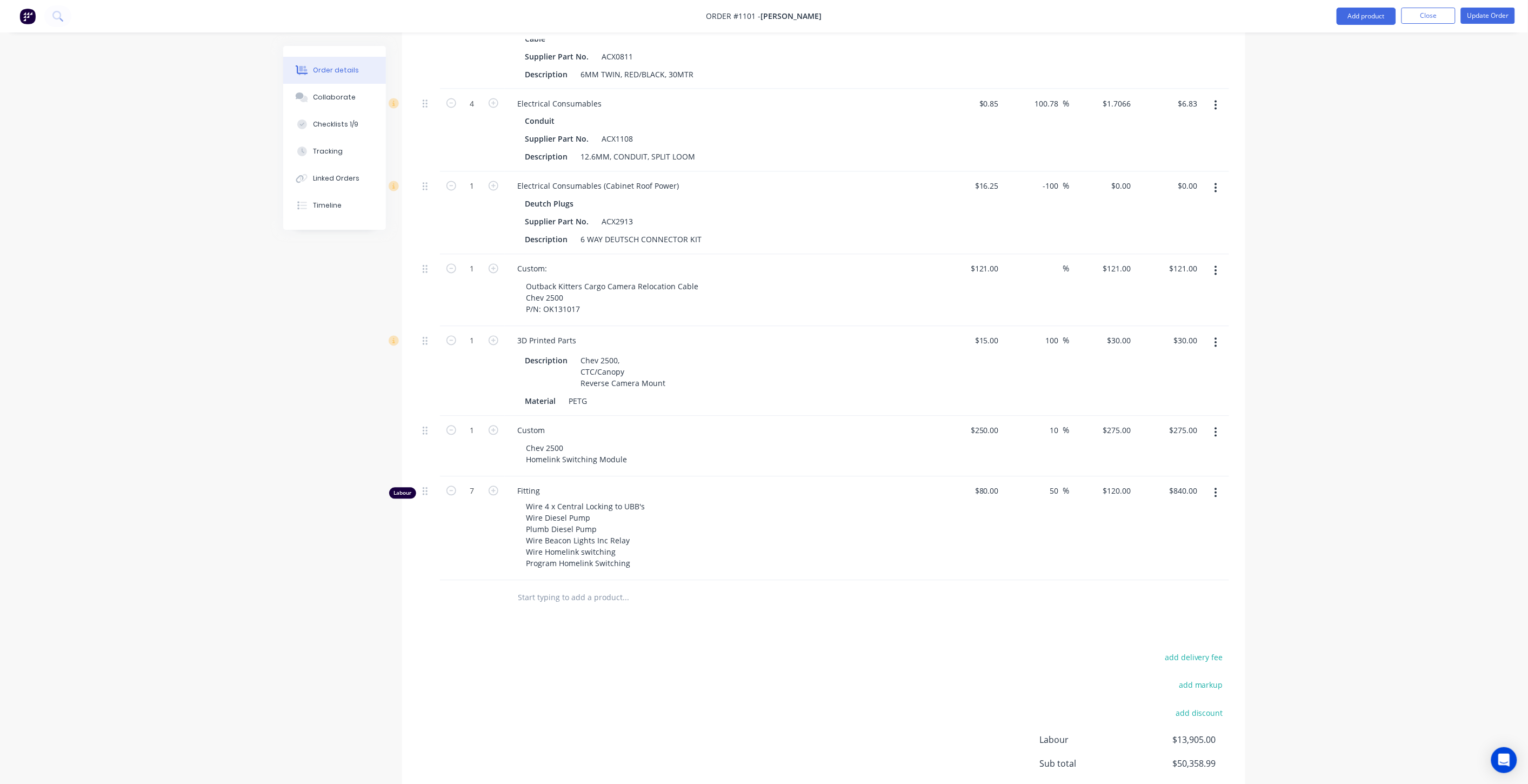
scroll to position [4802, 0]
click at [560, 577] on input "text" at bounding box center [626, 588] width 217 height 22
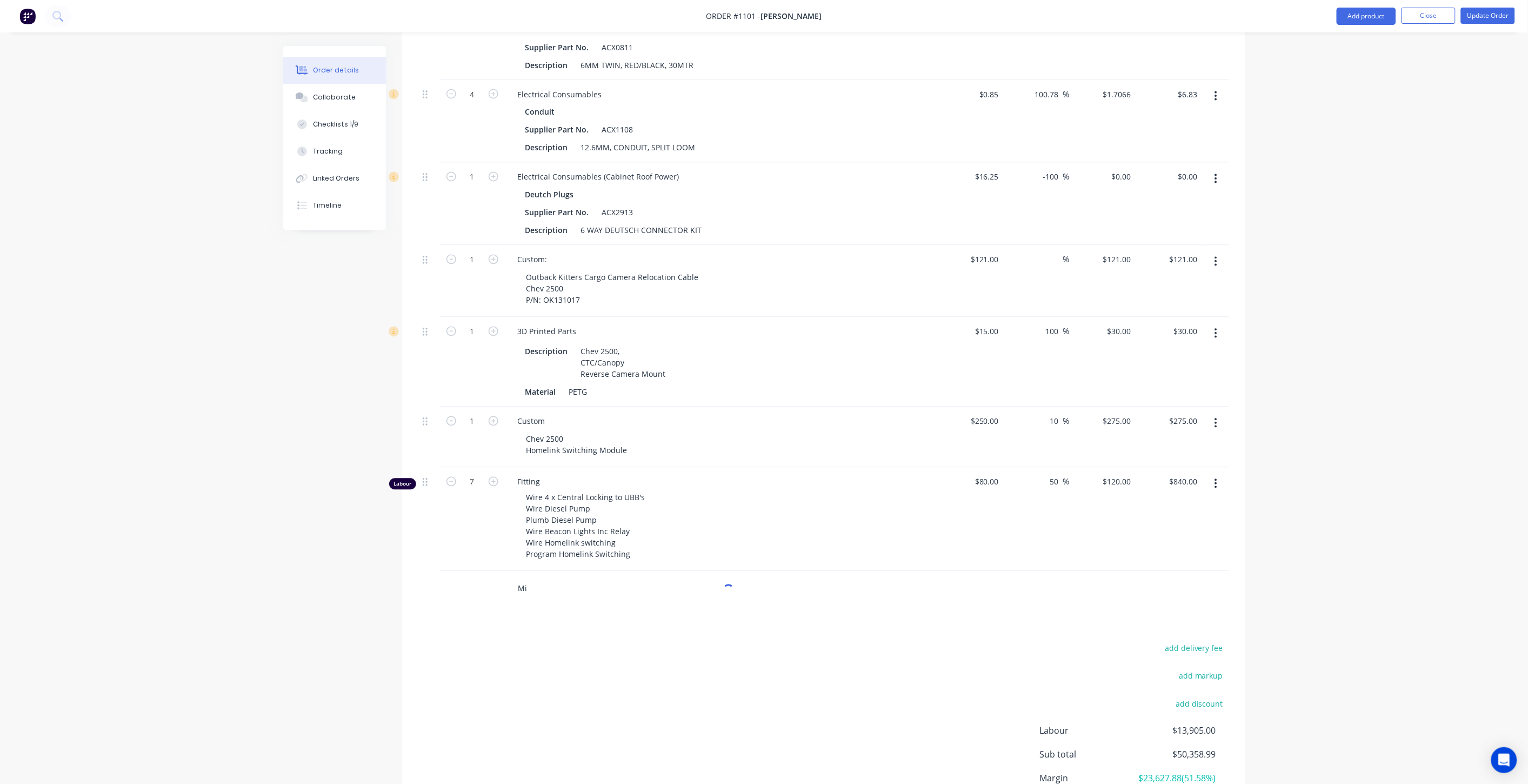
type input "M"
type input "Custom"
click at [592, 612] on button "Add Custom to order" at bounding box center [684, 629] width 324 height 35
click at [551, 596] on div at bounding box center [573, 604] width 110 height 16
click at [999, 577] on input "$0.00" at bounding box center [990, 585] width 25 height 16
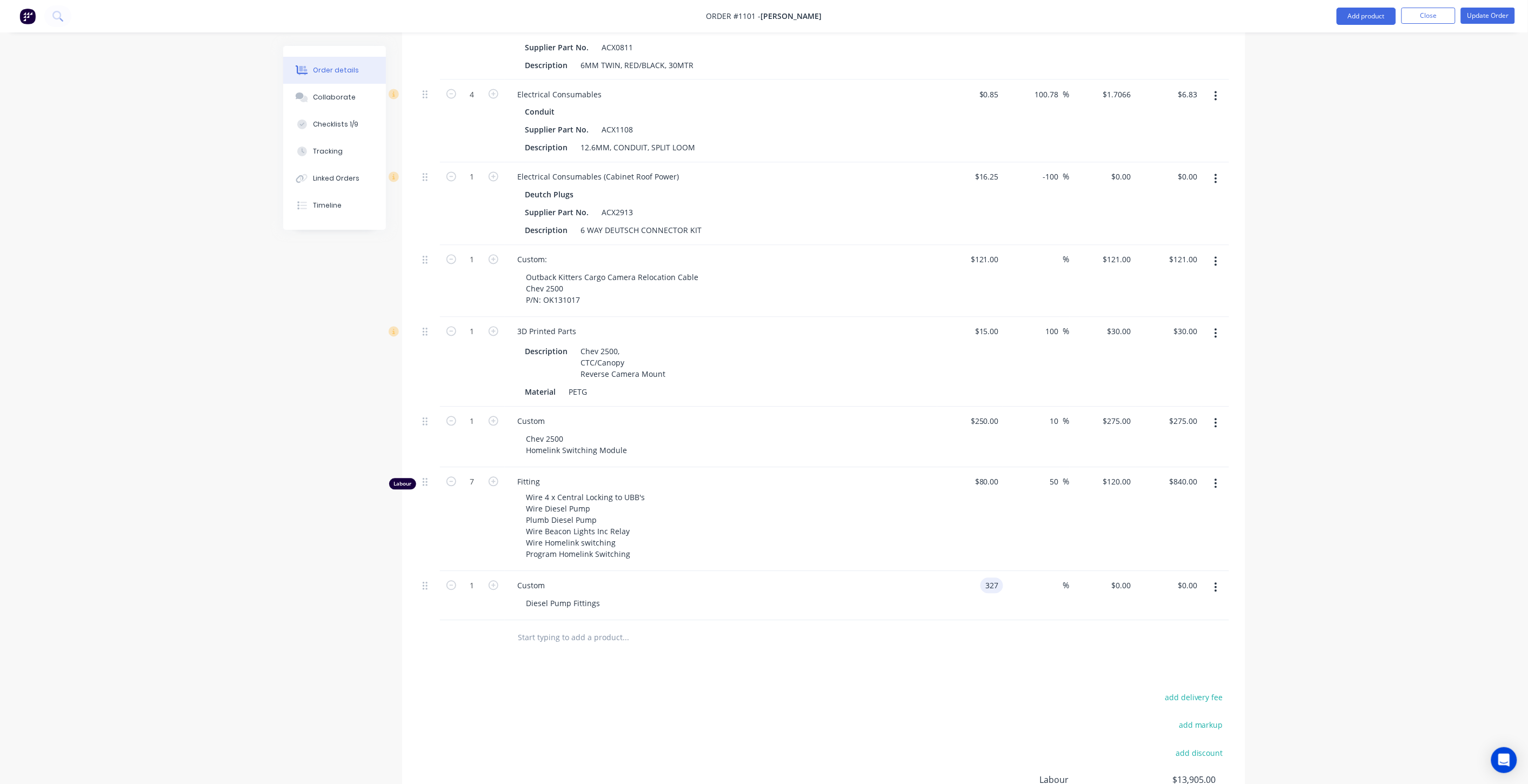
click at [1037, 592] on div "%" at bounding box center [1037, 596] width 67 height 50
type input "$327.00"
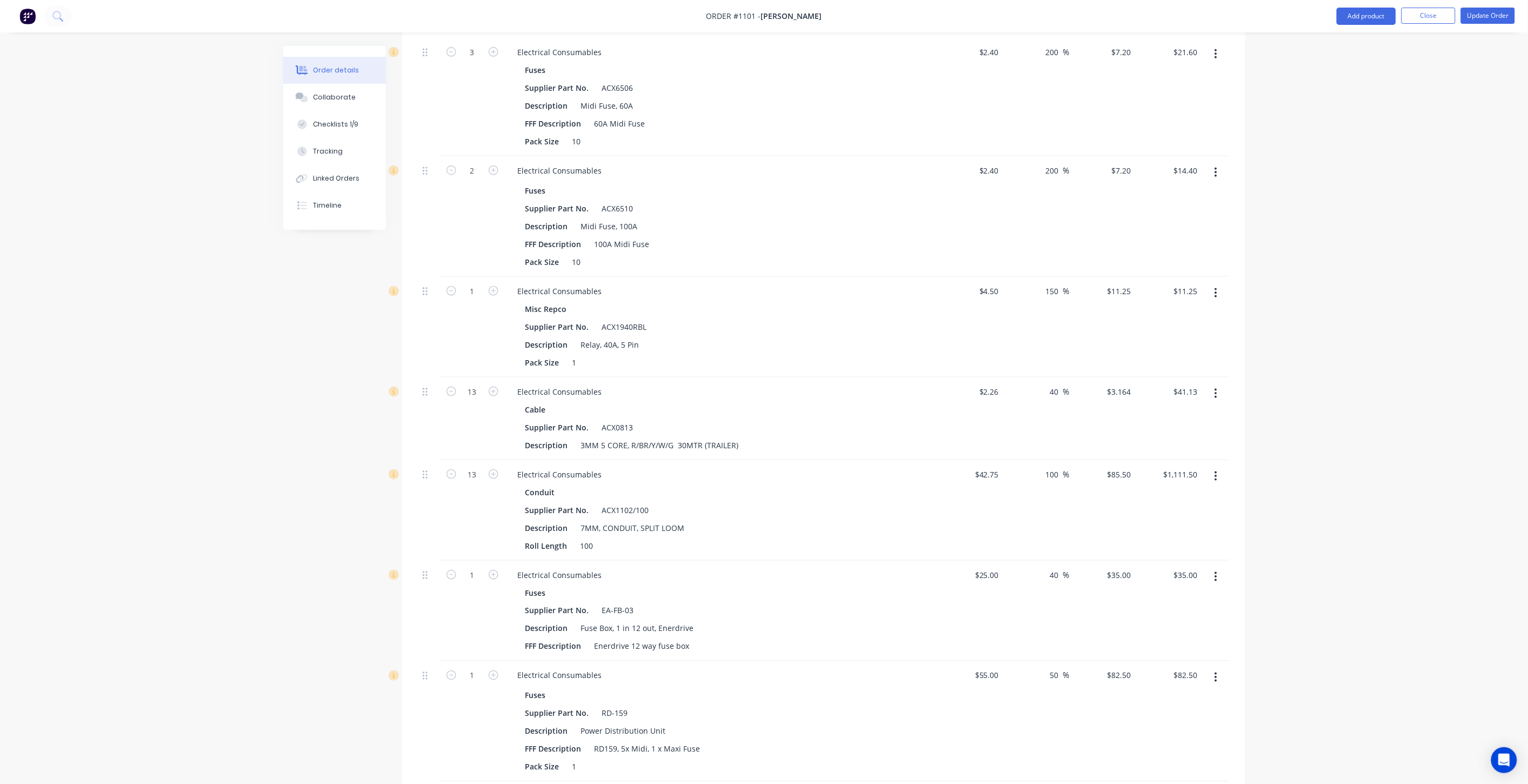
scroll to position [2264, 0]
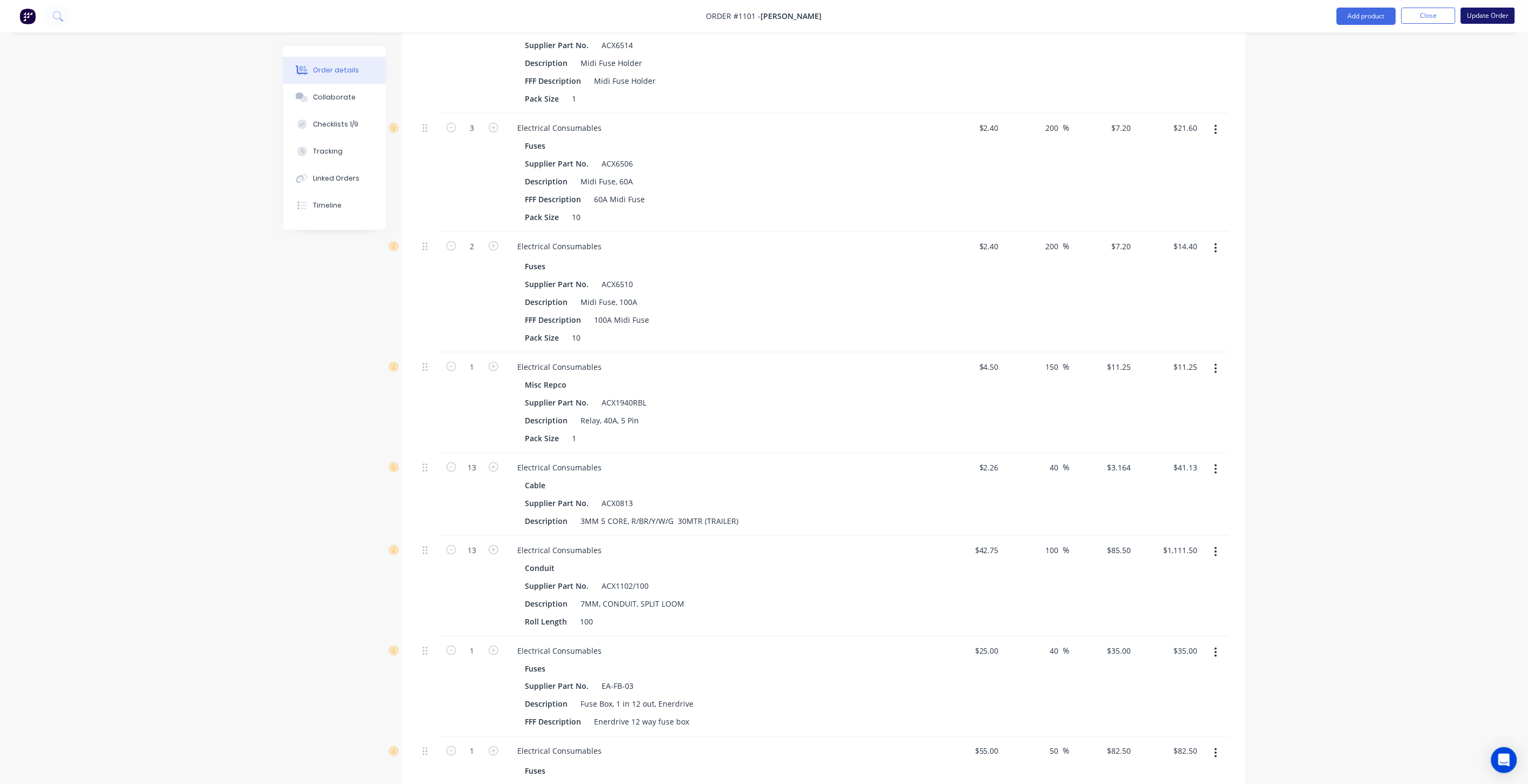
click at [1466, 15] on button "Update Order" at bounding box center [1488, 16] width 54 height 16
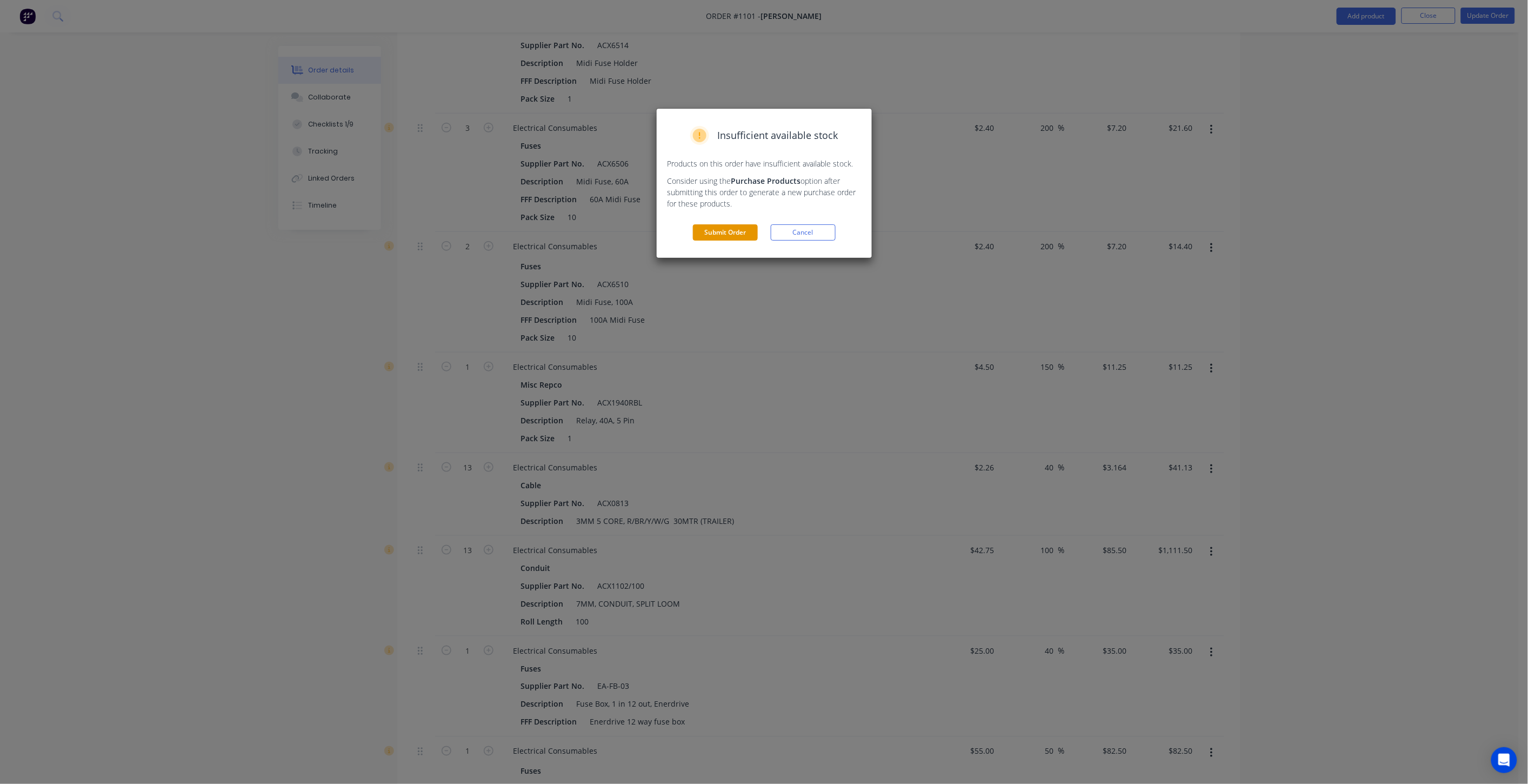
click at [740, 230] on button "Submit Order" at bounding box center [725, 232] width 65 height 16
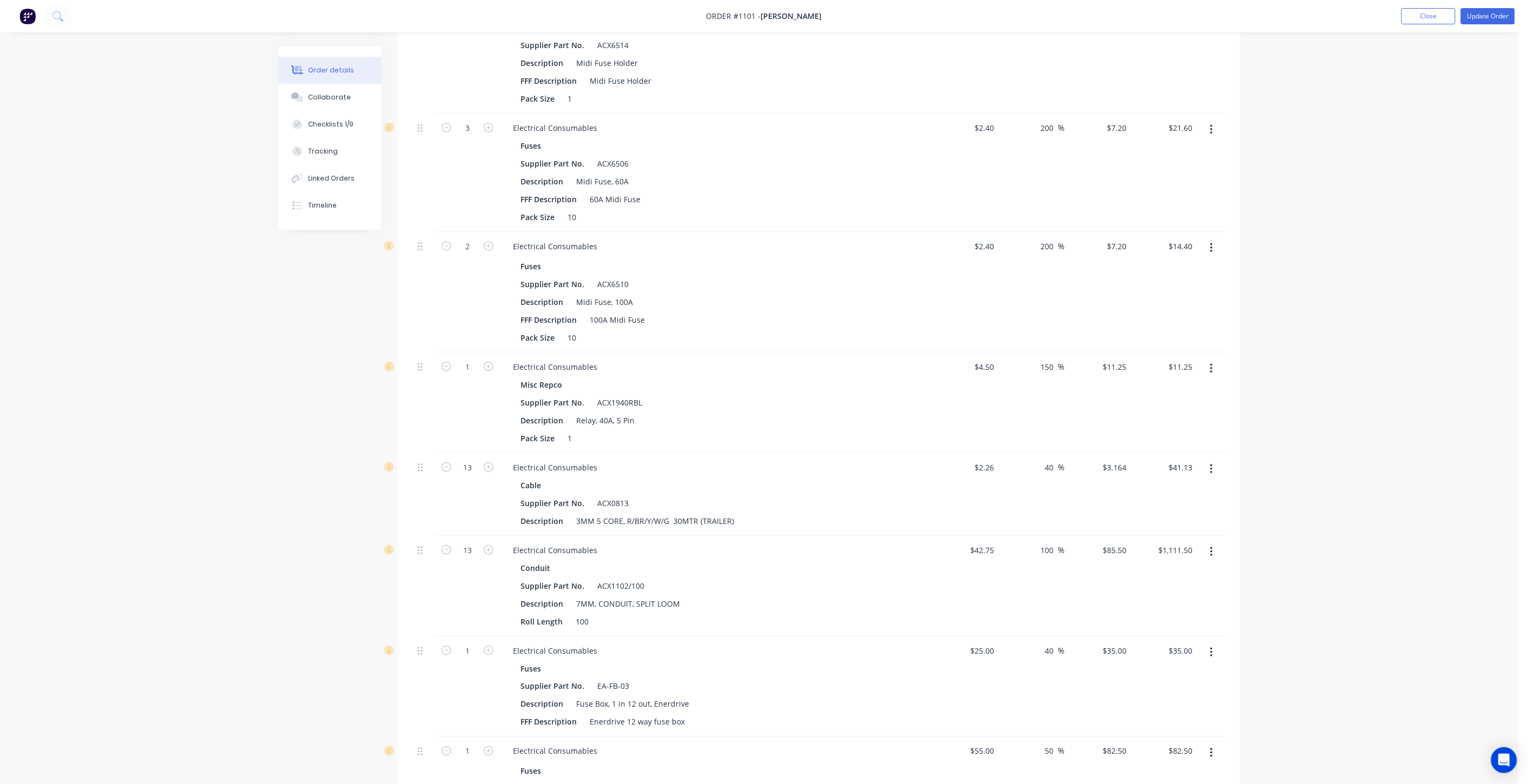
scroll to position [0, 0]
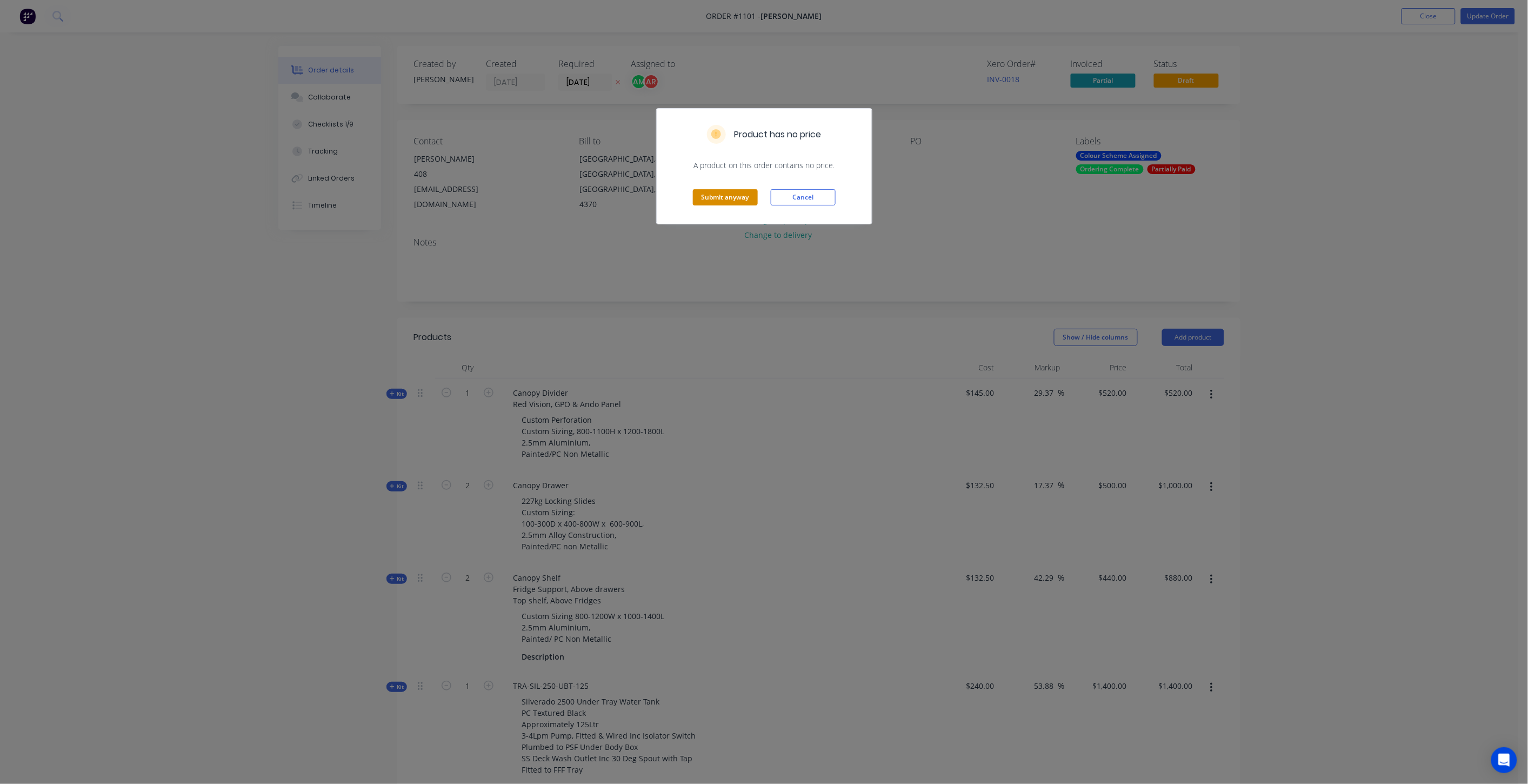
click at [718, 198] on button "Submit anyway" at bounding box center [725, 197] width 65 height 16
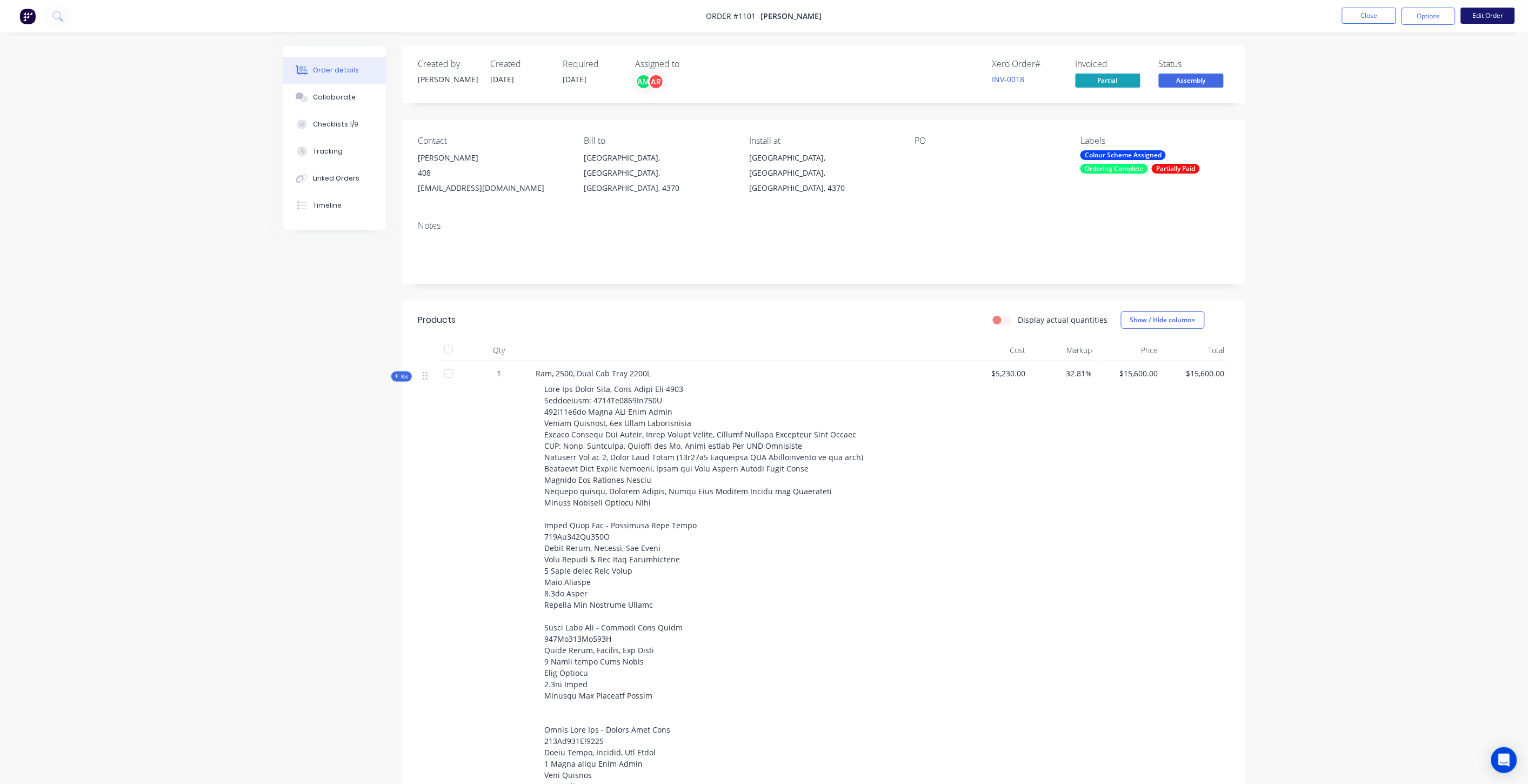
click at [1493, 15] on button "Edit Order" at bounding box center [1488, 16] width 54 height 16
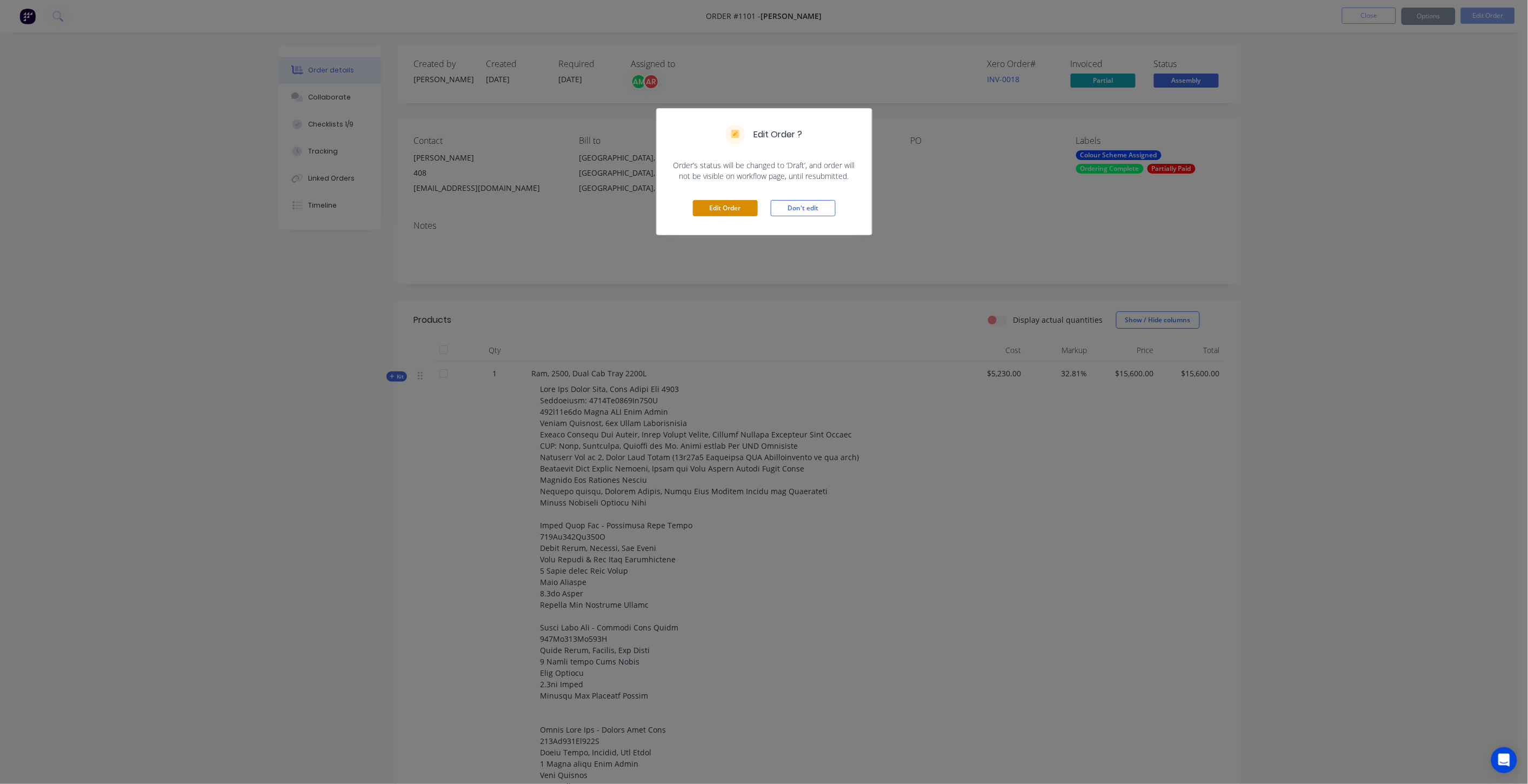
click at [717, 204] on button "Edit Order" at bounding box center [725, 208] width 65 height 16
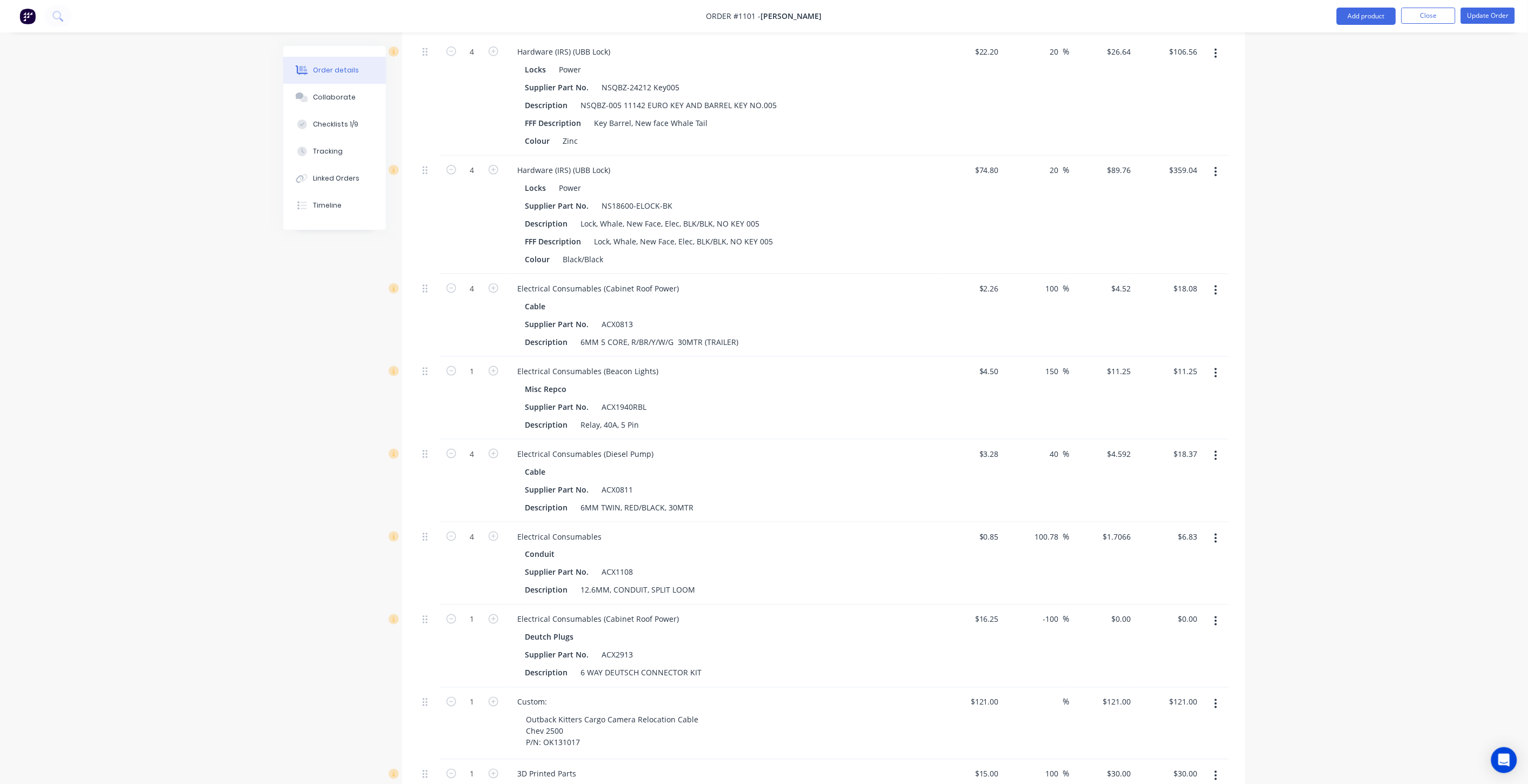
scroll to position [4364, 0]
click at [1047, 607] on input "-100" at bounding box center [1053, 615] width 21 height 16
drag, startPoint x: 1059, startPoint y: 598, endPoint x: 1035, endPoint y: 601, distance: 24.2
click at [1035, 601] on div "-100 -100 %" at bounding box center [1037, 642] width 67 height 83
type input "40"
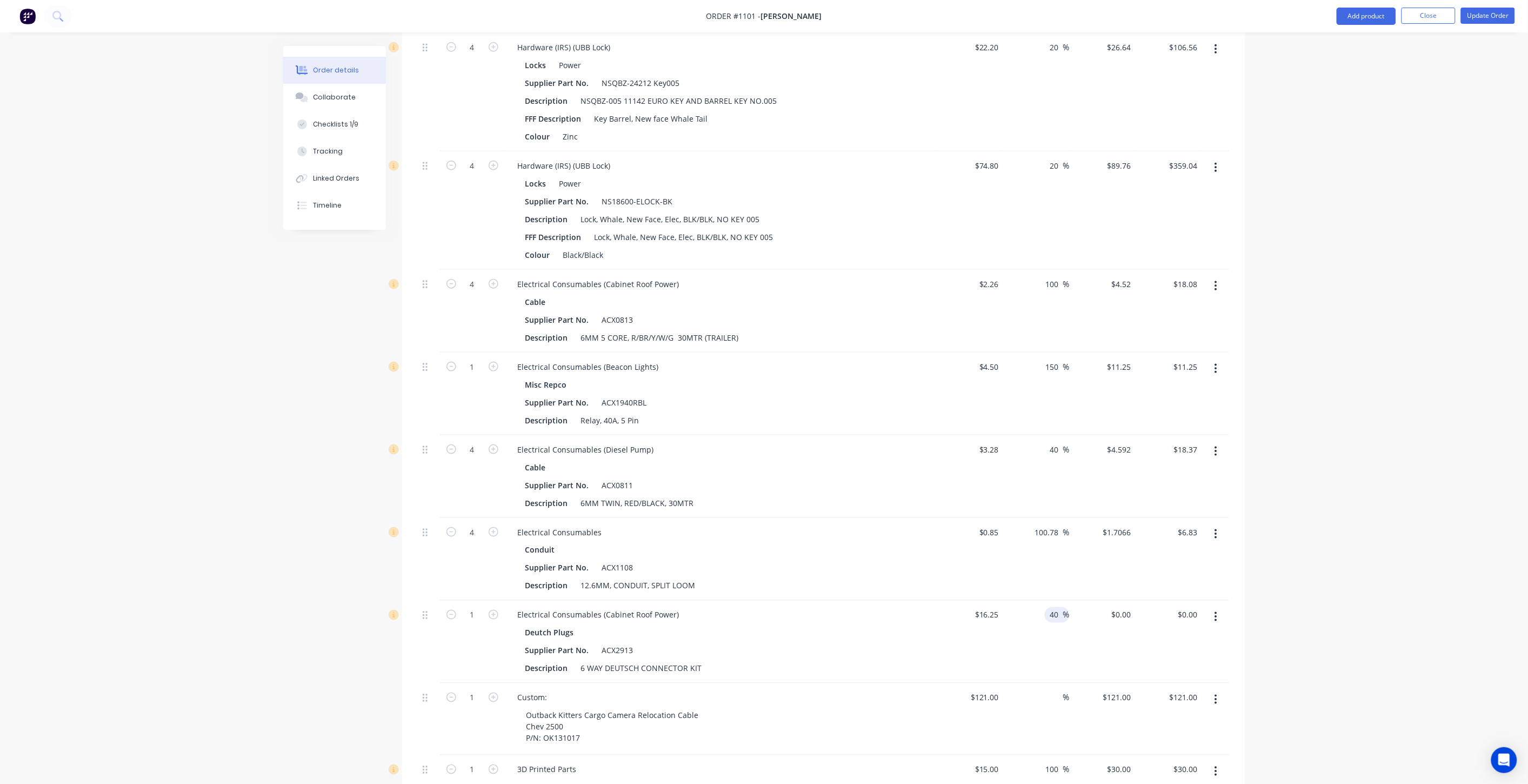
click at [1086, 634] on div "$0.00 $0.00" at bounding box center [1103, 642] width 67 height 83
type input "$22.75"
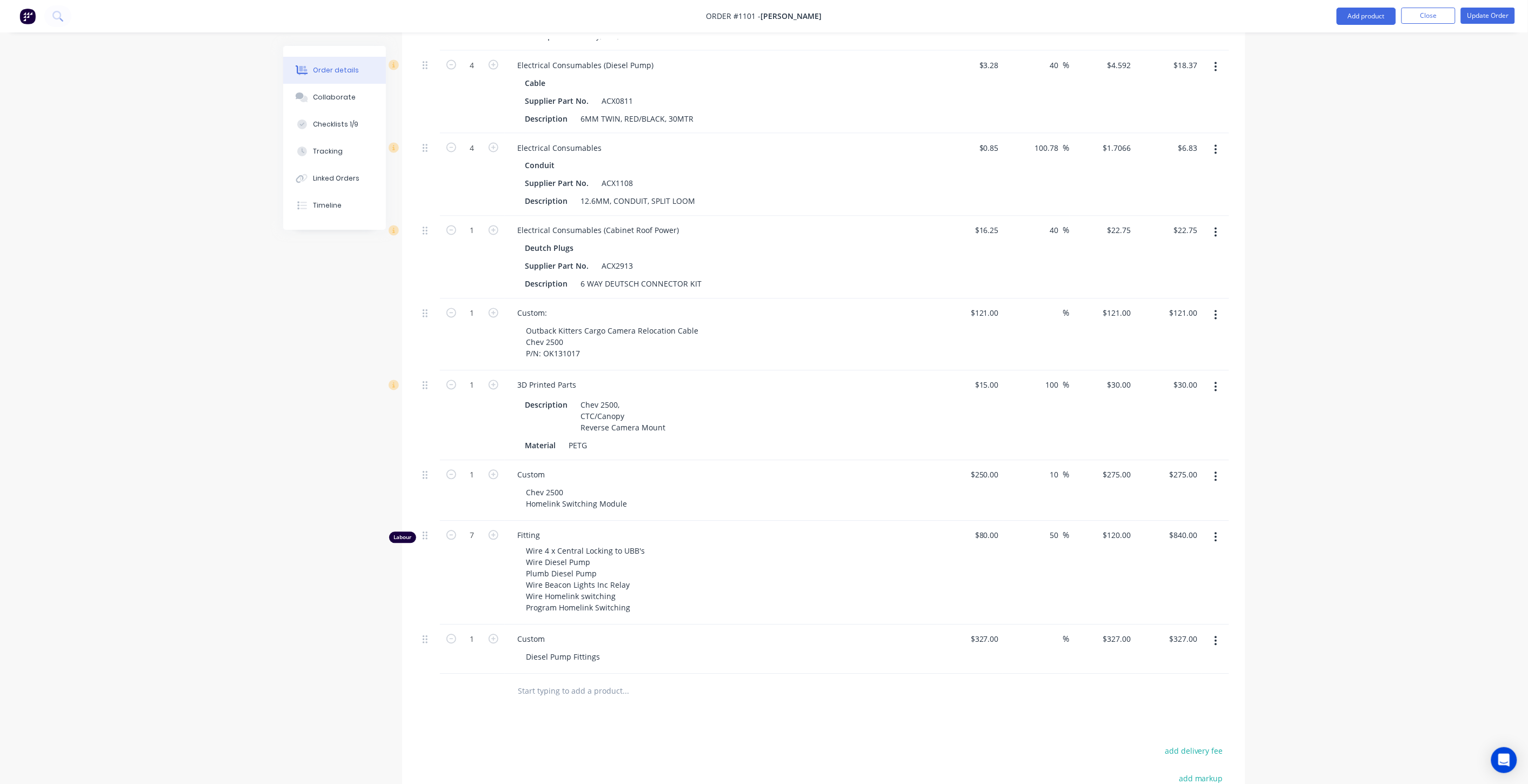
scroll to position [4763, 0]
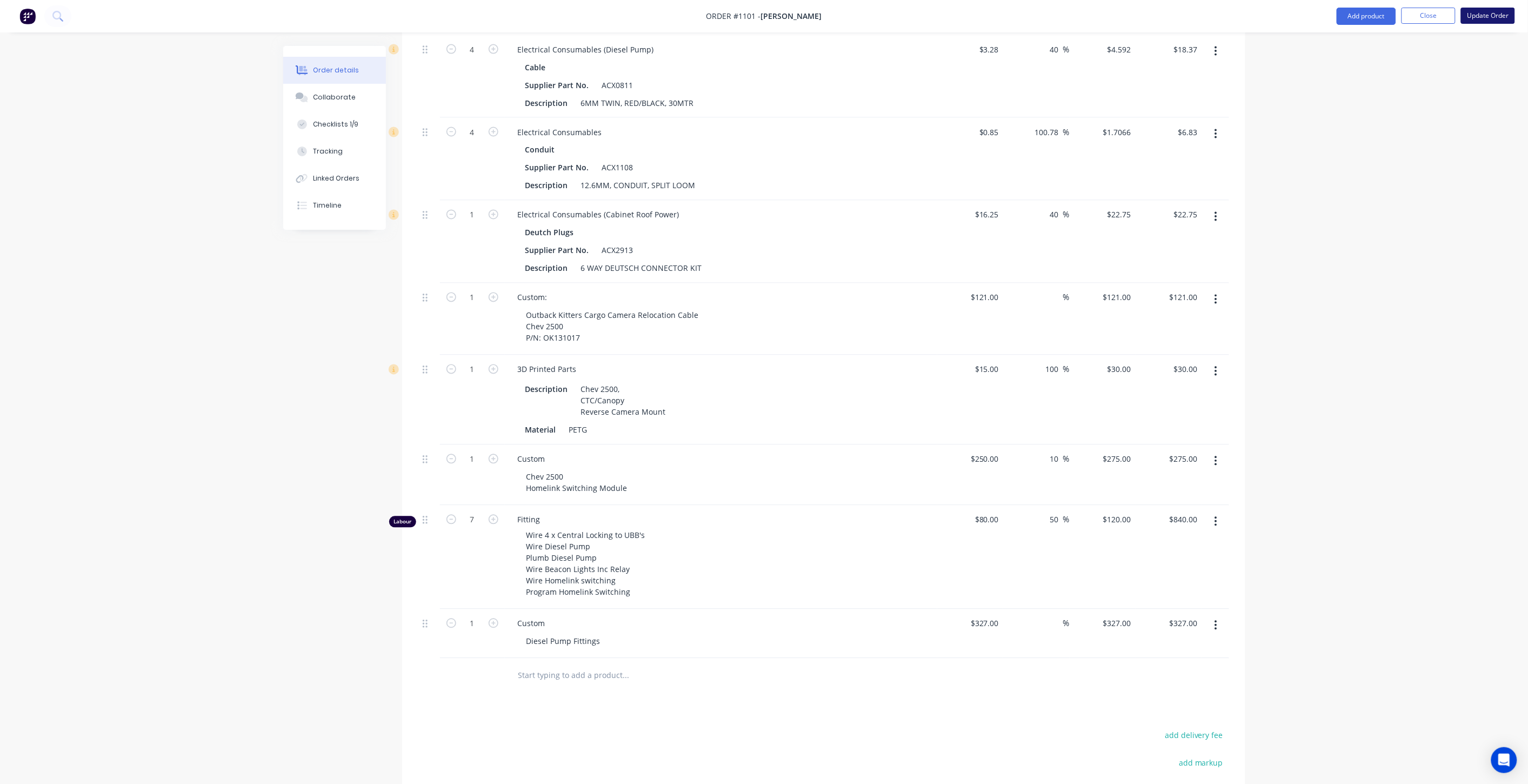
click at [1471, 18] on button "Update Order" at bounding box center [1488, 16] width 54 height 16
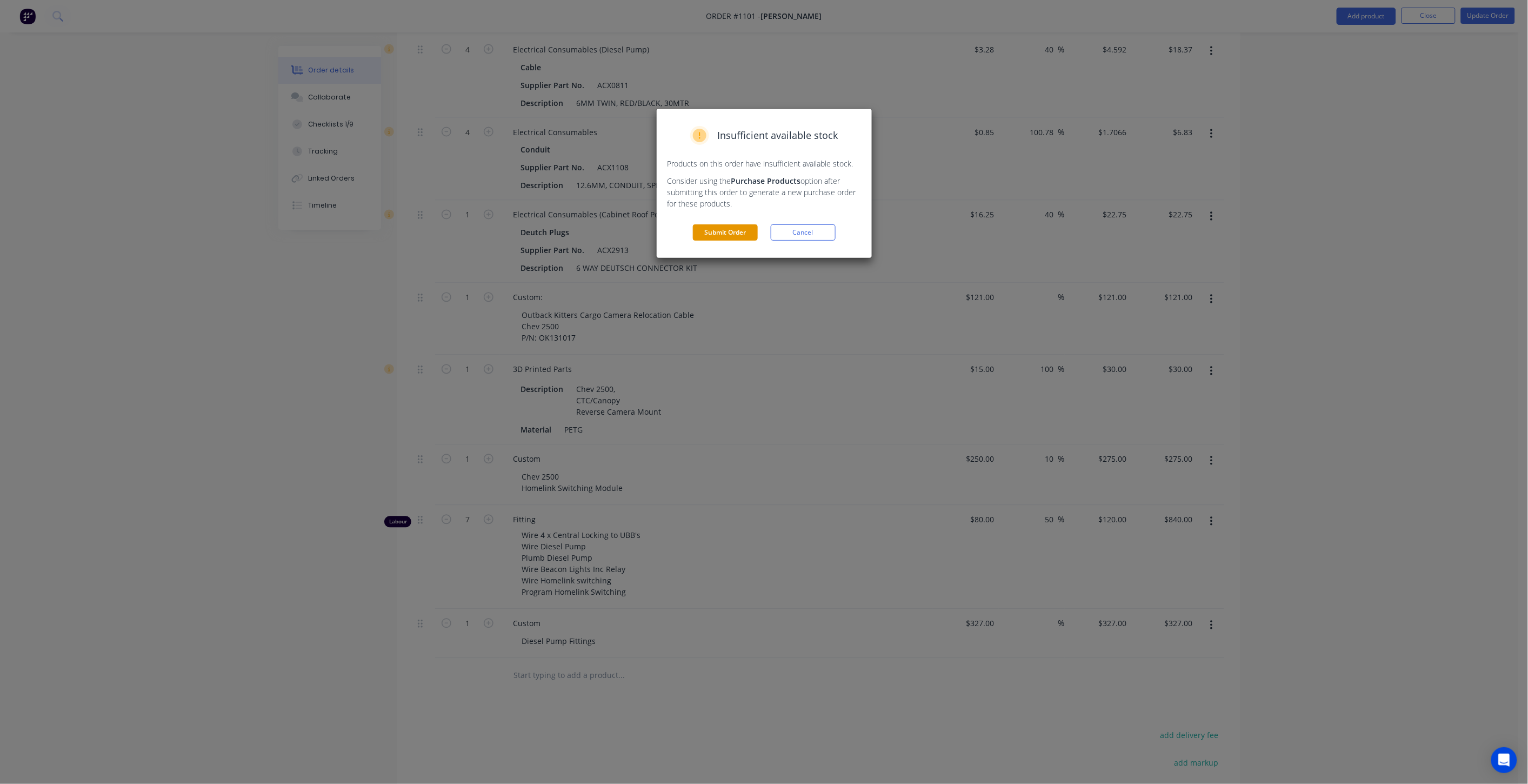
click at [733, 230] on button "Submit Order" at bounding box center [725, 232] width 65 height 16
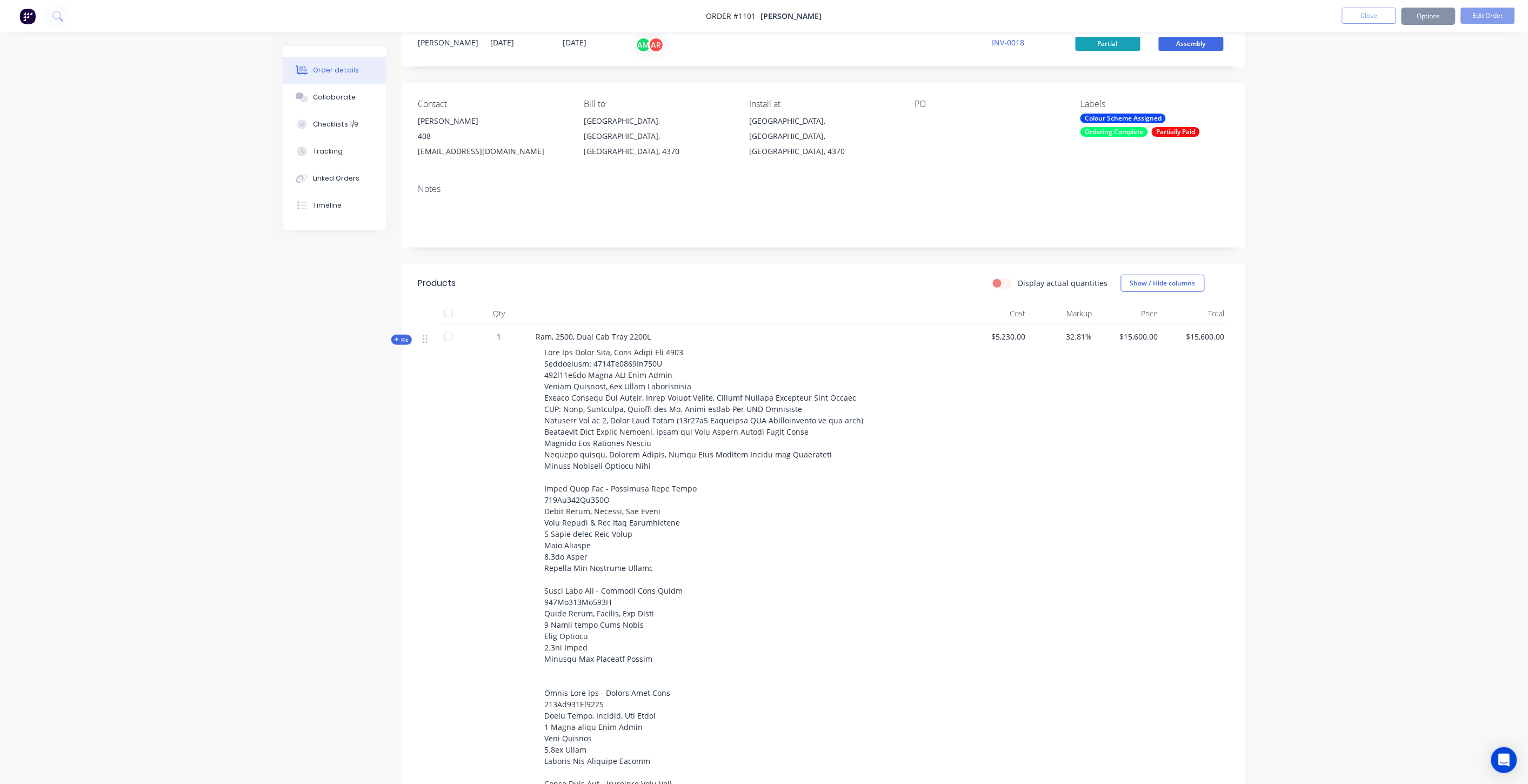
scroll to position [40, 0]
click at [1423, 21] on button "Options" at bounding box center [1429, 16] width 54 height 17
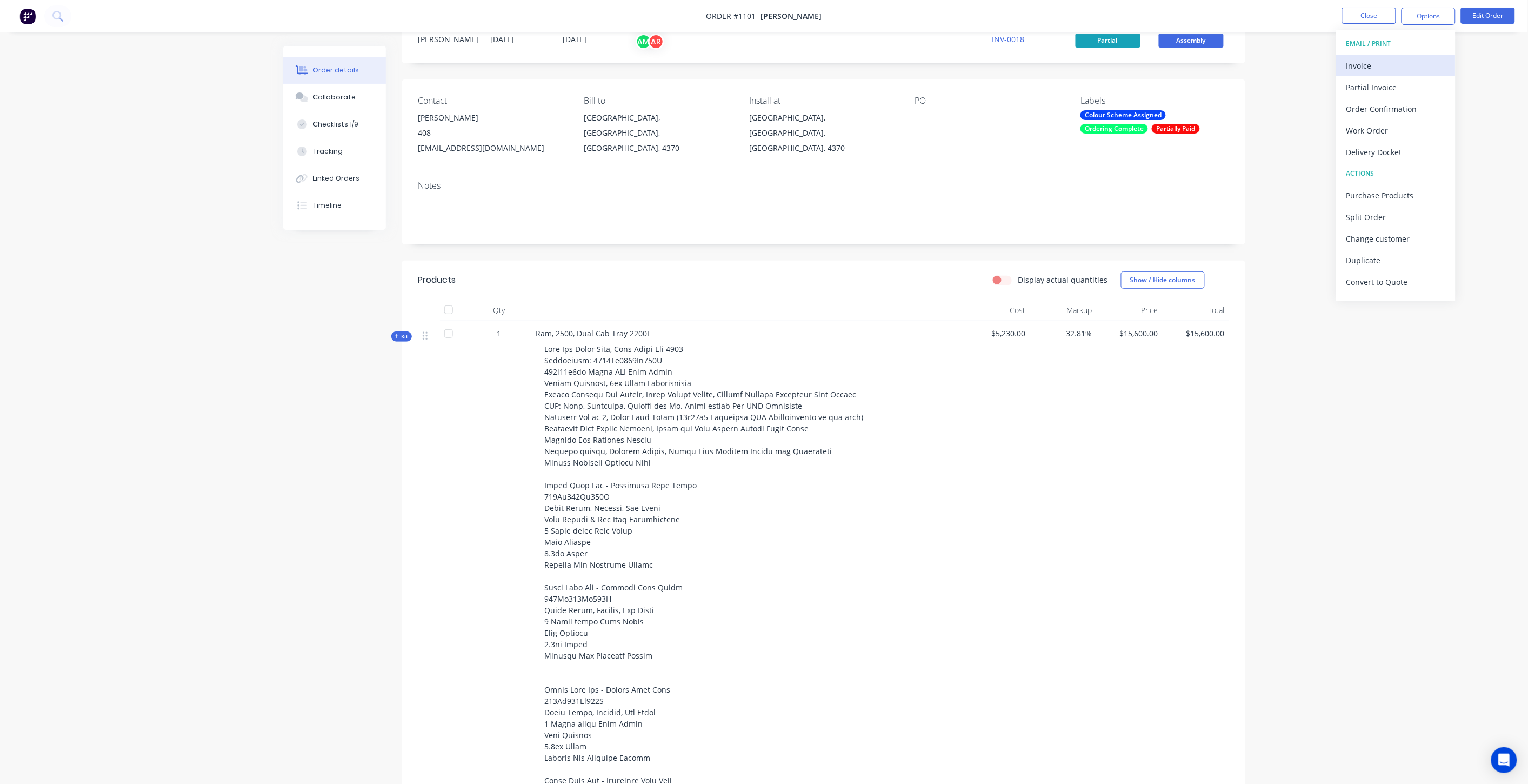
click at [1388, 73] on div "Invoice" at bounding box center [1396, 66] width 100 height 16
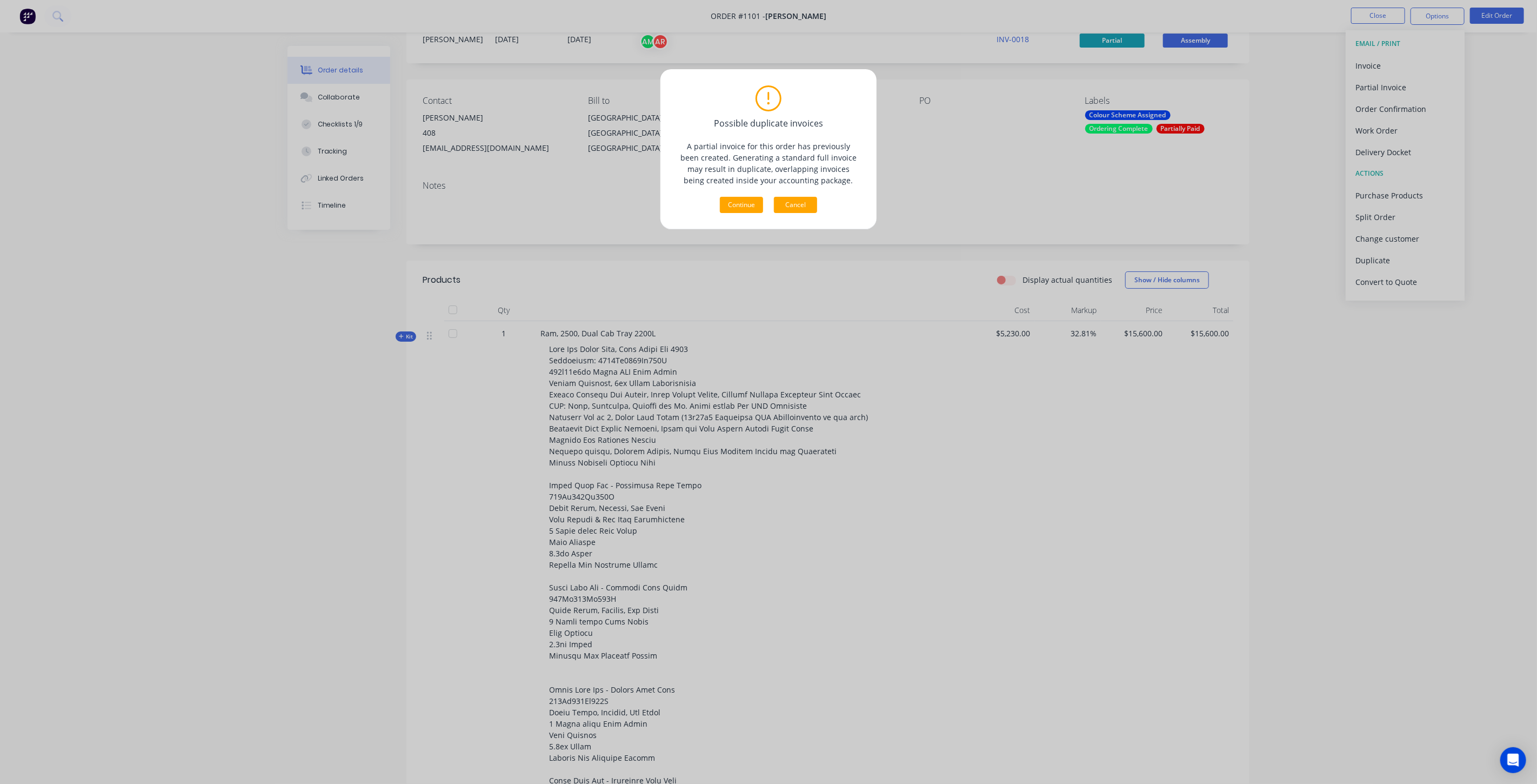
click at [814, 207] on button "Cancel" at bounding box center [795, 204] width 43 height 16
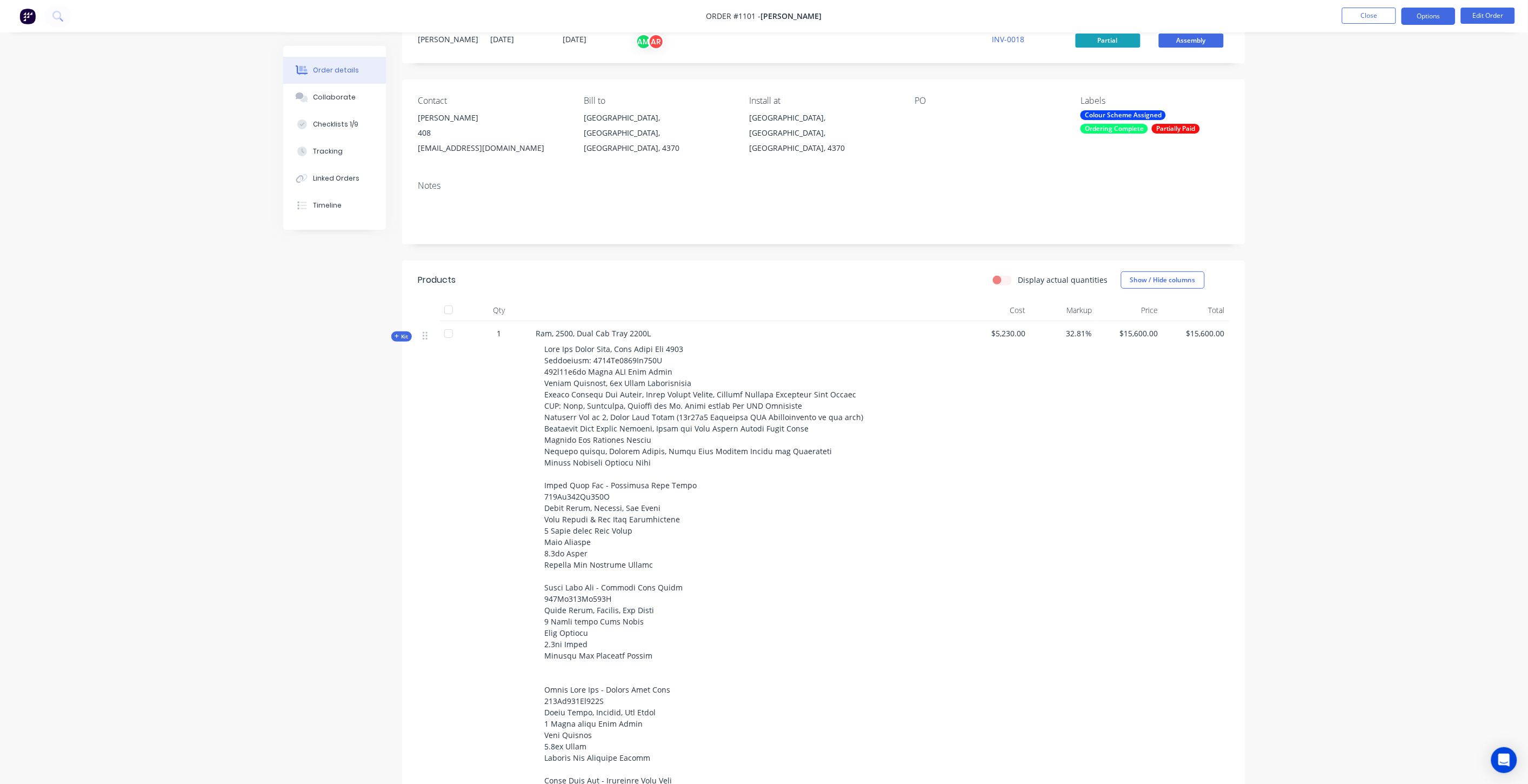
click at [1422, 17] on button "Options" at bounding box center [1429, 16] width 54 height 17
click at [1388, 83] on div "Partial Invoice" at bounding box center [1396, 87] width 100 height 16
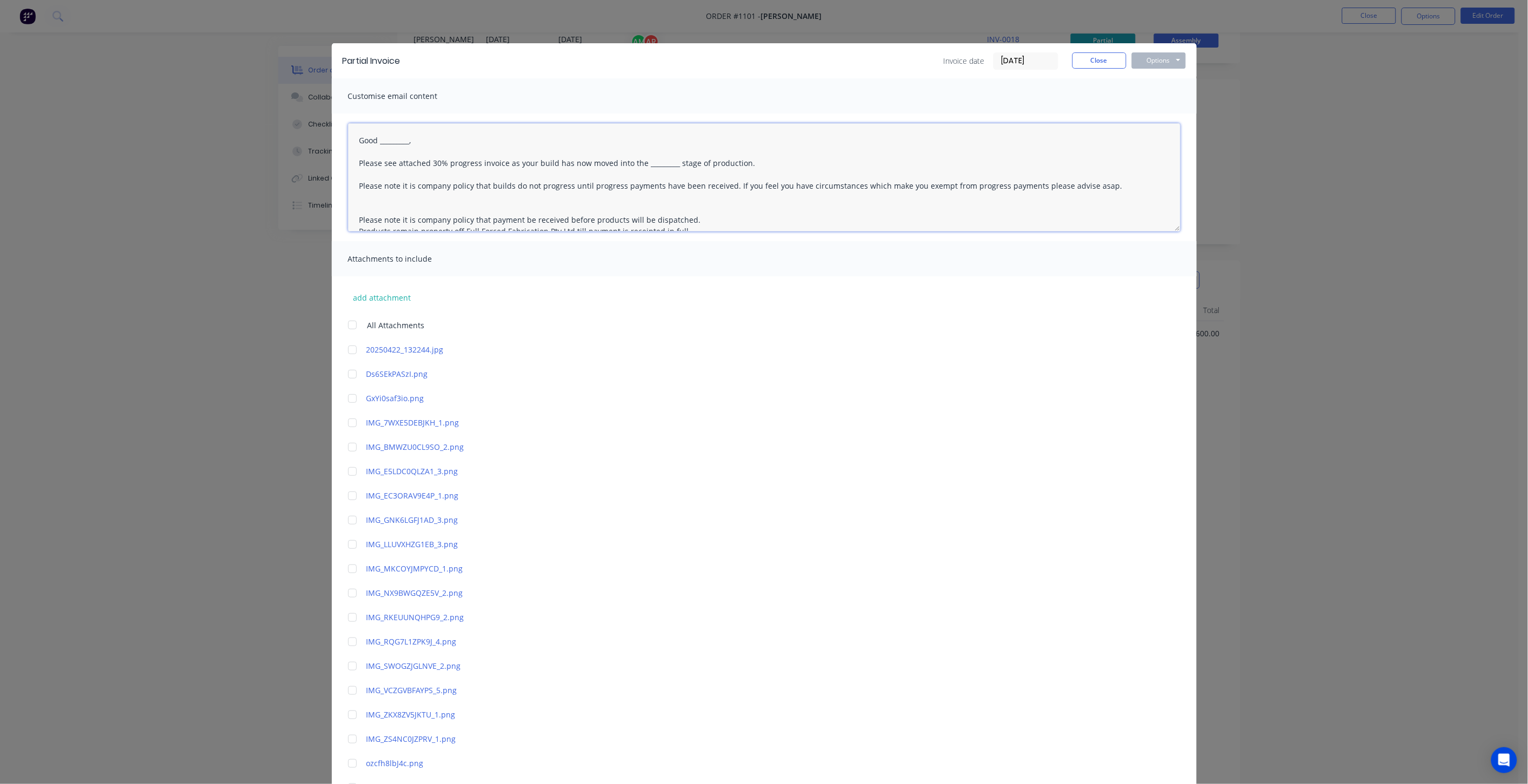
drag, startPoint x: 420, startPoint y: 141, endPoint x: 377, endPoint y: 141, distance: 43.0
click at [377, 141] on textarea "Good _________, Please see attached 30% progress invoice as your build has now …" at bounding box center [764, 177] width 832 height 108
drag, startPoint x: 753, startPoint y: 161, endPoint x: 430, endPoint y: 160, distance: 323.0
click at [429, 161] on textarea "Good Evening Ben, Please see attached 30% progress invoice as your build has no…" at bounding box center [764, 177] width 832 height 108
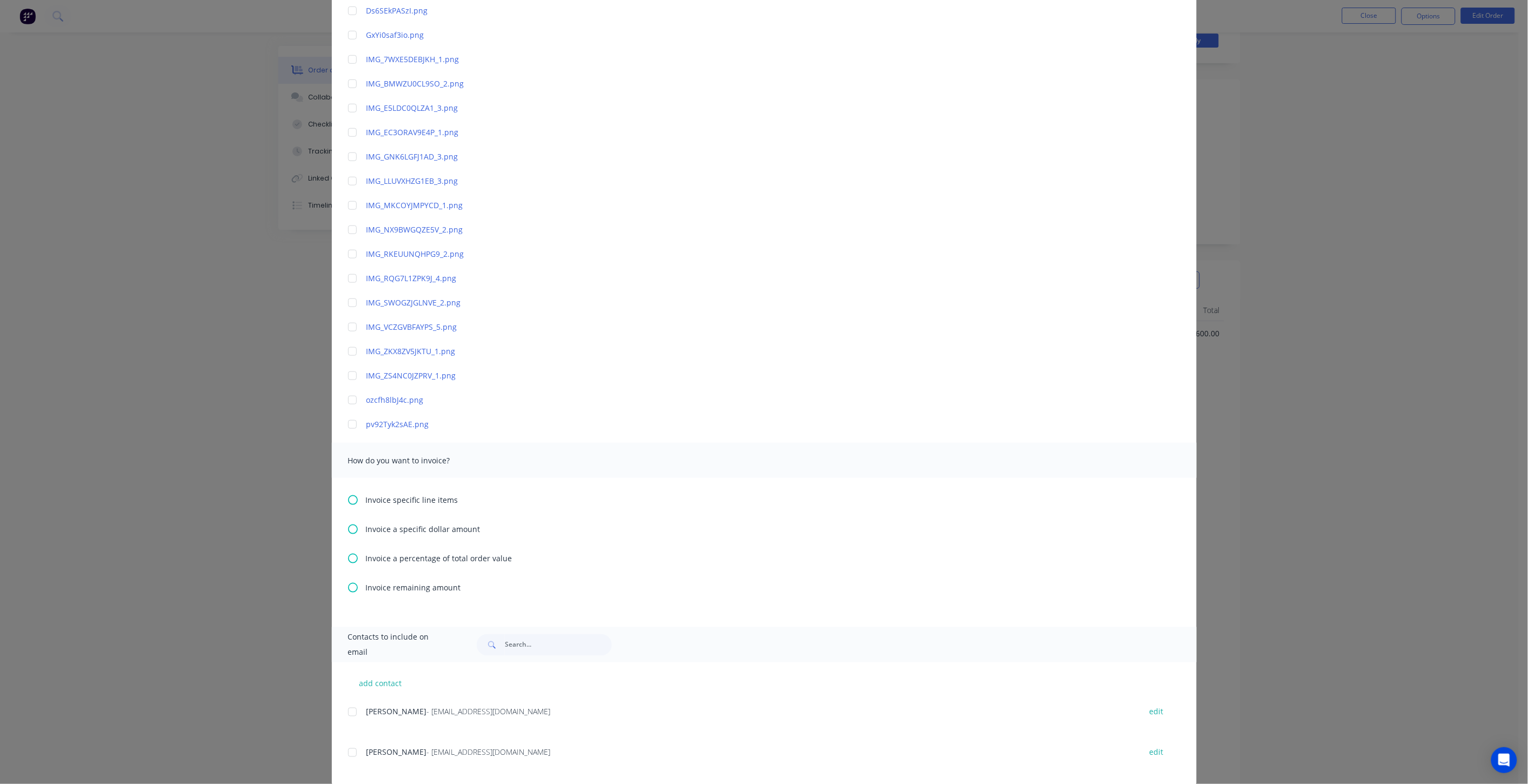
scroll to position [379, 0]
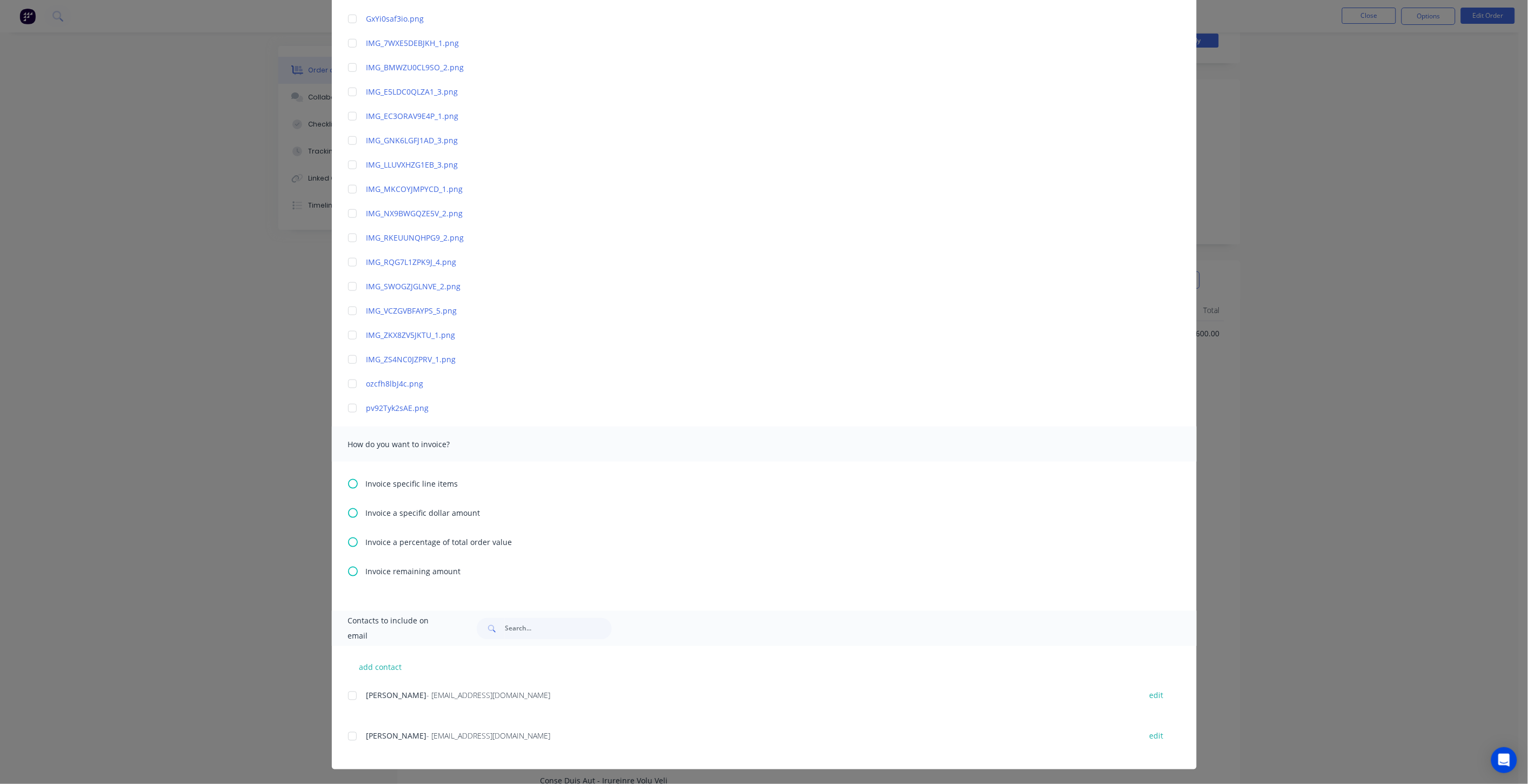
type textarea "Good Evening Ben, Please see attached final invoice for the completion of the i…"
click at [349, 569] on icon at bounding box center [353, 571] width 10 height 10
click at [347, 691] on div at bounding box center [352, 696] width 22 height 22
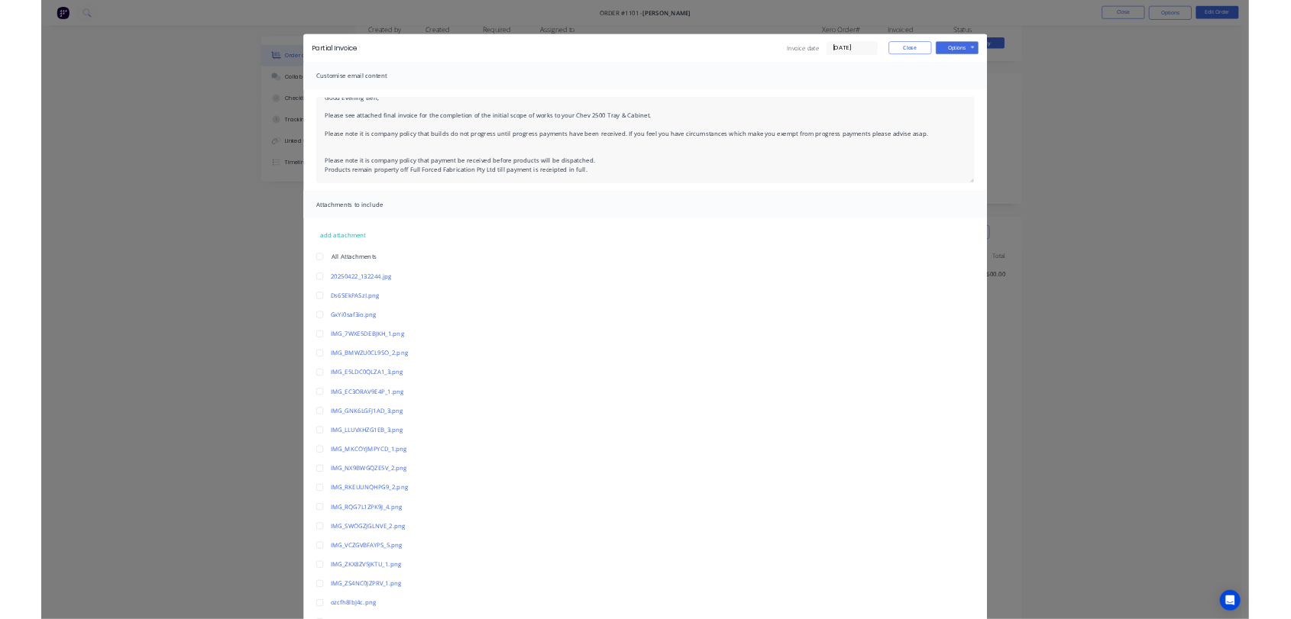
scroll to position [0, 0]
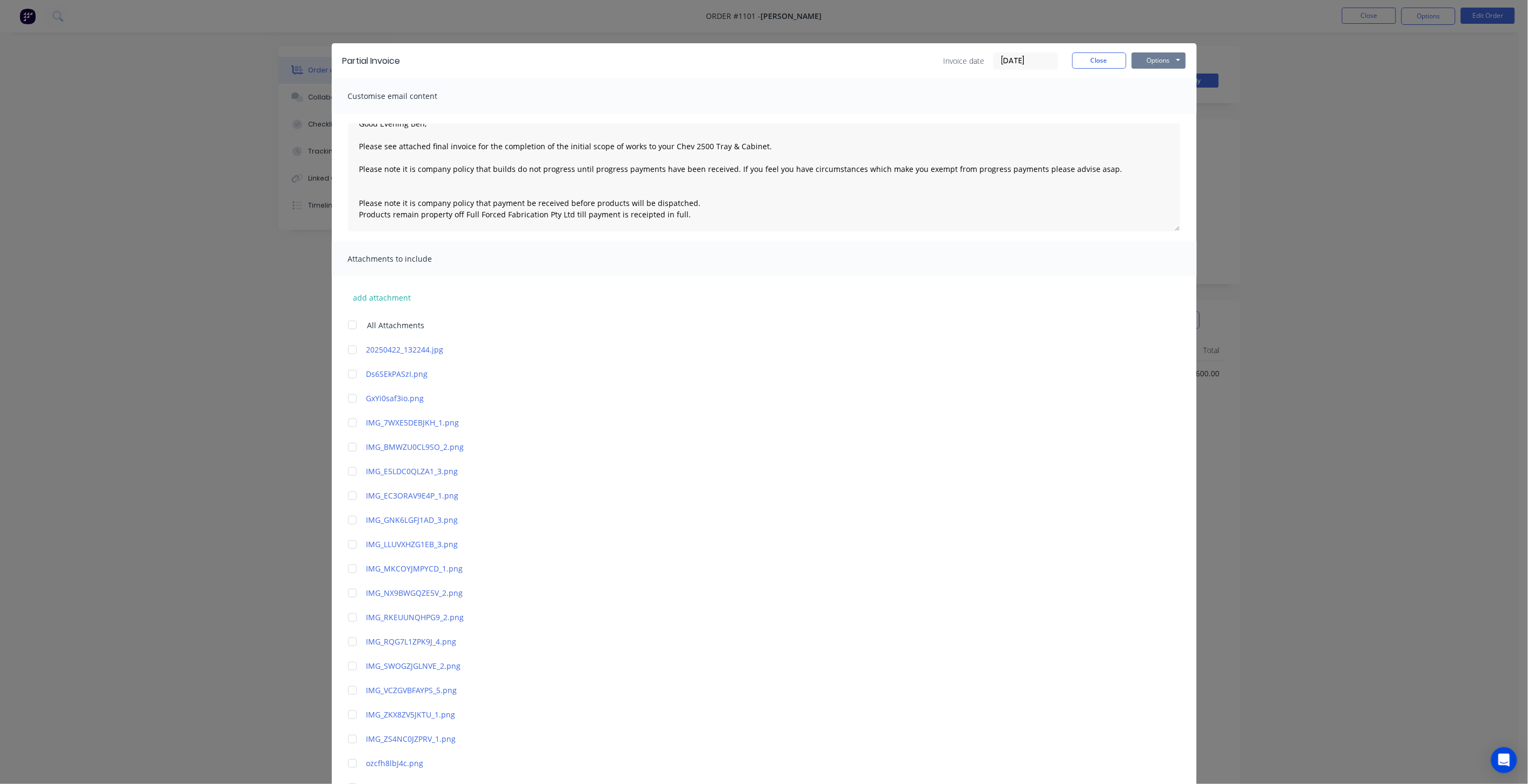
click at [1161, 54] on button "Options" at bounding box center [1159, 60] width 54 height 16
click at [1157, 115] on button "Email" at bounding box center [1166, 115] width 69 height 18
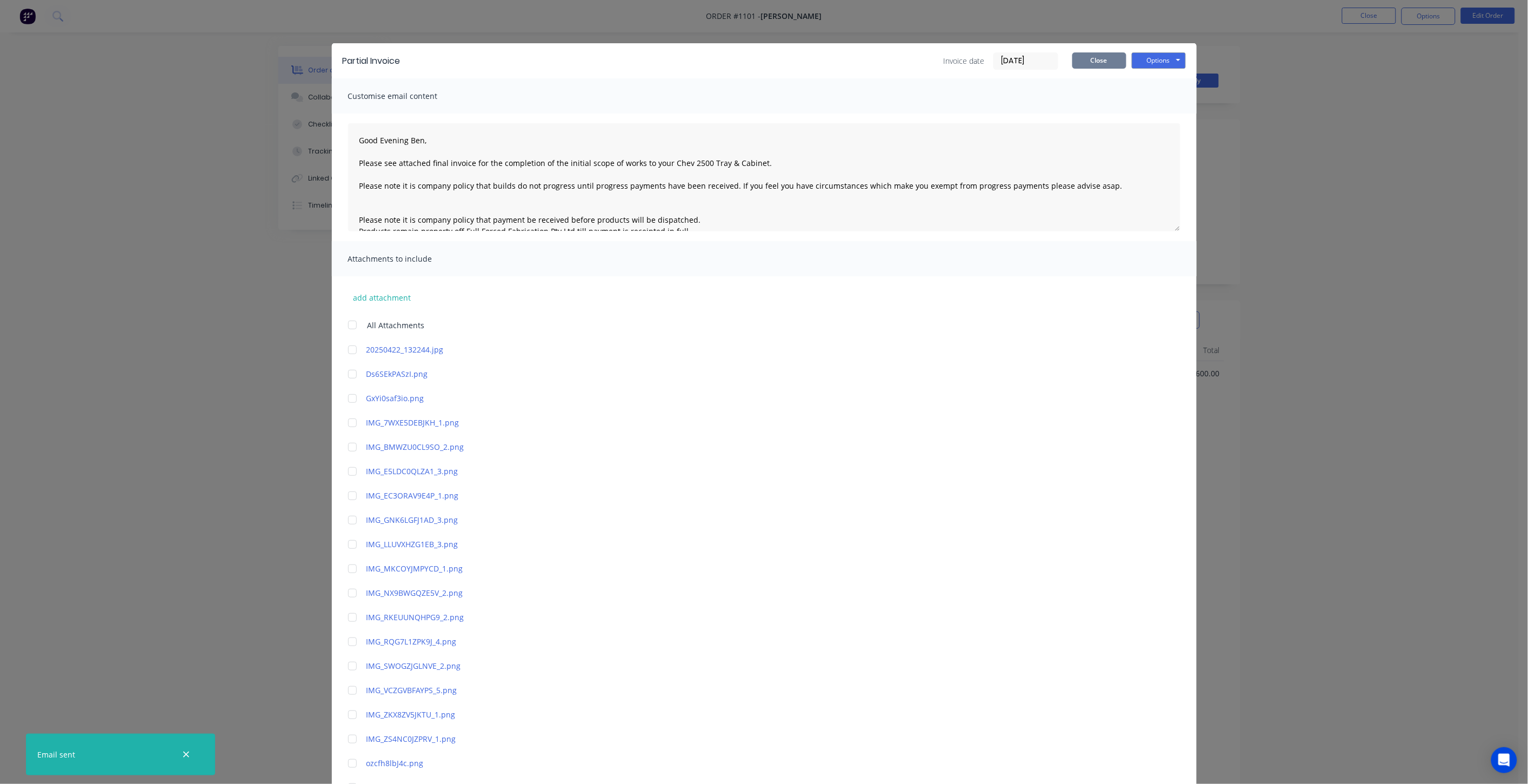
click at [1095, 59] on button "Close" at bounding box center [1099, 60] width 54 height 16
